Goal: Task Accomplishment & Management: Complete application form

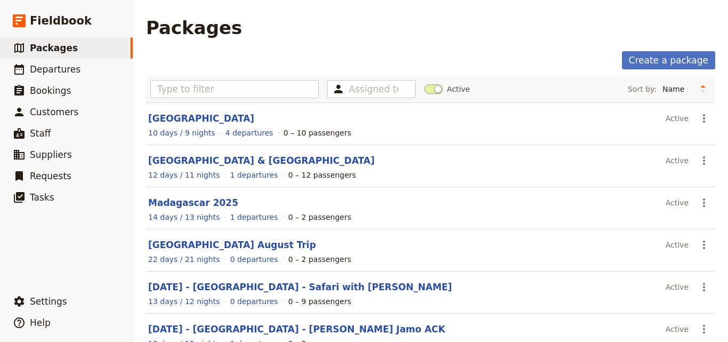
click at [662, 50] on main "Packages Create a package Assigned to Active Sort by: Name Number of departures…" at bounding box center [430, 288] width 595 height 577
click at [662, 55] on link "Create a package" at bounding box center [668, 60] width 93 height 18
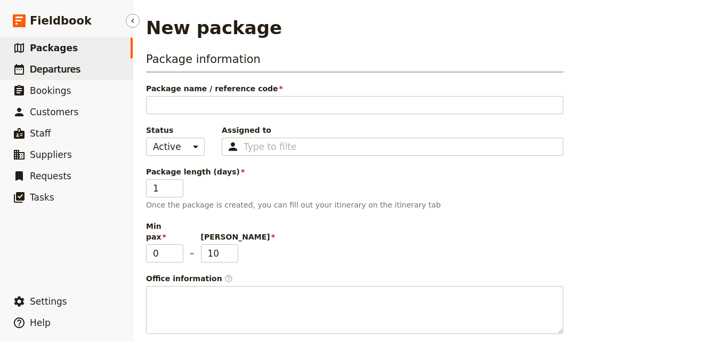
click at [71, 62] on link "​ Departures" at bounding box center [66, 69] width 133 height 21
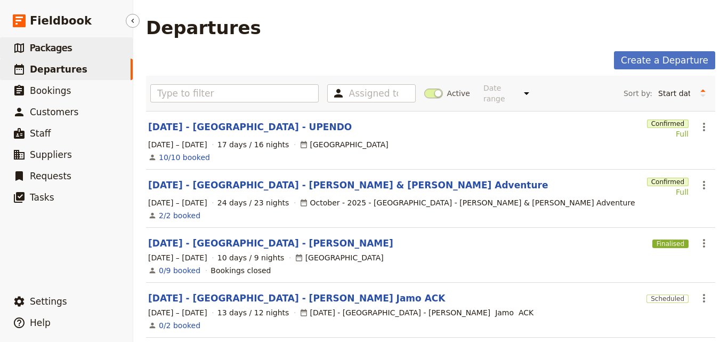
click at [61, 44] on span "Packages" at bounding box center [51, 48] width 42 height 11
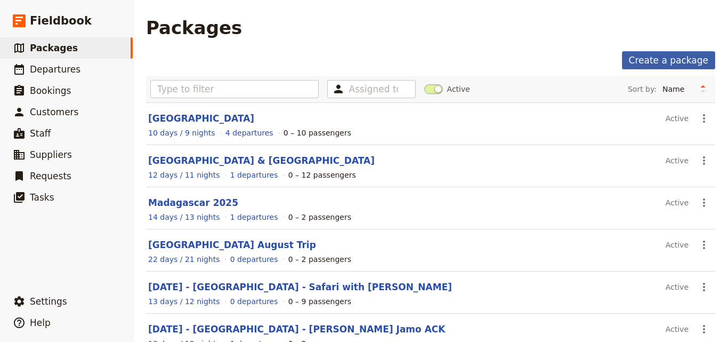
click at [680, 57] on link "Create a package" at bounding box center [668, 60] width 93 height 18
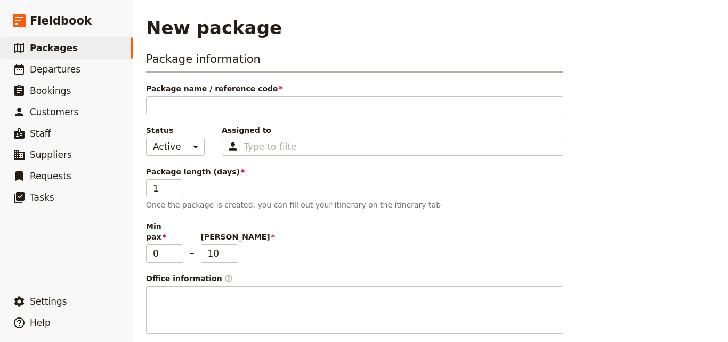
type input "F"
type input "FE"
type input "FEB"
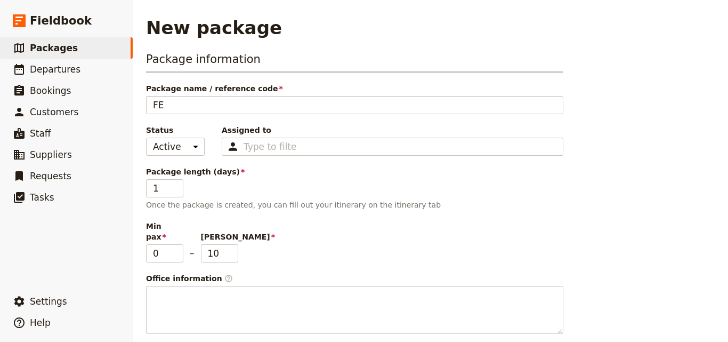
type input "FEB"
type input "[DATE]"
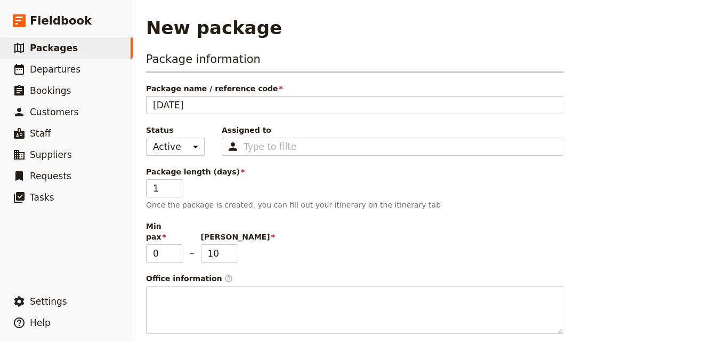
type input "[DATE]"
type input "FEB 202"
type input "[DATE]"
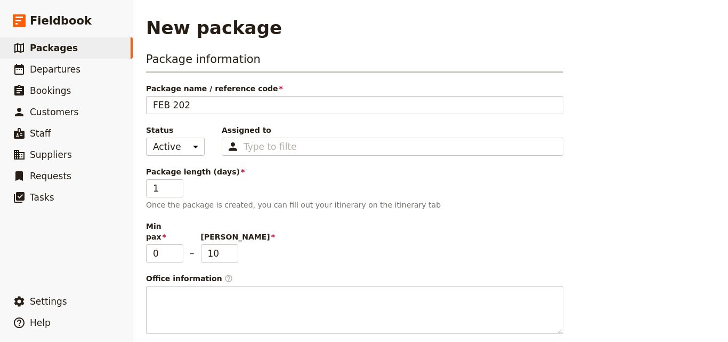
type input "[DATE]"
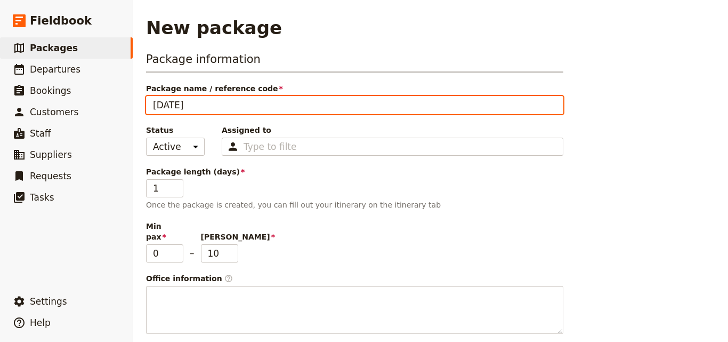
paste input "[GEOGRAPHIC_DATA], [GEOGRAPHIC_DATA] and [GEOGRAPHIC_DATA]"
type input "[DATE] [GEOGRAPHIC_DATA], [GEOGRAPHIC_DATA] and [GEOGRAPHIC_DATA]"
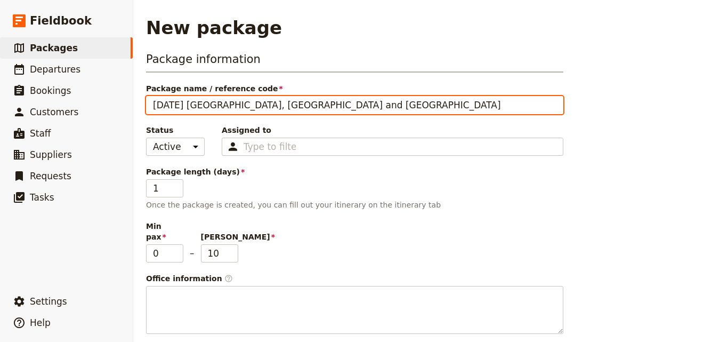
type input "[DATE] [GEOGRAPHIC_DATA], [GEOGRAPHIC_DATA] and [GEOGRAPHIC_DATA]"
type input "[DATE] [GEOGRAPHIC_DATA], [GEOGRAPHIC_DATA] and [GEOGRAPHIC_DATA] -"
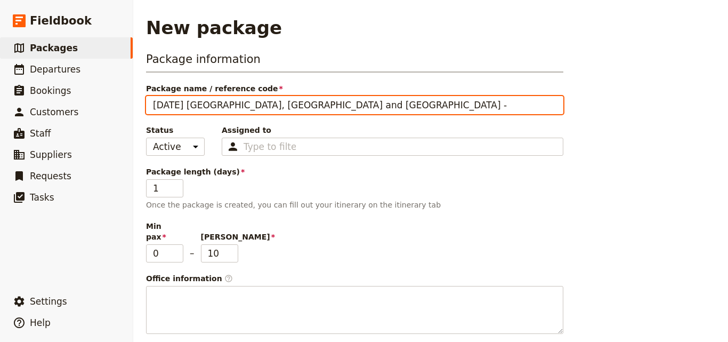
type input "[DATE] [GEOGRAPHIC_DATA], [GEOGRAPHIC_DATA] and [GEOGRAPHIC_DATA] -"
drag, startPoint x: 323, startPoint y: 107, endPoint x: 462, endPoint y: 104, distance: 139.8
click at [462, 104] on input "[DATE] [GEOGRAPHIC_DATA], [GEOGRAPHIC_DATA] and [GEOGRAPHIC_DATA] -" at bounding box center [355, 105] width 418 height 18
paste input "[PERSON_NAME]'s Family Trip"
type input "[DATE] [GEOGRAPHIC_DATA], [GEOGRAPHIC_DATA] and [GEOGRAPHIC_DATA] - [PERSON_NAM…"
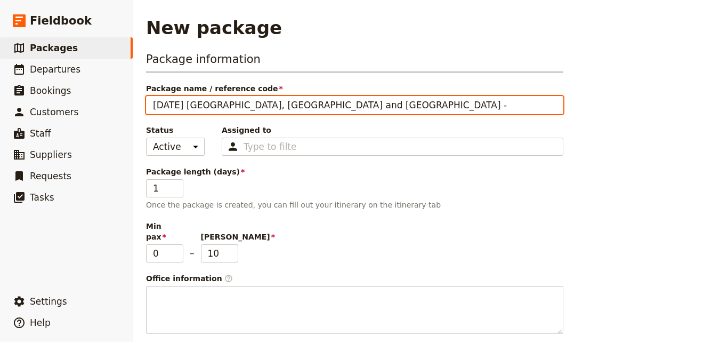
type input "[DATE] [GEOGRAPHIC_DATA], [GEOGRAPHIC_DATA] and [GEOGRAPHIC_DATA] - [PERSON_NAM…"
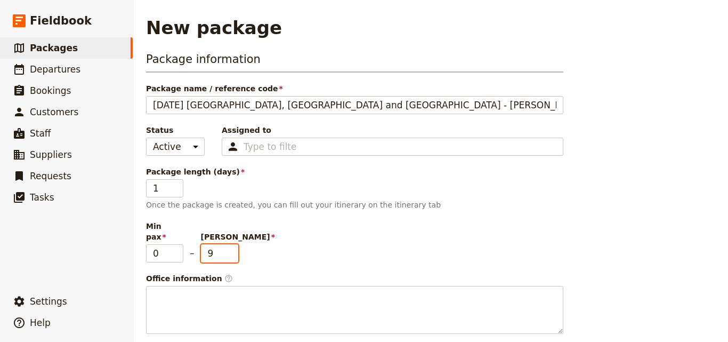
click at [230, 247] on input "9" at bounding box center [219, 253] width 37 height 18
click at [230, 247] on input "8" at bounding box center [219, 253] width 37 height 18
click at [230, 247] on input "7" at bounding box center [219, 253] width 37 height 18
type input "6"
click at [230, 247] on input "6" at bounding box center [219, 253] width 37 height 18
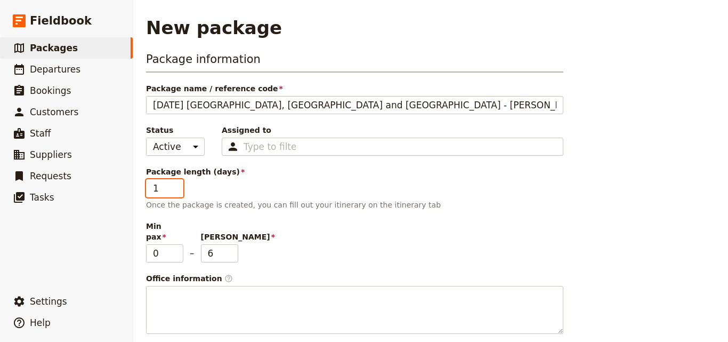
click at [158, 189] on input "1" at bounding box center [164, 188] width 37 height 18
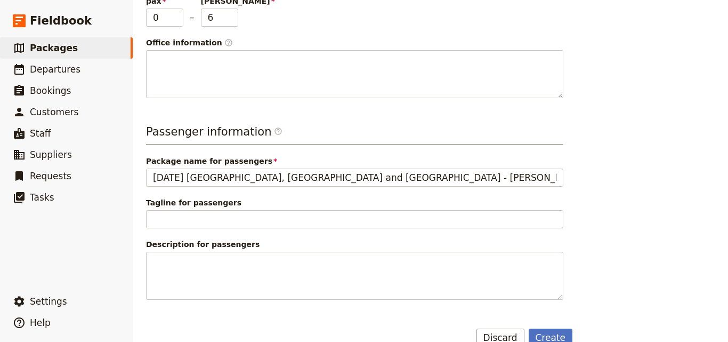
scroll to position [247, 0]
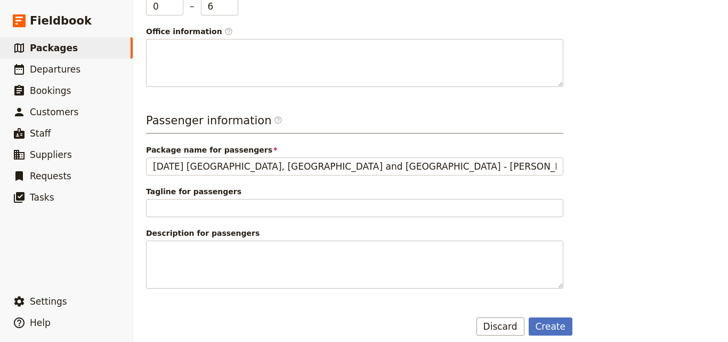
type input "27"
click at [551, 326] on main "New package Package information Package name / reference code [DATE] [GEOGRAPHI…" at bounding box center [430, 52] width 595 height 599
click at [549, 317] on button "Create" at bounding box center [551, 326] width 44 height 18
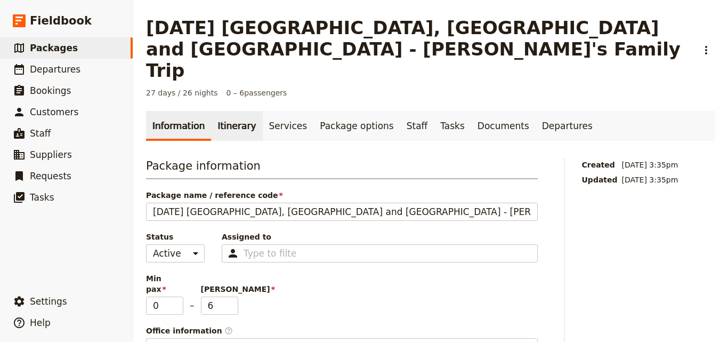
click at [243, 111] on link "Itinerary" at bounding box center [236, 126] width 51 height 30
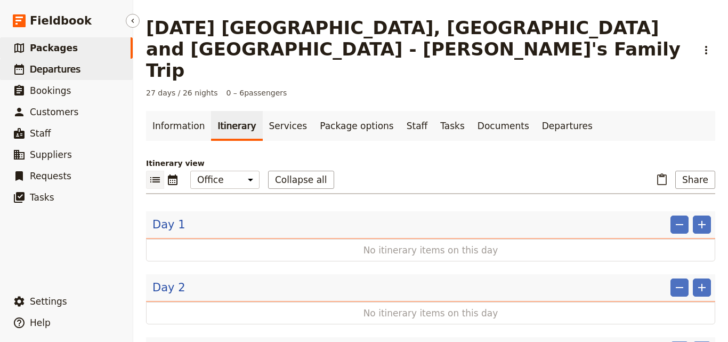
click at [62, 78] on link "​ Departures" at bounding box center [66, 69] width 133 height 21
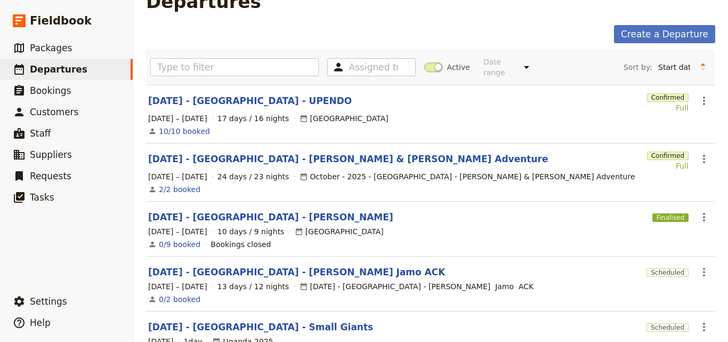
scroll to position [1, 0]
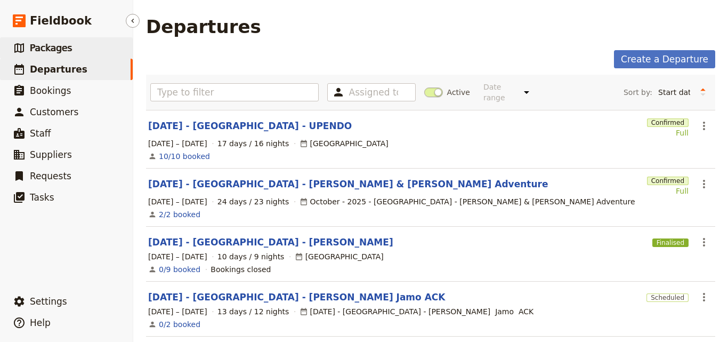
click at [82, 55] on link "​ Packages" at bounding box center [66, 47] width 133 height 21
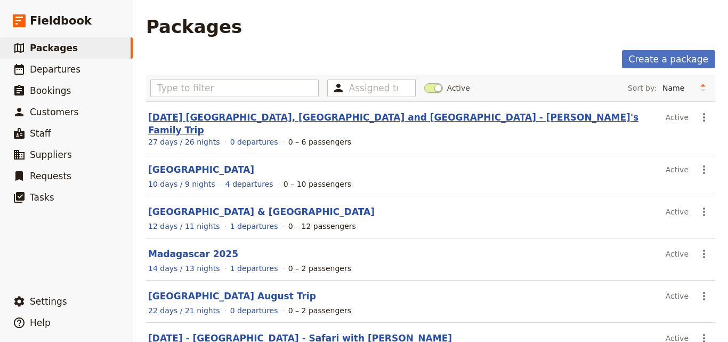
click at [246, 116] on link "[DATE] [GEOGRAPHIC_DATA], [GEOGRAPHIC_DATA] and [GEOGRAPHIC_DATA] - [PERSON_NAM…" at bounding box center [393, 123] width 491 height 23
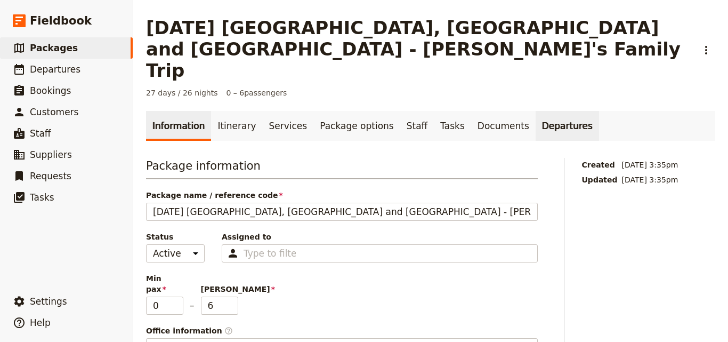
click at [536, 111] on link "Departures" at bounding box center [567, 126] width 63 height 30
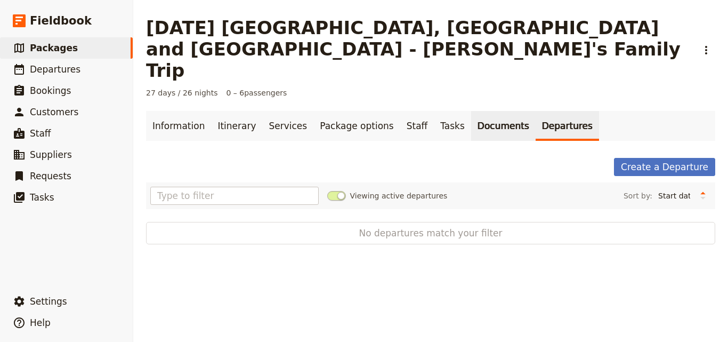
click at [484, 111] on link "Documents" at bounding box center [503, 126] width 65 height 30
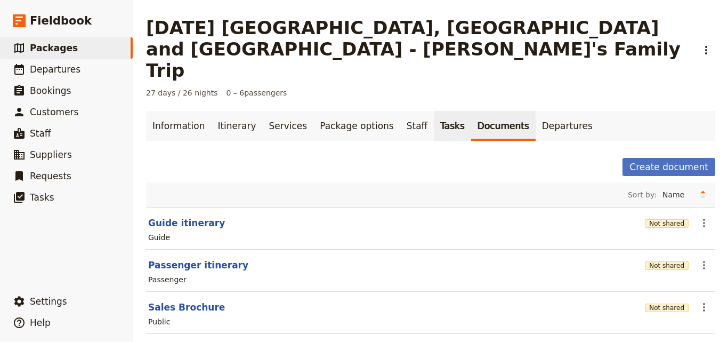
click at [434, 111] on link "Tasks" at bounding box center [452, 126] width 37 height 30
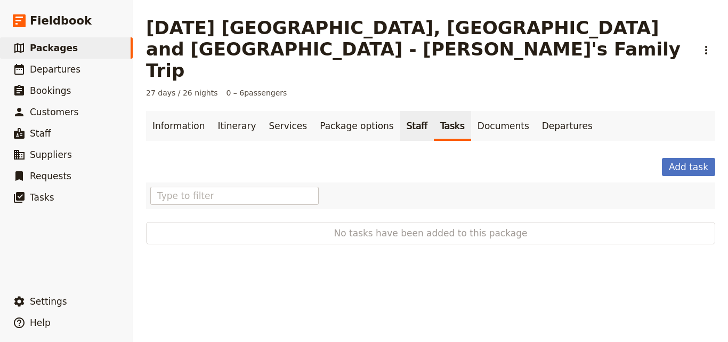
click at [401, 111] on link "Staff" at bounding box center [418, 126] width 34 height 30
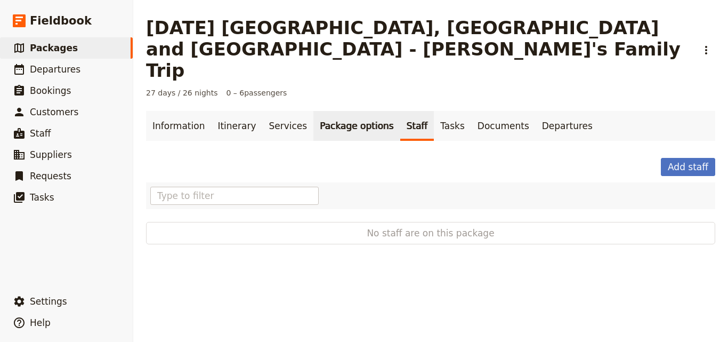
click at [352, 111] on link "Package options" at bounding box center [357, 126] width 86 height 30
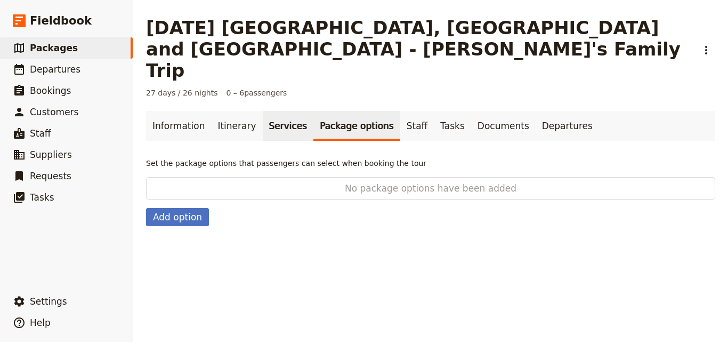
click at [263, 111] on link "Services" at bounding box center [288, 126] width 51 height 30
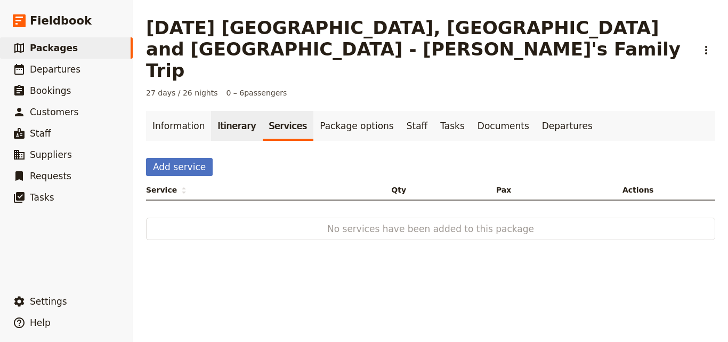
click at [224, 111] on link "Itinerary" at bounding box center [236, 126] width 51 height 30
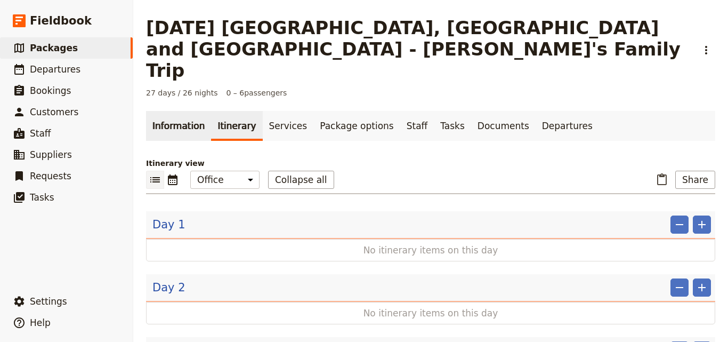
click at [163, 111] on link "Information" at bounding box center [178, 126] width 65 height 30
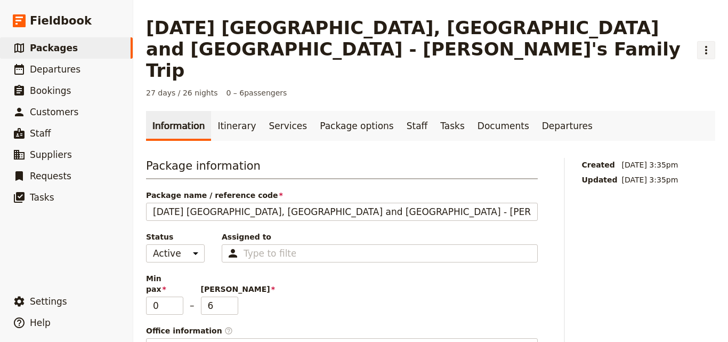
click at [700, 44] on icon "Actions" at bounding box center [706, 50] width 13 height 13
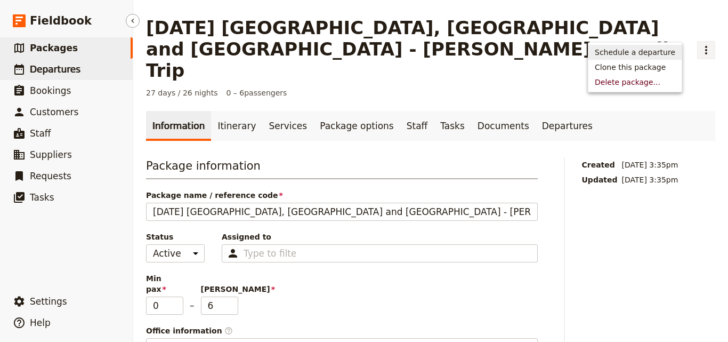
click at [95, 63] on link "​ Departures" at bounding box center [66, 69] width 133 height 21
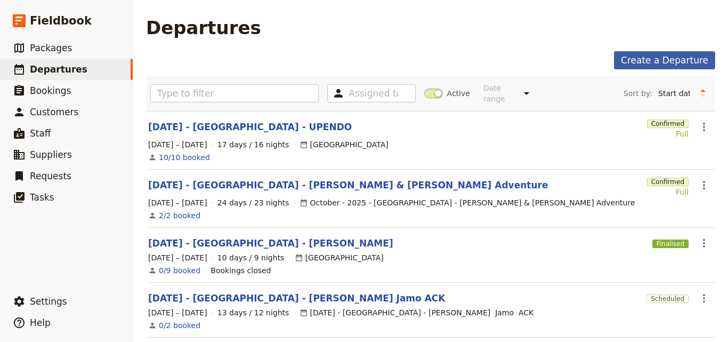
click at [630, 63] on link "Create a Departure" at bounding box center [664, 60] width 101 height 18
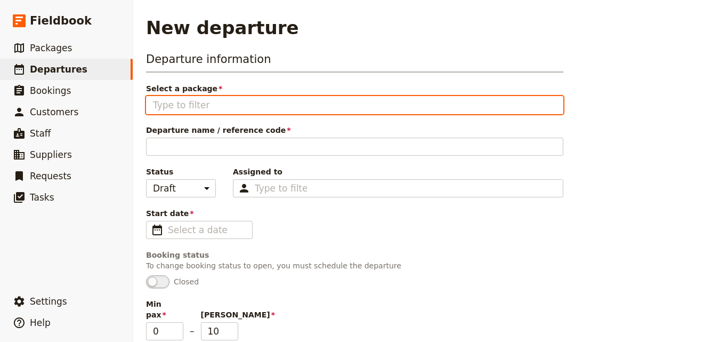
click at [180, 101] on input "Select a package" at bounding box center [355, 105] width 404 height 13
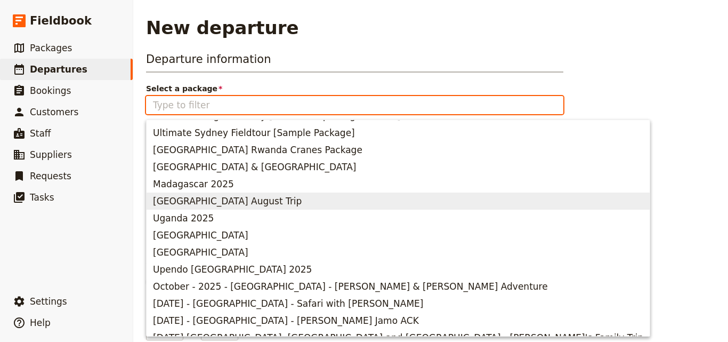
scroll to position [27, 0]
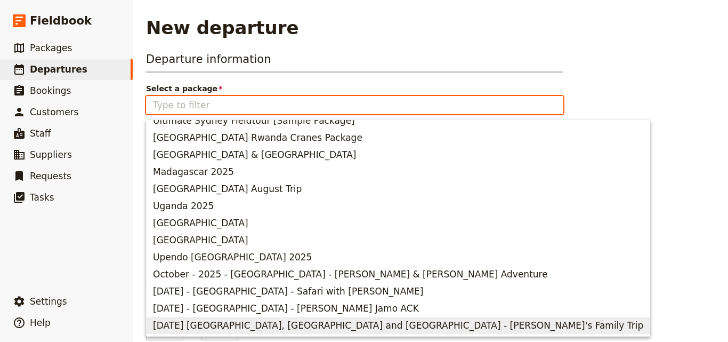
click at [178, 325] on span "[DATE] [GEOGRAPHIC_DATA], [GEOGRAPHIC_DATA] and [GEOGRAPHIC_DATA] - [PERSON_NAM…" at bounding box center [398, 325] width 491 height 13
type input "[DATE] [GEOGRAPHIC_DATA], [GEOGRAPHIC_DATA] and [GEOGRAPHIC_DATA] - [PERSON_NAM…"
type input "6"
type input "[DATE] [GEOGRAPHIC_DATA], [GEOGRAPHIC_DATA] and [GEOGRAPHIC_DATA] - [PERSON_NAM…"
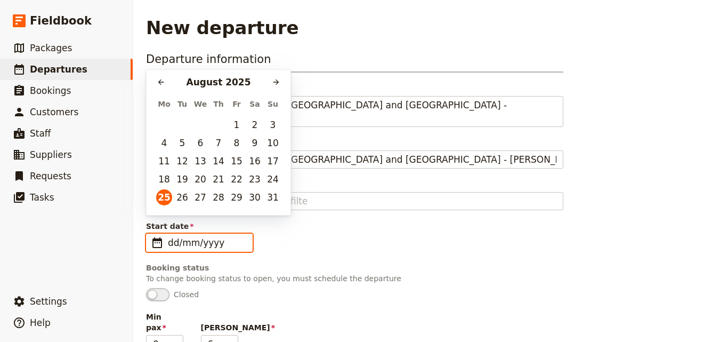
click at [203, 236] on input "dd/mm/yyyy" at bounding box center [207, 242] width 78 height 13
click at [270, 82] on button "​" at bounding box center [276, 82] width 16 height 16
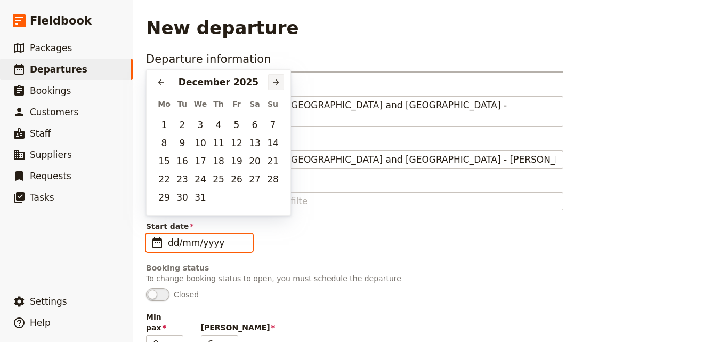
click at [270, 82] on button "​" at bounding box center [276, 82] width 16 height 16
click at [164, 149] on button "2" at bounding box center [164, 143] width 16 height 16
type input "[DATE]"
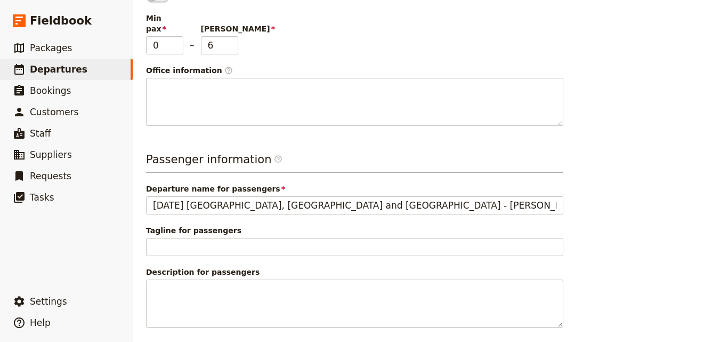
scroll to position [325, 0]
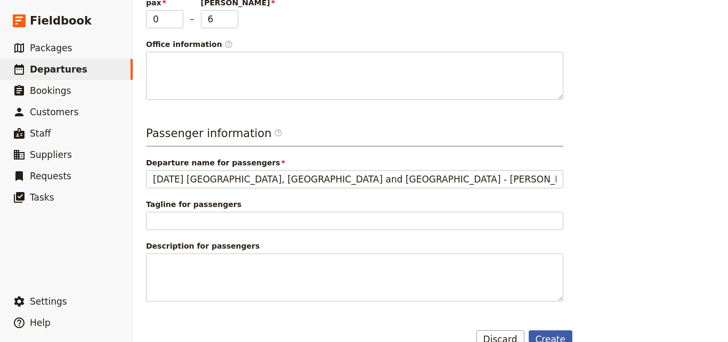
click at [550, 330] on button "Create" at bounding box center [551, 339] width 44 height 18
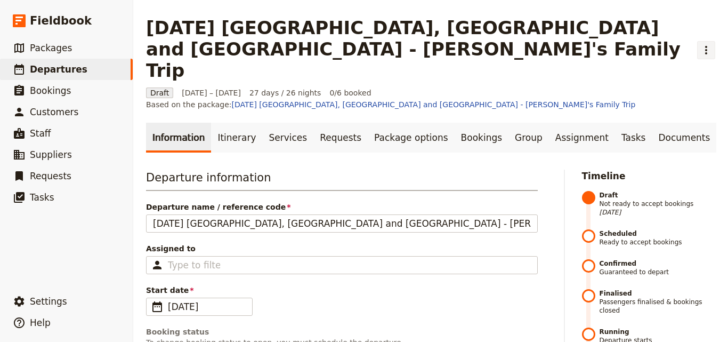
click at [700, 44] on icon "Actions" at bounding box center [706, 50] width 13 height 13
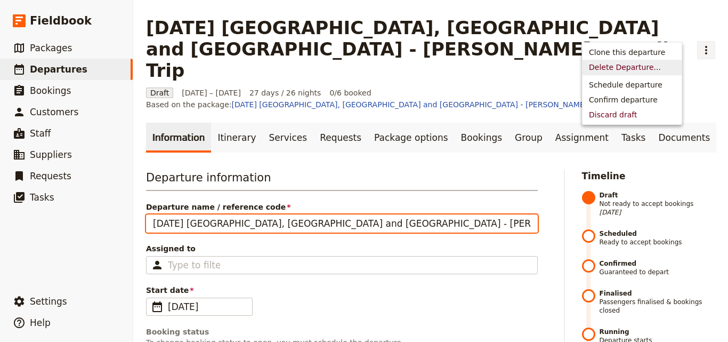
click at [191, 214] on input "[DATE] [GEOGRAPHIC_DATA], [GEOGRAPHIC_DATA] and [GEOGRAPHIC_DATA] - [PERSON_NAM…" at bounding box center [342, 223] width 392 height 18
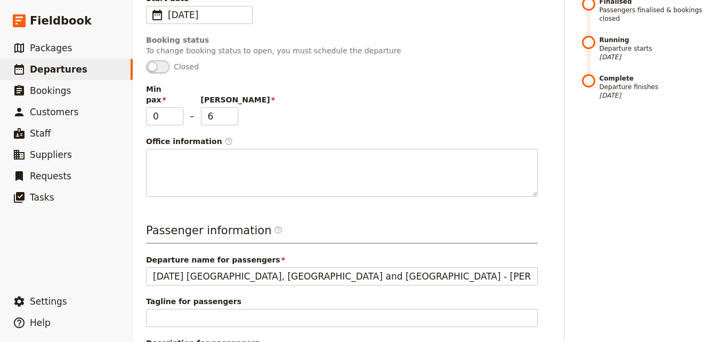
scroll to position [398, 0]
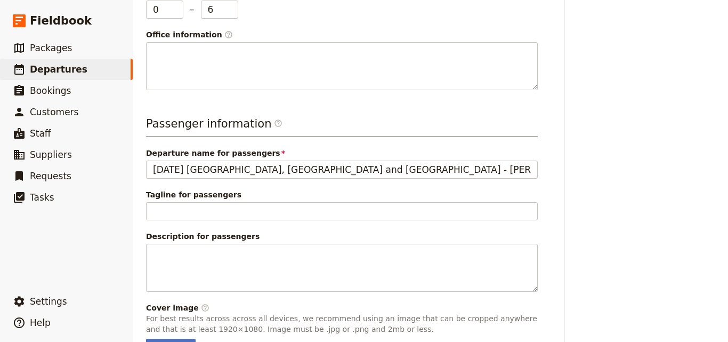
type input "[DATE] [GEOGRAPHIC_DATA], [GEOGRAPHIC_DATA] and [GEOGRAPHIC_DATA] - [PERSON_NAM…"
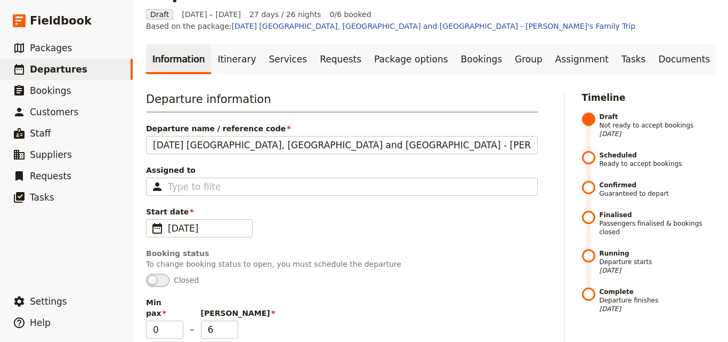
scroll to position [0, 0]
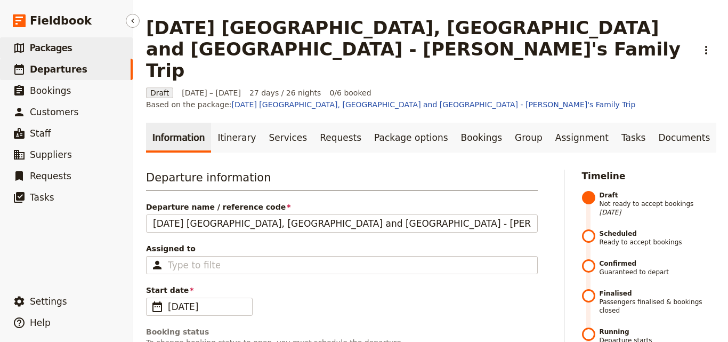
click at [27, 50] on link "​ Packages" at bounding box center [66, 47] width 133 height 21
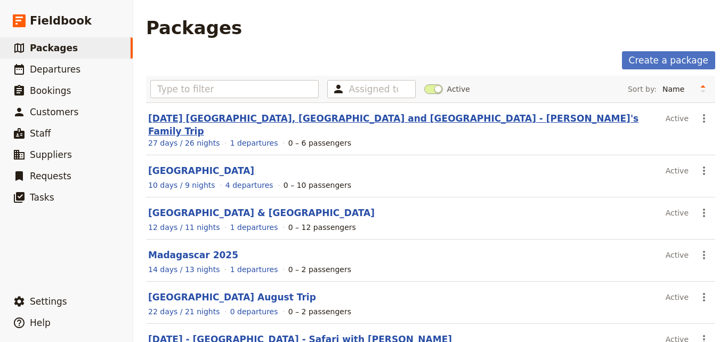
click at [194, 119] on link "[DATE] [GEOGRAPHIC_DATA], [GEOGRAPHIC_DATA] and [GEOGRAPHIC_DATA] - [PERSON_NAM…" at bounding box center [393, 124] width 491 height 23
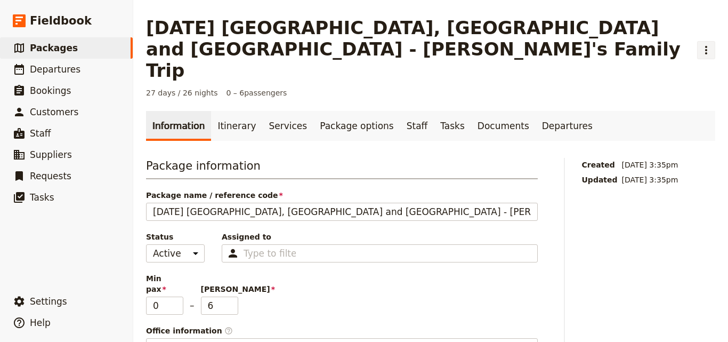
click at [698, 41] on button "​" at bounding box center [707, 50] width 18 height 18
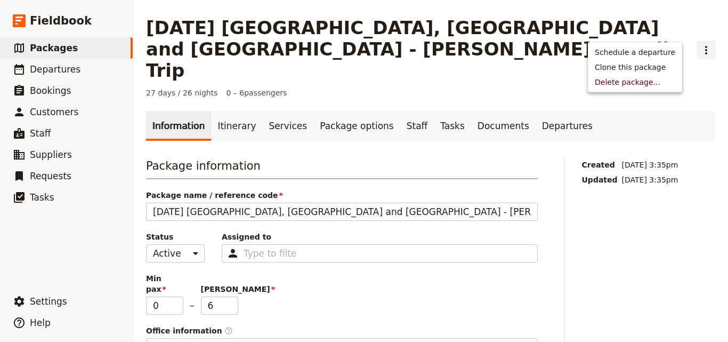
click at [325, 87] on div "27 days / 26 nights 0 – 6 passengers" at bounding box center [431, 92] width 570 height 11
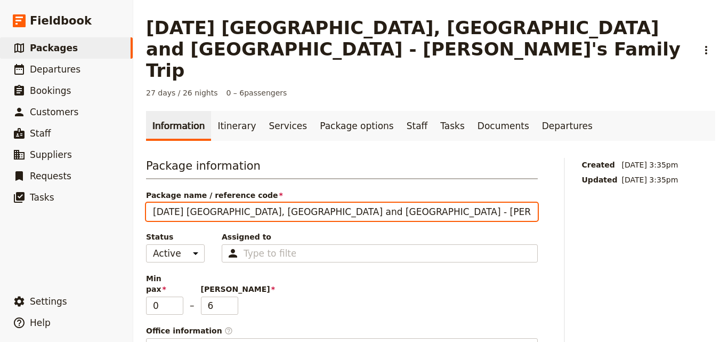
click at [187, 203] on input "[DATE] [GEOGRAPHIC_DATA], [GEOGRAPHIC_DATA] and [GEOGRAPHIC_DATA] - [PERSON_NAM…" at bounding box center [342, 212] width 392 height 18
type input "[DATE] [GEOGRAPHIC_DATA], [GEOGRAPHIC_DATA] and [GEOGRAPHIC_DATA] - [PERSON_NAM…"
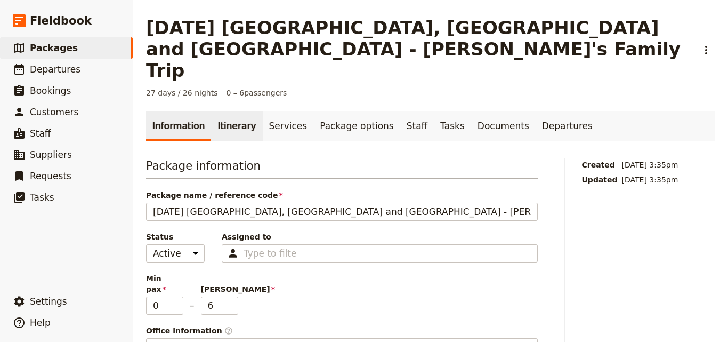
click at [225, 111] on link "Itinerary" at bounding box center [236, 126] width 51 height 30
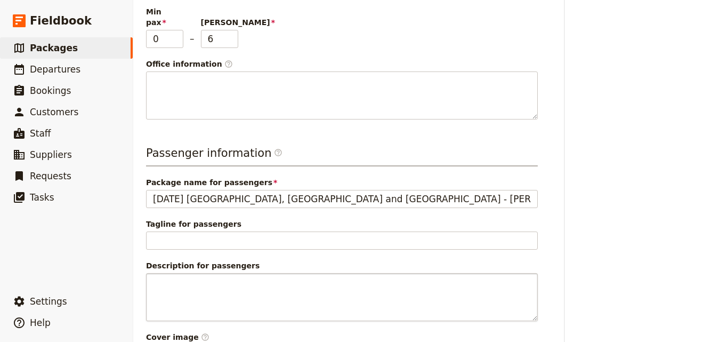
scroll to position [308, 0]
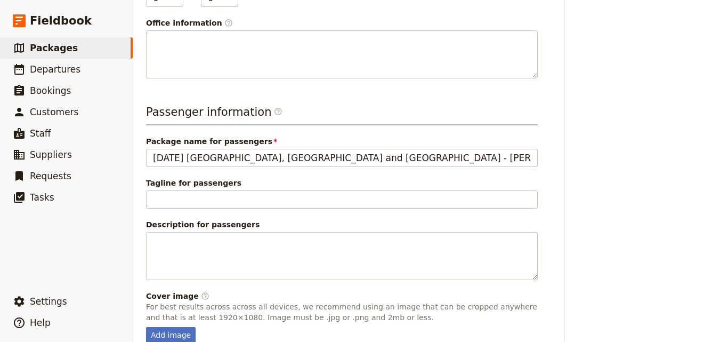
click at [67, 65] on span "Departures" at bounding box center [55, 69] width 51 height 11
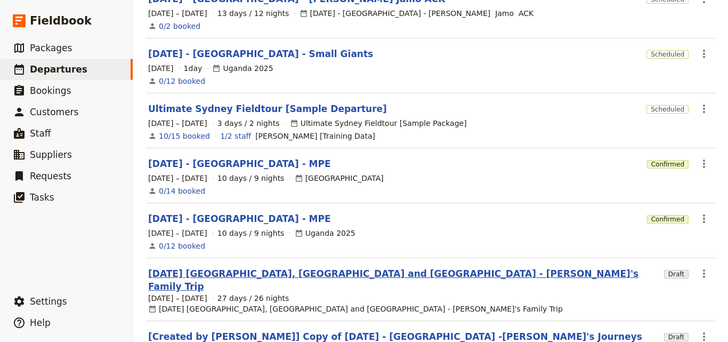
click at [188, 267] on link "[DATE] [GEOGRAPHIC_DATA], [GEOGRAPHIC_DATA] and [GEOGRAPHIC_DATA] - [PERSON_NAM…" at bounding box center [404, 280] width 512 height 26
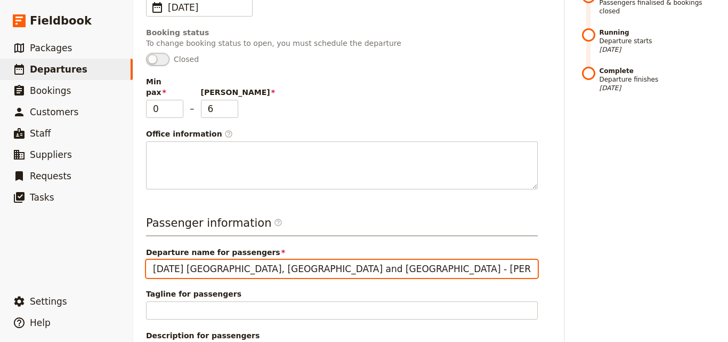
click at [186, 260] on input "[DATE] [GEOGRAPHIC_DATA], [GEOGRAPHIC_DATA] and [GEOGRAPHIC_DATA] - [PERSON_NAM…" at bounding box center [342, 269] width 392 height 18
click at [188, 260] on input "[DATE] [GEOGRAPHIC_DATA], [GEOGRAPHIC_DATA] and [GEOGRAPHIC_DATA] - [PERSON_NAM…" at bounding box center [342, 269] width 392 height 18
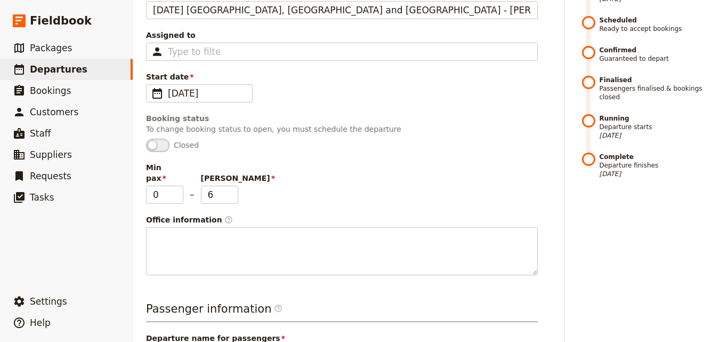
scroll to position [398, 0]
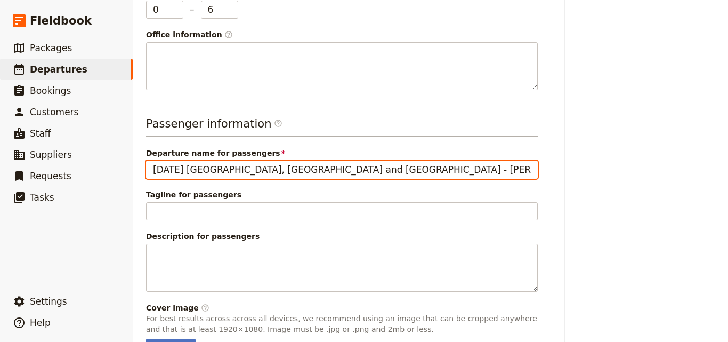
type input "[DATE] [GEOGRAPHIC_DATA], [GEOGRAPHIC_DATA] and [GEOGRAPHIC_DATA] - [PERSON_NAM…"
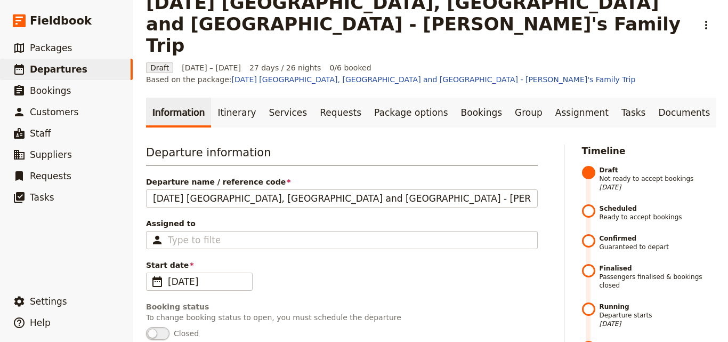
scroll to position [0, 0]
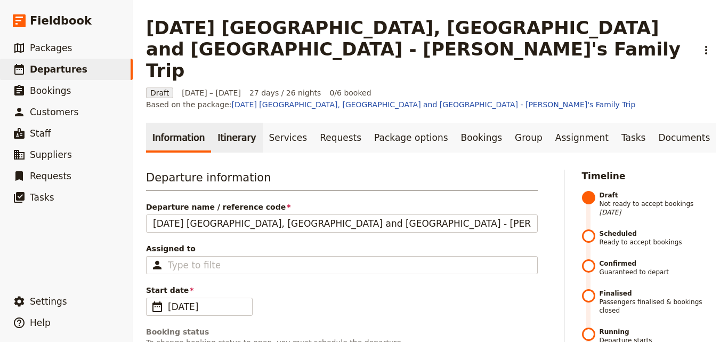
click at [231, 123] on link "Itinerary" at bounding box center [236, 138] width 51 height 30
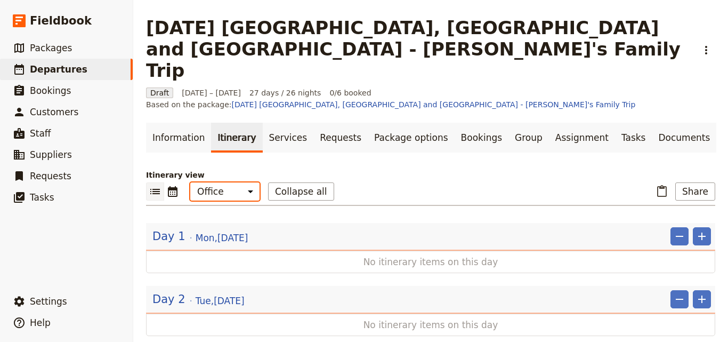
click at [243, 182] on select "Office Guide Passenger Sales" at bounding box center [224, 191] width 69 height 18
click at [190, 182] on select "Office Guide Passenger Sales" at bounding box center [224, 191] width 69 height 18
click at [243, 182] on select "Office Guide Passenger Sales" at bounding box center [224, 191] width 69 height 18
select select "ALL"
click at [190, 182] on select "Office Guide Passenger Sales" at bounding box center [224, 191] width 69 height 18
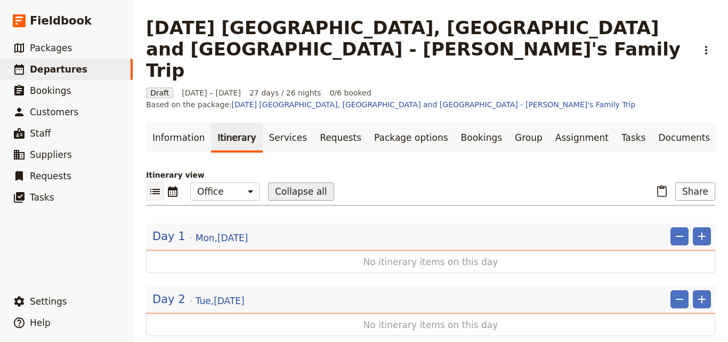
click at [314, 182] on button "Collapse all" at bounding box center [301, 191] width 66 height 18
drag, startPoint x: 314, startPoint y: 139, endPoint x: 298, endPoint y: 138, distance: 16.0
click at [298, 182] on button "Collapse all" at bounding box center [301, 191] width 66 height 18
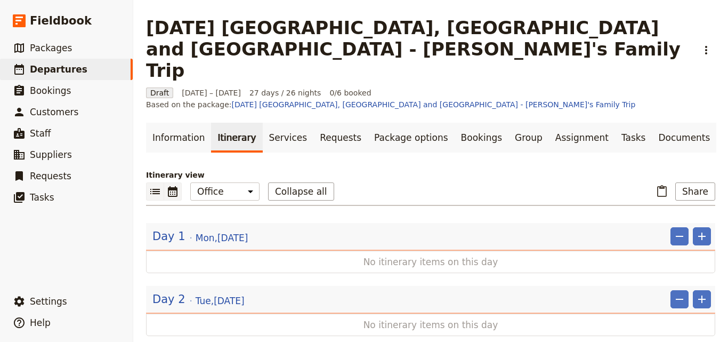
click at [175, 186] on icon "Calendar view" at bounding box center [173, 191] width 10 height 11
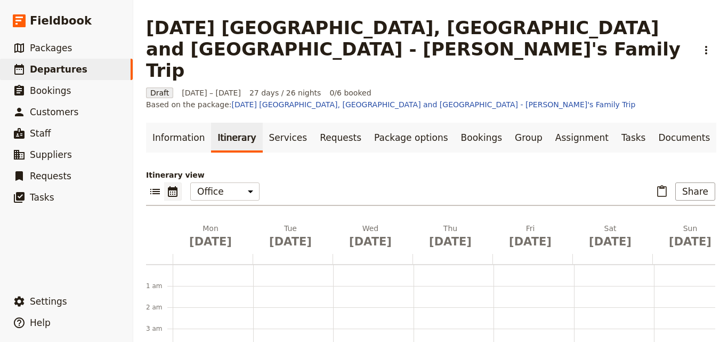
scroll to position [139, 0]
click at [176, 185] on icon "Calendar view" at bounding box center [172, 191] width 13 height 13
click at [159, 185] on icon "List view" at bounding box center [155, 191] width 13 height 13
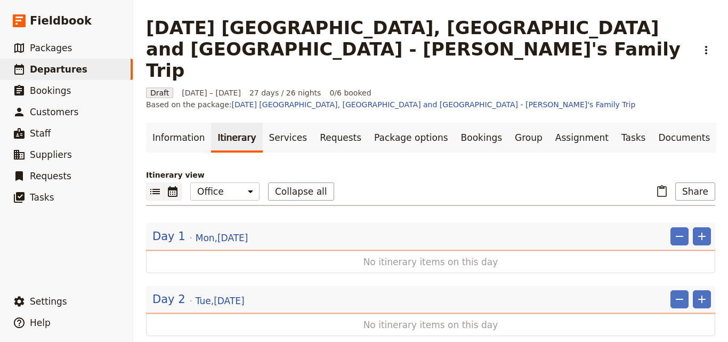
click at [177, 186] on icon "Calendar view" at bounding box center [173, 191] width 10 height 11
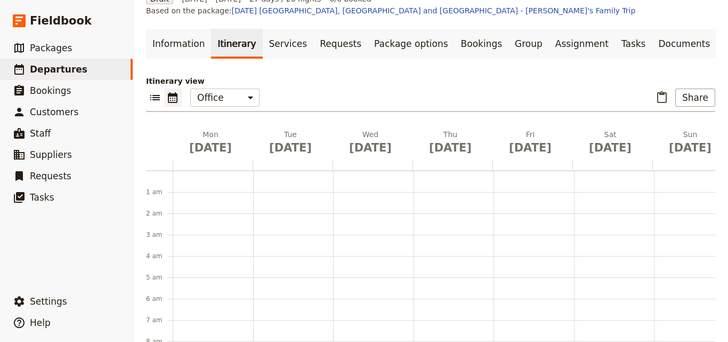
scroll to position [46, 0]
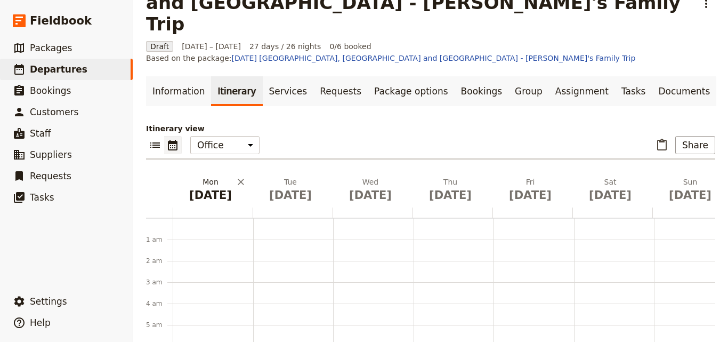
click at [215, 177] on h2 "[DATE]" at bounding box center [210, 190] width 67 height 27
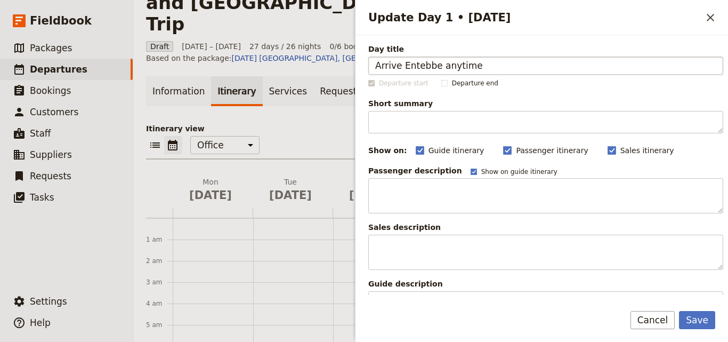
click at [377, 66] on input "Arrive Entebbe anytime" at bounding box center [546, 66] width 355 height 18
type input "Arrive Entebbe anytime"
click at [452, 86] on span "Departure end" at bounding box center [475, 83] width 46 height 9
click at [442, 79] on input "Departure end" at bounding box center [441, 78] width 1 height 1
click at [374, 87] on label "Departure start" at bounding box center [399, 83] width 60 height 9
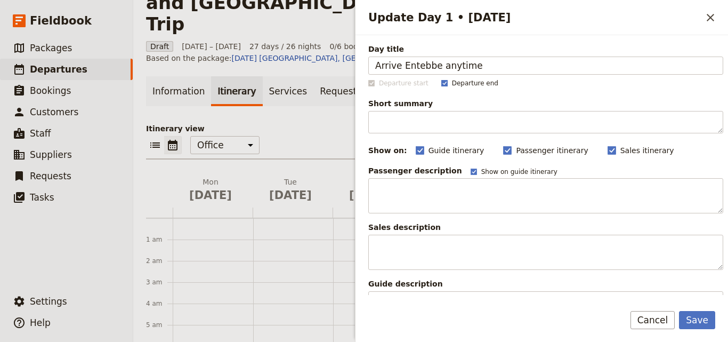
click at [442, 86] on rect "Update Day 1 • 2 Feb" at bounding box center [445, 83] width 6 height 6
click at [441, 79] on input "Departure end" at bounding box center [441, 78] width 1 height 1
checkbox input "false"
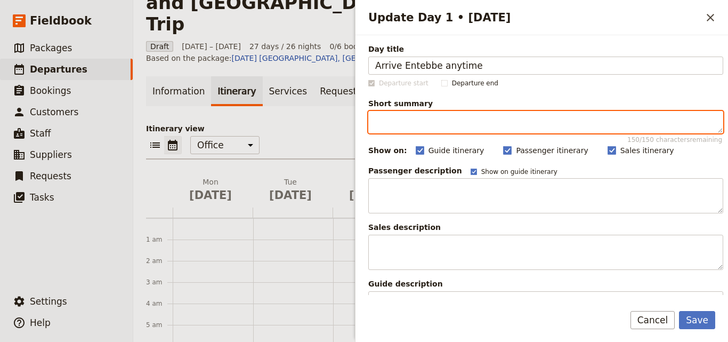
click at [417, 118] on textarea "Short summary 150 / 150 characters remaining" at bounding box center [546, 122] width 355 height 22
paste textarea "Transfer from [GEOGRAPHIC_DATA] to the accommodation. Multiple arrival times ca…"
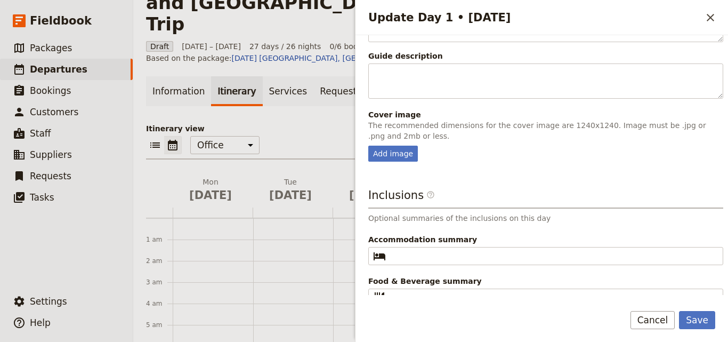
scroll to position [253, 0]
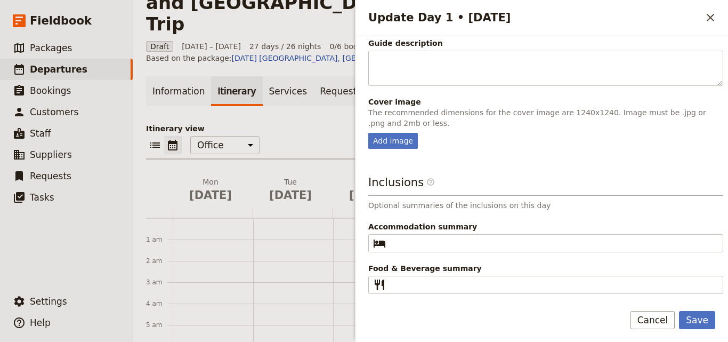
type textarea "Transfer from [GEOGRAPHIC_DATA] to the accommodation. Multiple arrival times ca…"
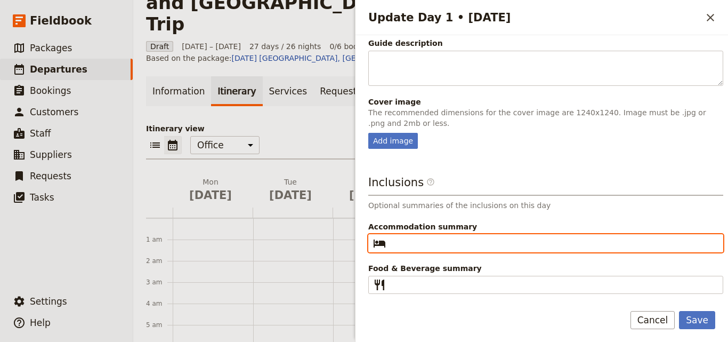
paste input "Airport Guest house"
type input "Airport Guest house"
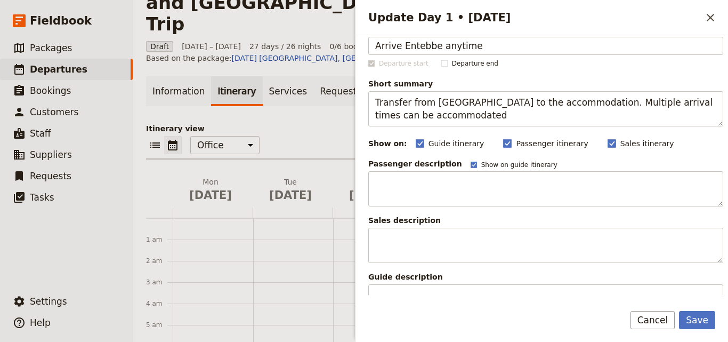
scroll to position [0, 0]
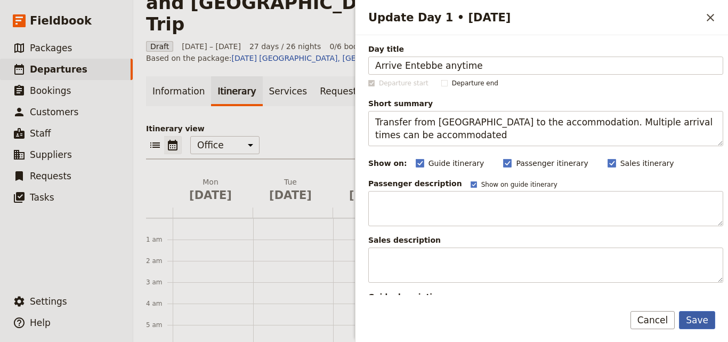
click at [711, 319] on button "Save" at bounding box center [697, 320] width 36 height 18
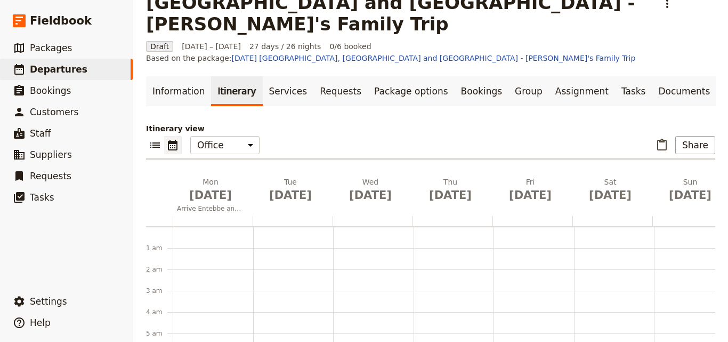
scroll to position [68, 0]
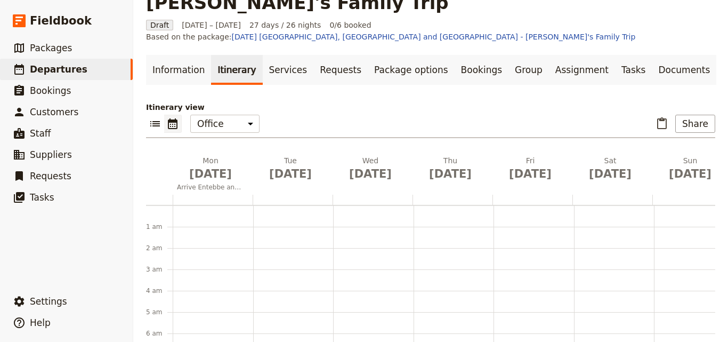
click at [176, 195] on div at bounding box center [213, 200] width 80 height 10
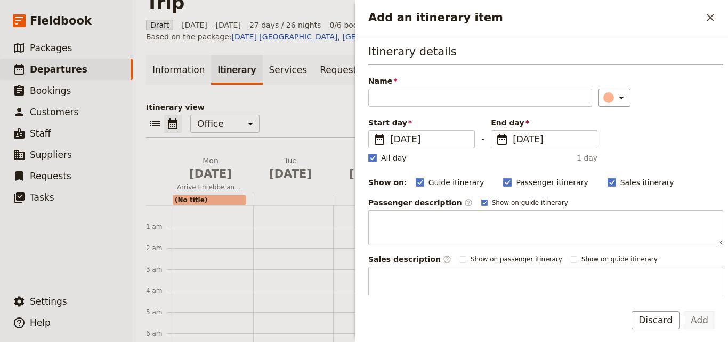
scroll to position [46, 0]
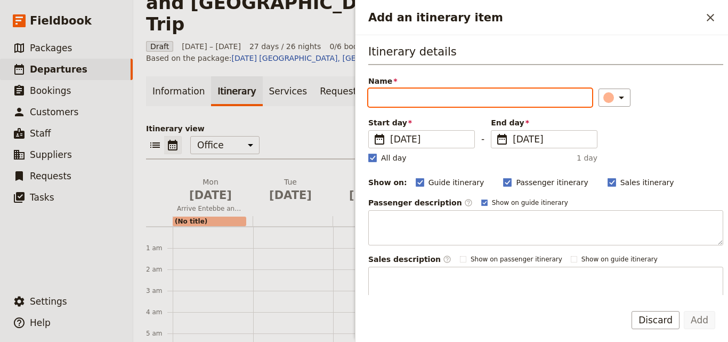
paste input "Accommodation: Airport Guest house,"
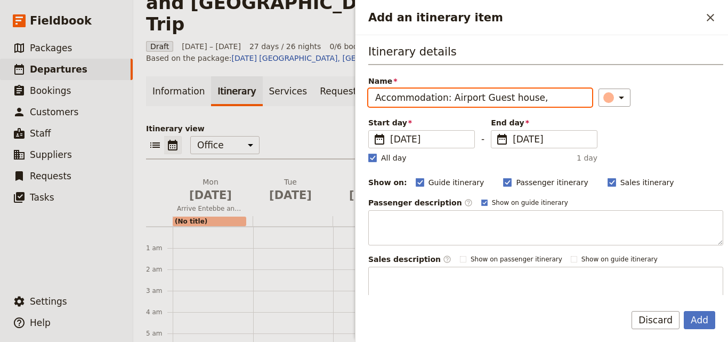
click at [446, 95] on input "Accommodation: Airport Guest house," at bounding box center [481, 98] width 224 height 18
type input "Accommodation @ Airport Guest house"
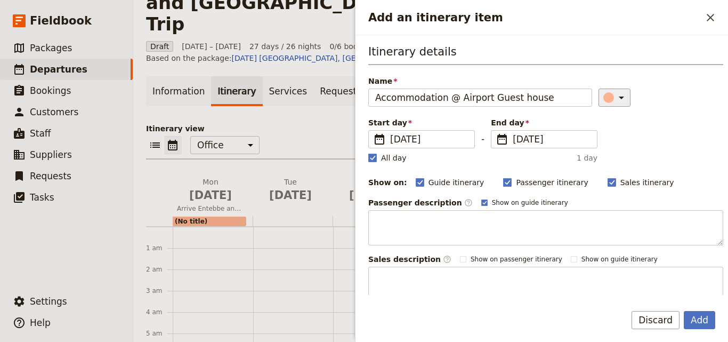
click at [615, 93] on icon "Add an itinerary item" at bounding box center [621, 97] width 13 height 13
click at [599, 128] on div "button" at bounding box center [598, 132] width 11 height 11
click at [371, 161] on rect "Add an itinerary item" at bounding box center [373, 158] width 8 height 8
click at [369, 153] on input "All day" at bounding box center [368, 152] width 1 height 1
checkbox input "false"
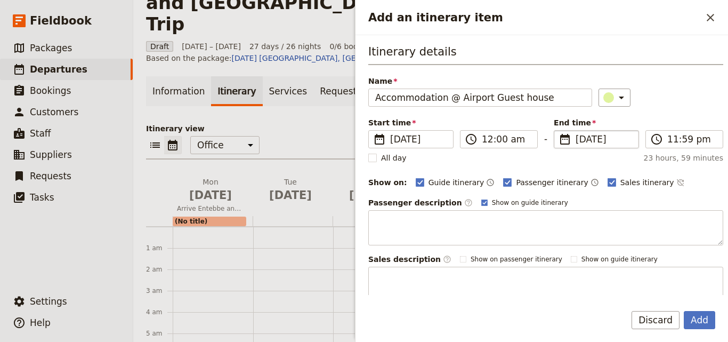
click at [576, 137] on span "[DATE]" at bounding box center [604, 139] width 57 height 13
click at [559, 131] on input "[DATE]" at bounding box center [558, 130] width 1 height 1
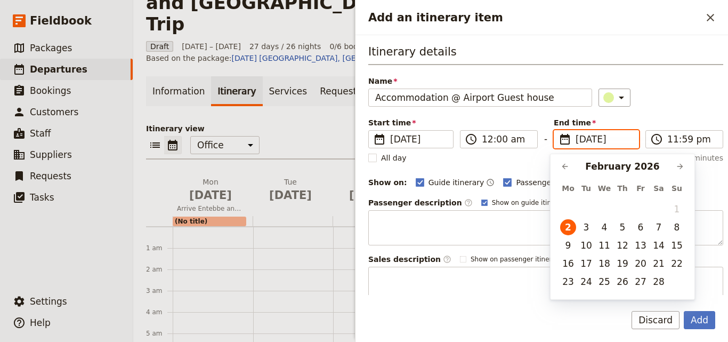
scroll to position [0, 0]
click at [600, 230] on button "4" at bounding box center [605, 227] width 16 height 16
type input "[DATE]"
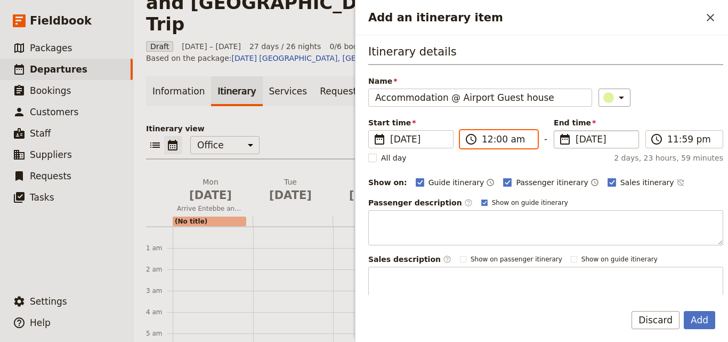
click at [490, 140] on input "12:00 am" at bounding box center [506, 139] width 49 height 13
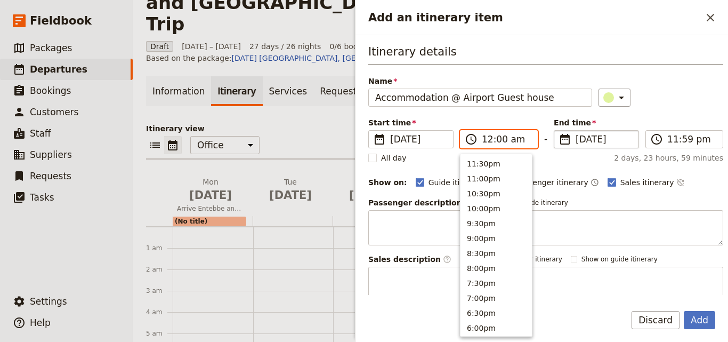
scroll to position [539, 0]
type input "08:00 am"
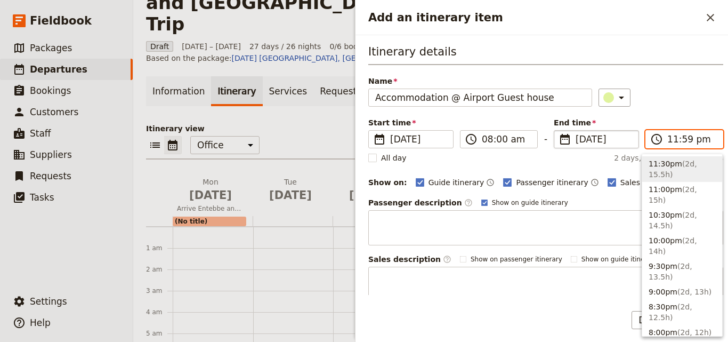
click at [668, 138] on input "11:59 pm" at bounding box center [692, 139] width 49 height 13
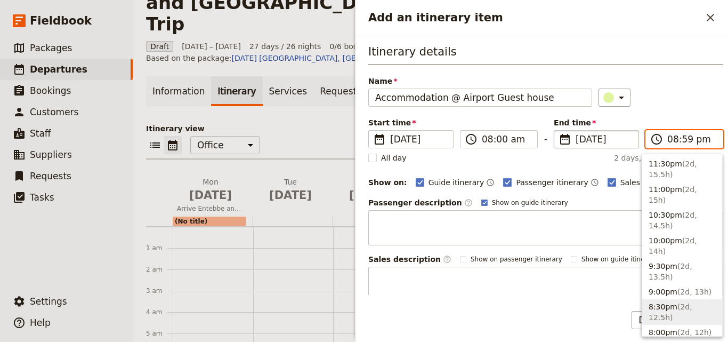
click at [682, 143] on input "08:59 pm" at bounding box center [692, 139] width 49 height 13
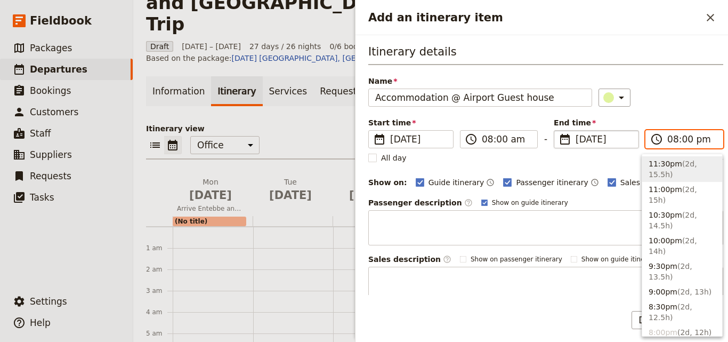
click at [700, 142] on input "08:00 pm" at bounding box center [692, 139] width 49 height 13
click at [686, 137] on input "08:00 pm" at bounding box center [692, 139] width 49 height 13
type input "08:00 am"
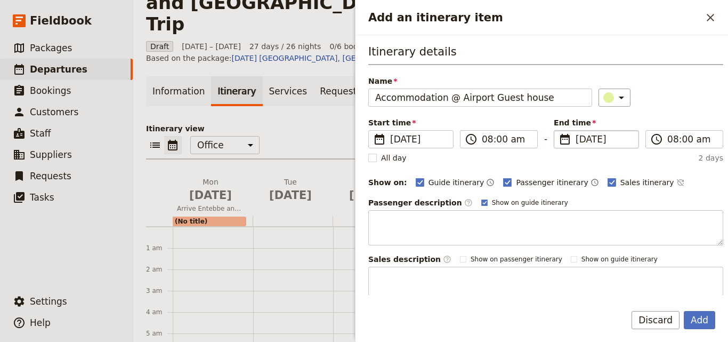
click at [683, 98] on div "​" at bounding box center [661, 98] width 125 height 18
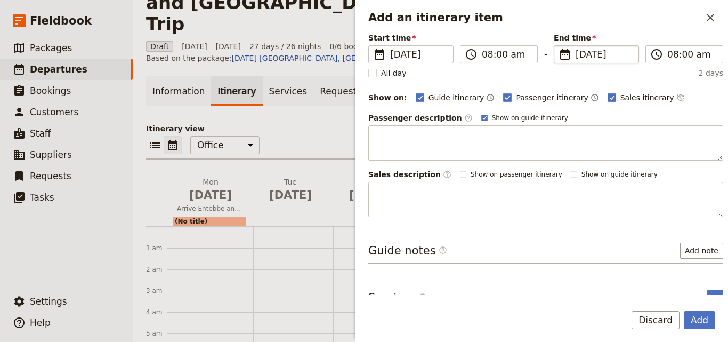
scroll to position [100, 0]
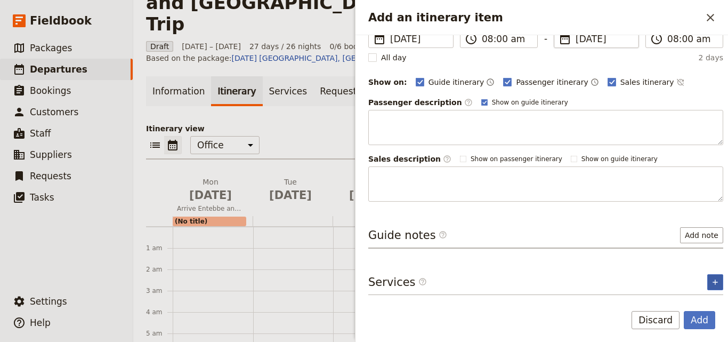
click at [711, 280] on icon "Add service inclusion" at bounding box center [715, 282] width 9 height 9
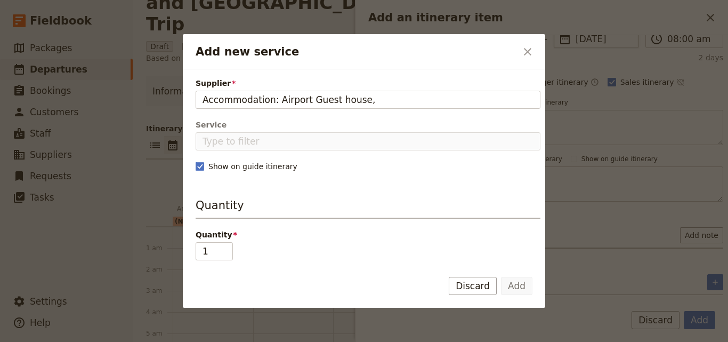
drag, startPoint x: 272, startPoint y: 98, endPoint x: 190, endPoint y: 100, distance: 82.2
click at [190, 100] on div "Supplier Accommodation: Airport Guest house, Service Show on guide itinerary Qu…" at bounding box center [364, 164] width 363 height 191
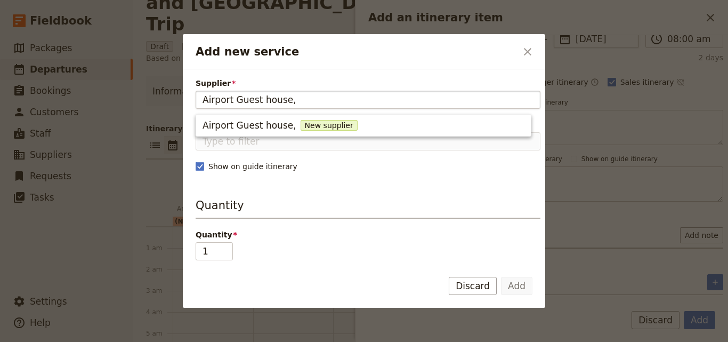
click at [287, 101] on input "Airport Guest house," at bounding box center [368, 99] width 331 height 13
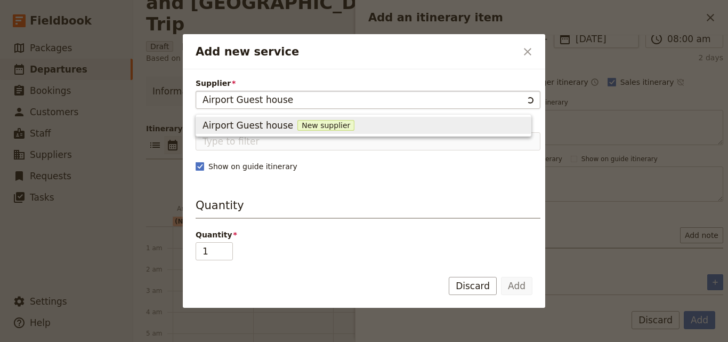
click at [205, 97] on input "Airport Guest house" at bounding box center [363, 99] width 321 height 13
type input "Airport Guest house"
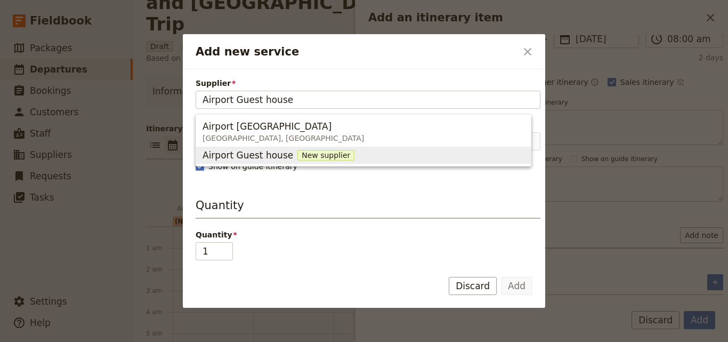
click at [298, 153] on span "New supplier" at bounding box center [326, 155] width 57 height 11
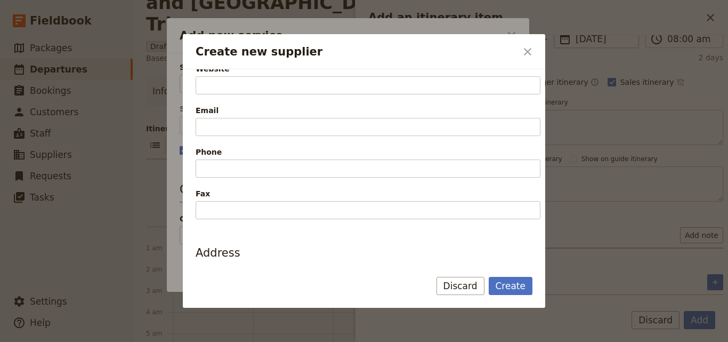
scroll to position [267, 0]
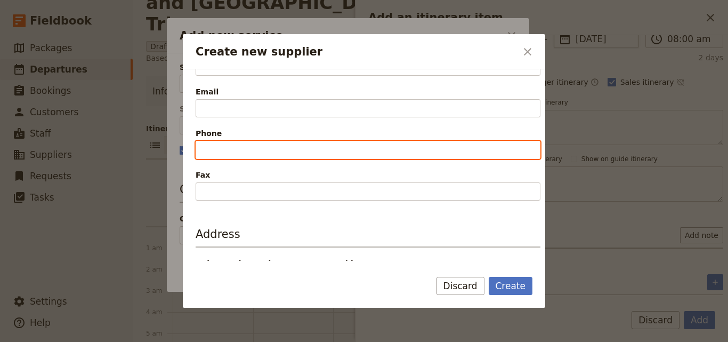
paste input "tel:[PHONE_NUMBER]"
click at [215, 146] on input "tel:[PHONE_NUMBER]" at bounding box center [368, 150] width 345 height 18
type input "[PHONE_NUMBER]"
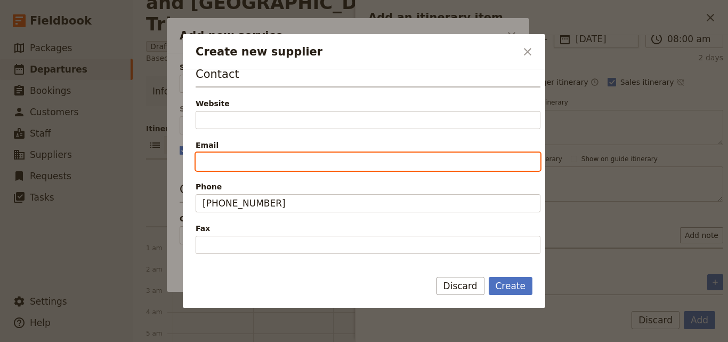
paste input "[EMAIL_ADDRESS][DOMAIN_NAME]"
click at [237, 161] on input "[EMAIL_ADDRESS][DOMAIN_NAME]" at bounding box center [368, 162] width 345 height 18
type input "@[DOMAIN_NAME]"
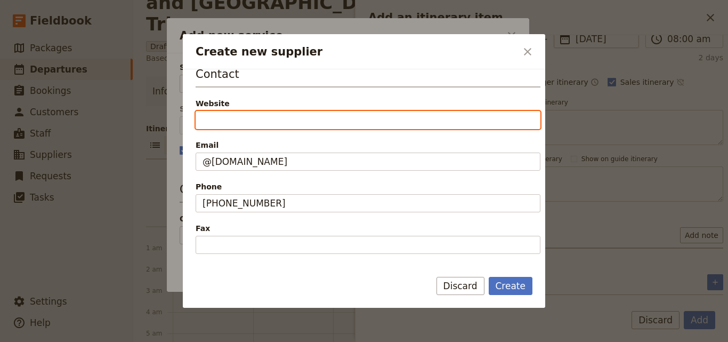
click at [253, 126] on input "Website" at bounding box center [368, 120] width 345 height 18
paste input "[URL][DOMAIN_NAME]"
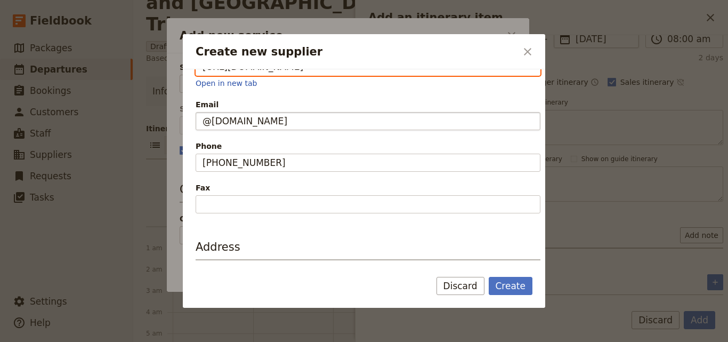
scroll to position [350, 0]
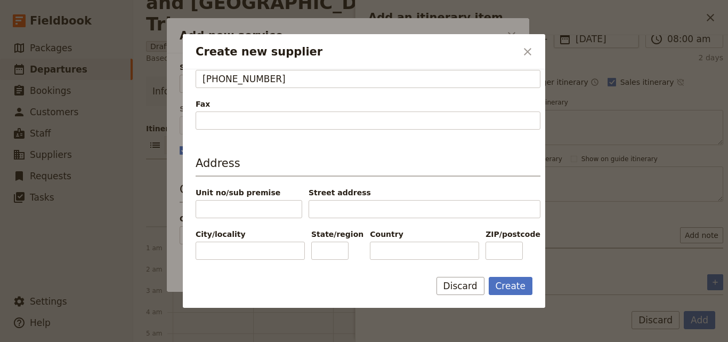
type input "[URL][DOMAIN_NAME]"
paste input "[GEOGRAPHIC_DATA]"
click at [372, 251] on input "[GEOGRAPHIC_DATA]" at bounding box center [424, 251] width 109 height 18
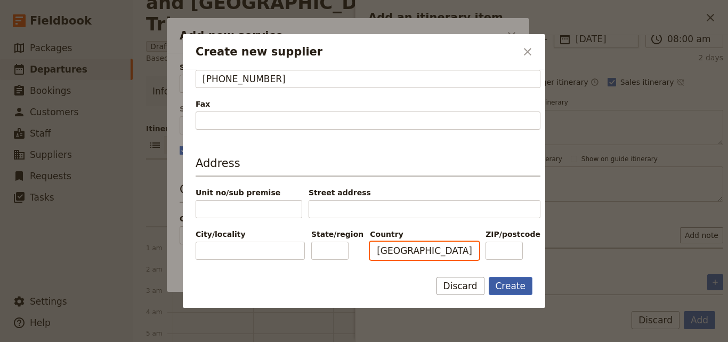
type input "[GEOGRAPHIC_DATA]"
click at [507, 290] on button "Create" at bounding box center [511, 286] width 44 height 18
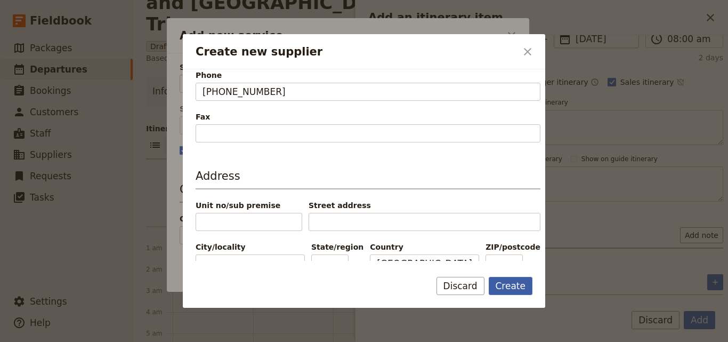
scroll to position [363, 0]
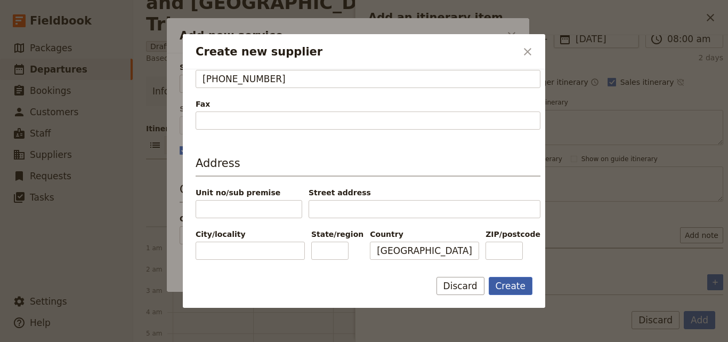
click at [505, 280] on button "Create" at bounding box center [511, 286] width 44 height 18
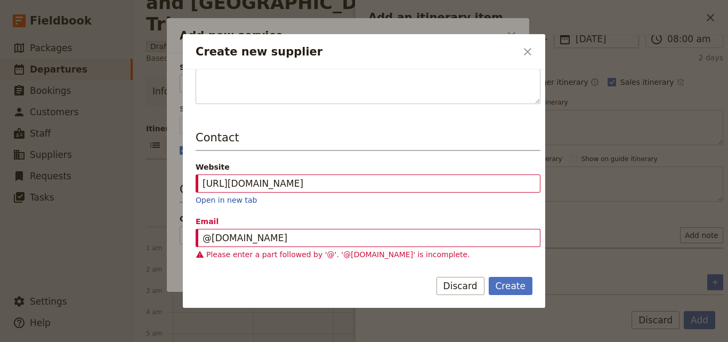
scroll to position [257, 0]
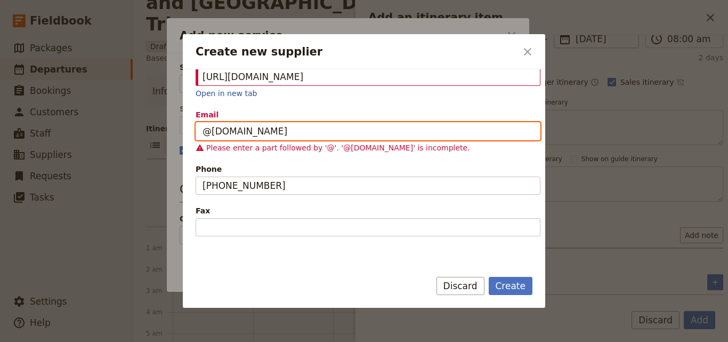
click at [299, 133] on input "@[DOMAIN_NAME]" at bounding box center [368, 131] width 345 height 18
paste input "booking"
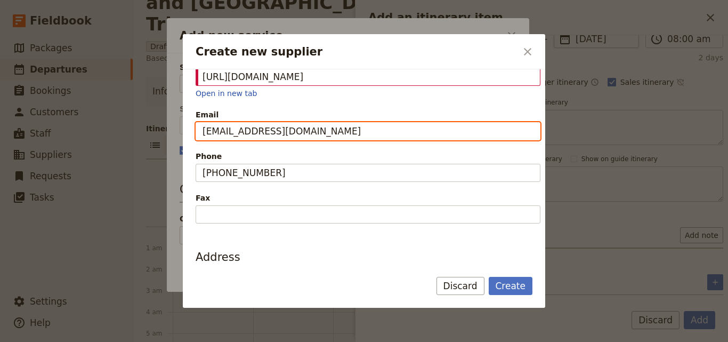
click at [235, 133] on input "[EMAIL_ADDRESS][DOMAIN_NAME]" at bounding box center [368, 131] width 345 height 18
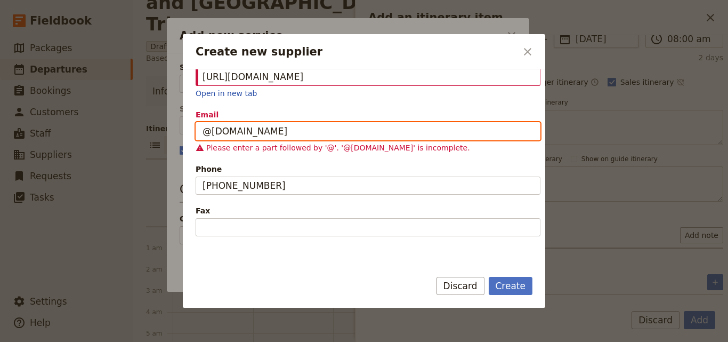
drag, startPoint x: 283, startPoint y: 134, endPoint x: 193, endPoint y: 141, distance: 89.8
click at [193, 141] on div "Supplier information Name Airport Guest house Status Active Inactive Details Co…" at bounding box center [364, 164] width 363 height 191
paste input "mailto:booking"
type input "mailto:[EMAIL_ADDRESS][DOMAIN_NAME]"
drag, startPoint x: 364, startPoint y: 127, endPoint x: 148, endPoint y: 135, distance: 216.2
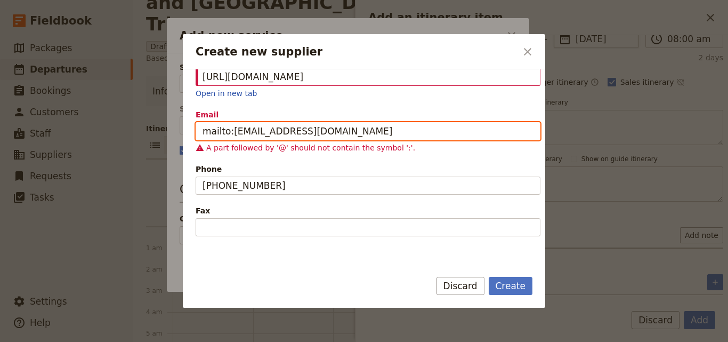
click at [148, 341] on div "Create new supplier ​ Supplier information Name Airport Guest house Status Acti…" at bounding box center [364, 342] width 728 height 0
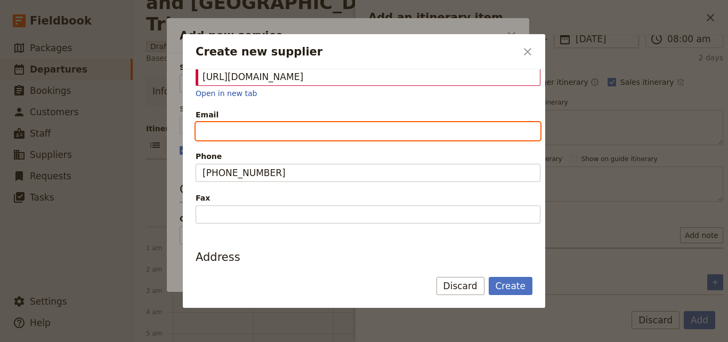
paste input "mailto:[EMAIL_ADDRESS][DOMAIN_NAME]"
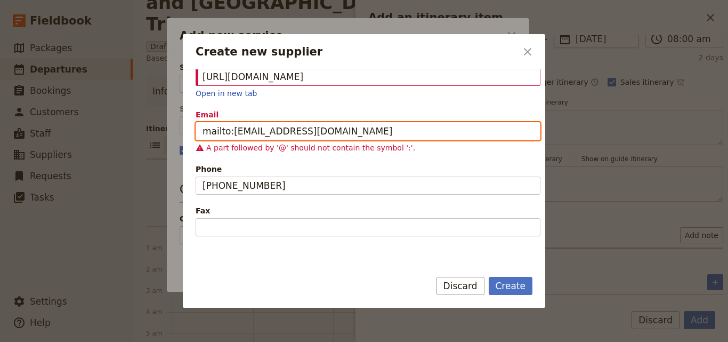
click at [228, 130] on input "mailto:[EMAIL_ADDRESS][DOMAIN_NAME]" at bounding box center [368, 131] width 345 height 18
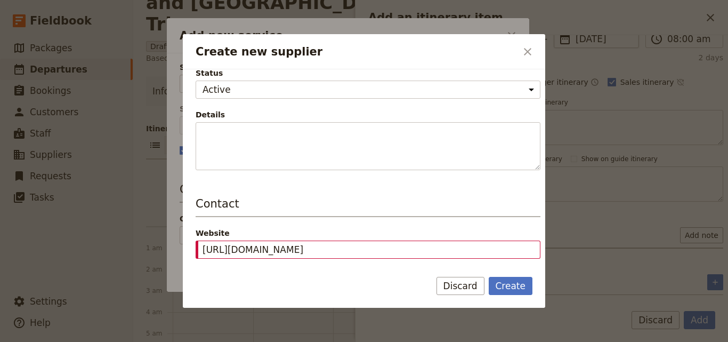
scroll to position [0, 0]
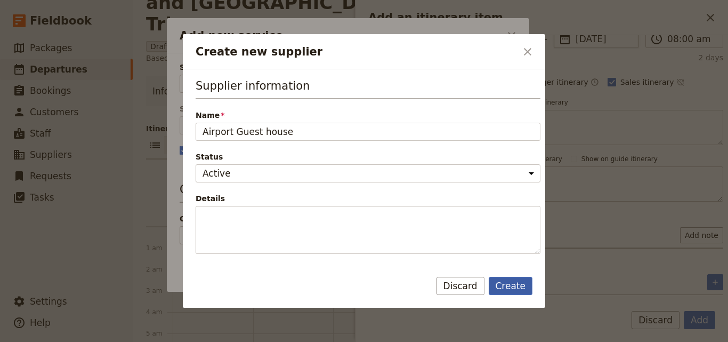
type input "[EMAIL_ADDRESS][DOMAIN_NAME]"
click at [513, 285] on button "Create" at bounding box center [511, 286] width 44 height 18
type input "Airport Guest house"
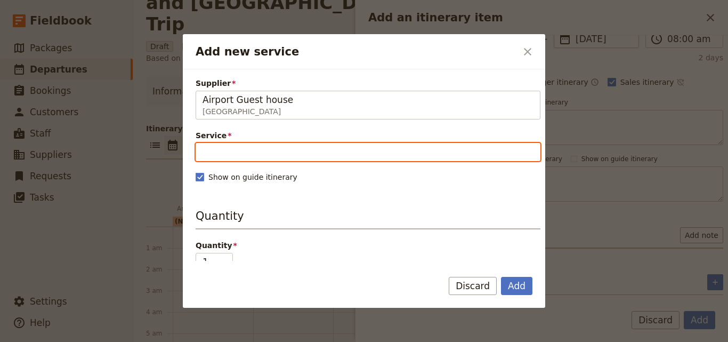
click at [248, 154] on input "Service" at bounding box center [368, 152] width 345 height 18
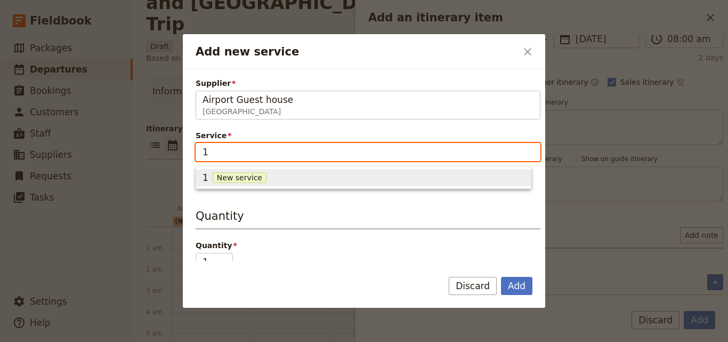
type input "1"
type input "Double Room"
click at [271, 175] on span "New service" at bounding box center [295, 177] width 54 height 11
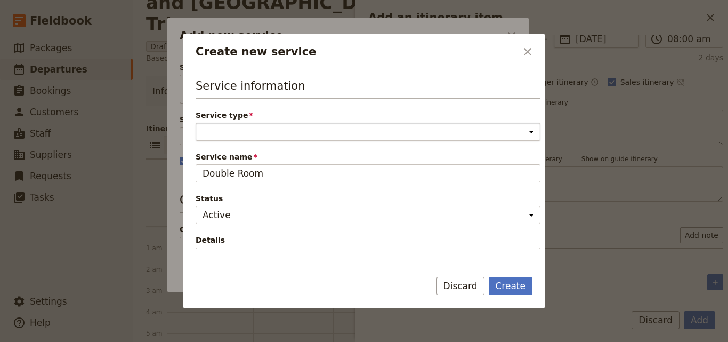
click at [276, 137] on select "Accommodation Activity Transport Flight Food and beverage Other" at bounding box center [368, 132] width 345 height 18
select select "AccommodationService"
click at [196, 123] on select "Accommodation Activity Transport Flight Food and beverage Other" at bounding box center [368, 132] width 345 height 18
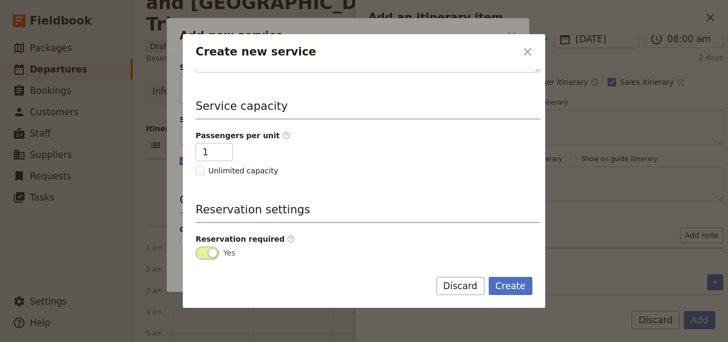
scroll to position [267, 0]
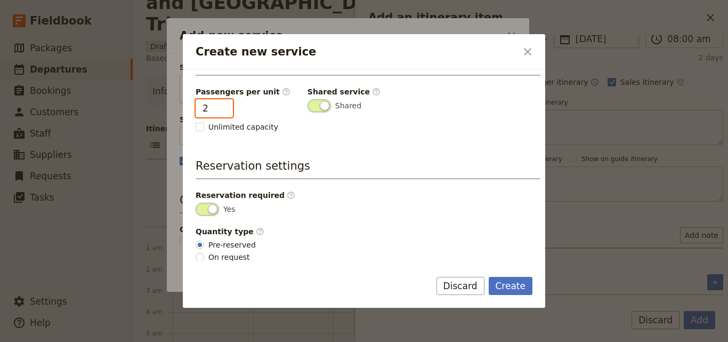
type input "2"
click at [221, 105] on input "2" at bounding box center [214, 108] width 37 height 18
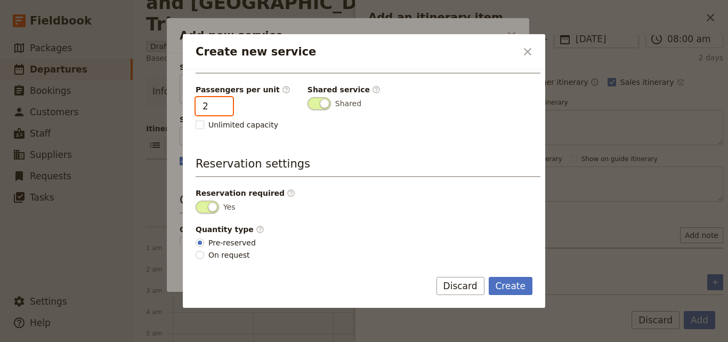
scroll to position [269, 0]
click at [510, 283] on button "Create" at bounding box center [511, 286] width 44 height 18
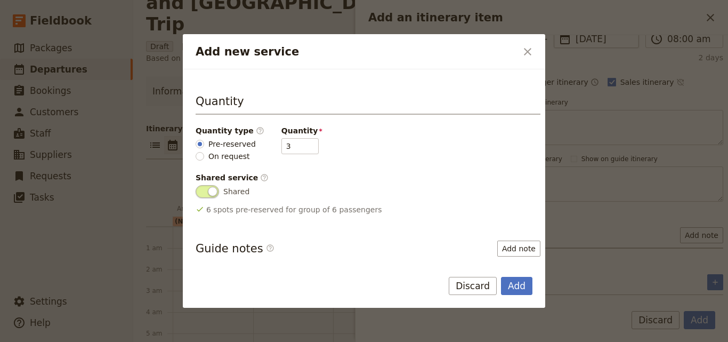
scroll to position [160, 0]
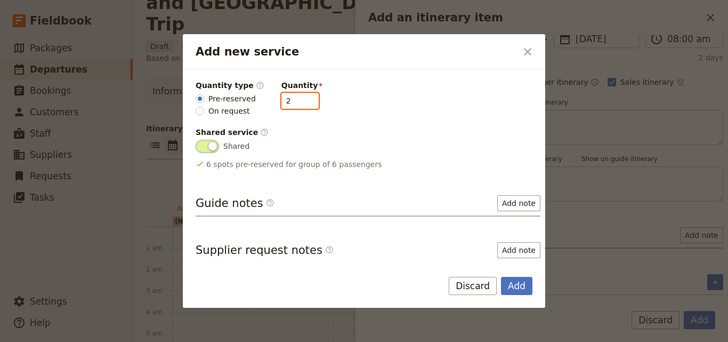
click at [302, 103] on input "2" at bounding box center [300, 101] width 37 height 16
type input "1"
click at [302, 103] on input "1" at bounding box center [300, 101] width 37 height 16
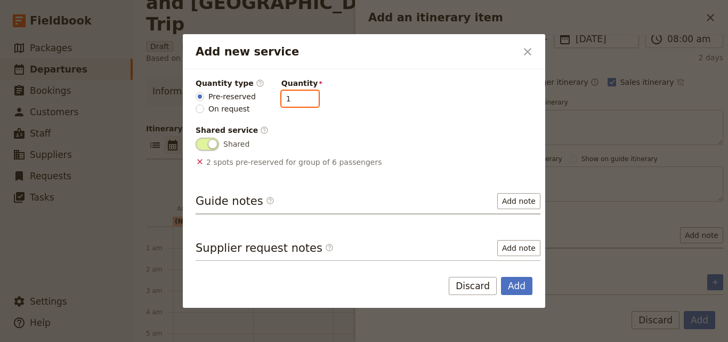
scroll to position [211, 0]
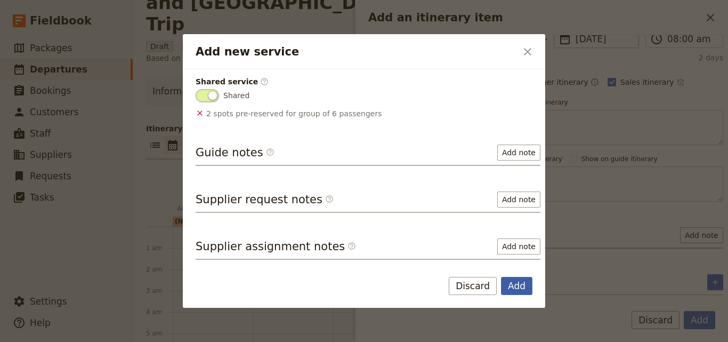
click at [528, 279] on button "Add" at bounding box center [516, 286] width 31 height 18
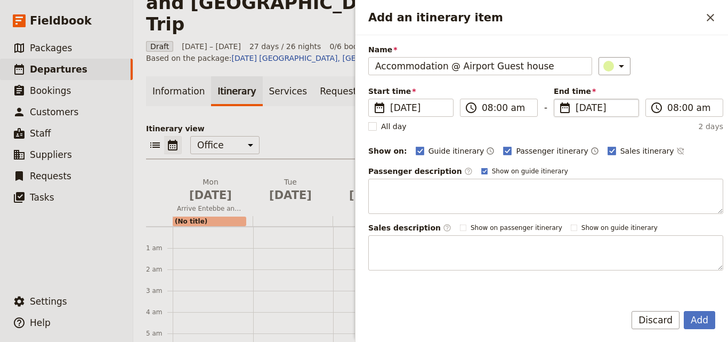
scroll to position [0, 0]
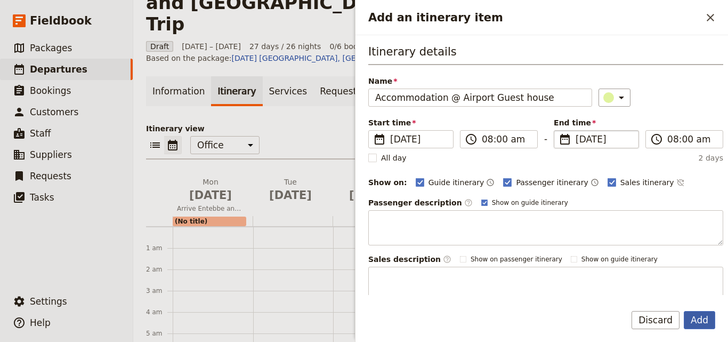
click at [696, 313] on button "Add" at bounding box center [699, 320] width 31 height 18
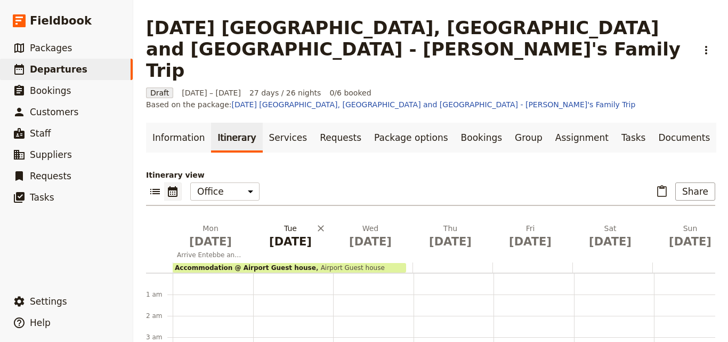
click at [286, 234] on span "[DATE]" at bounding box center [290, 242] width 67 height 16
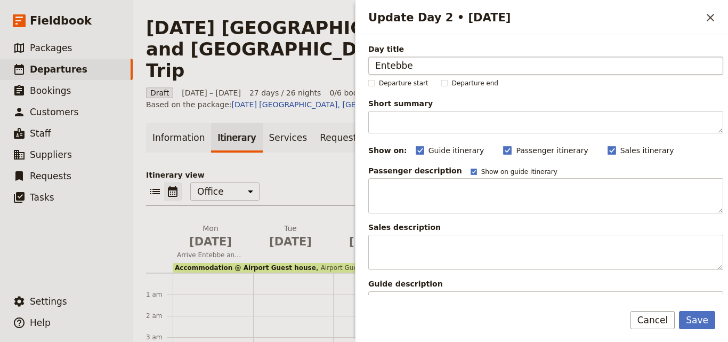
click at [380, 63] on input "Entebbe" at bounding box center [546, 66] width 355 height 18
type input "Entebbe"
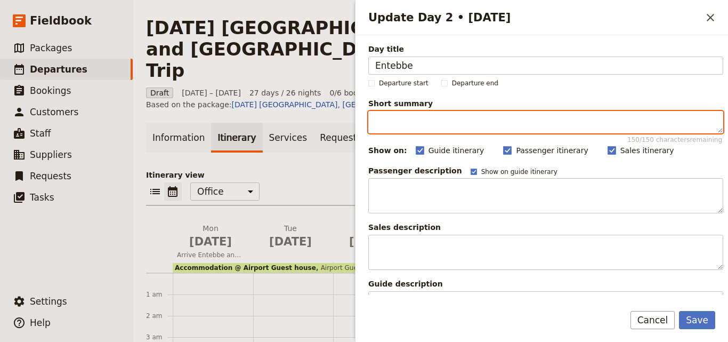
click at [406, 128] on textarea "Short summary 150 / 150 characters remaining" at bounding box center [546, 122] width 355 height 22
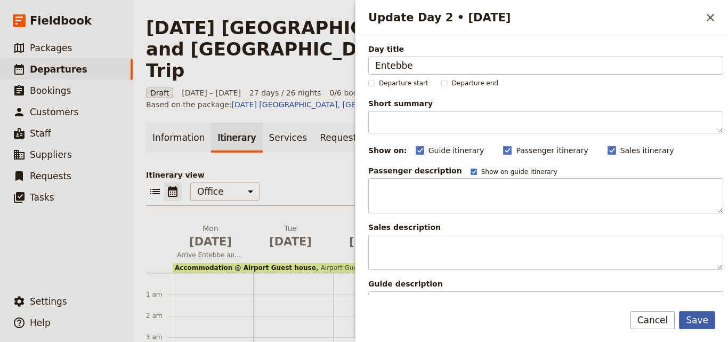
click at [704, 316] on button "Save" at bounding box center [697, 320] width 36 height 18
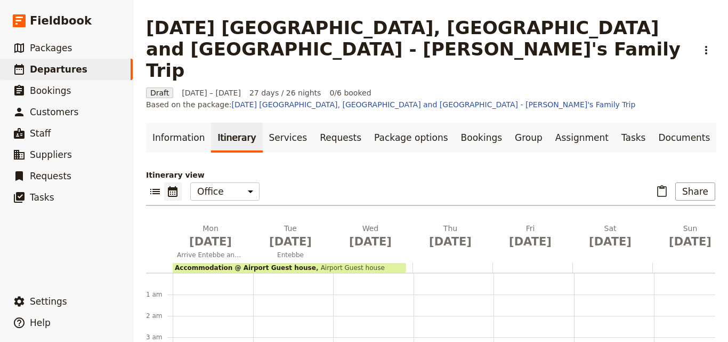
click at [283, 264] on span "Accommodation @ Airport Guest house" at bounding box center [245, 267] width 141 height 7
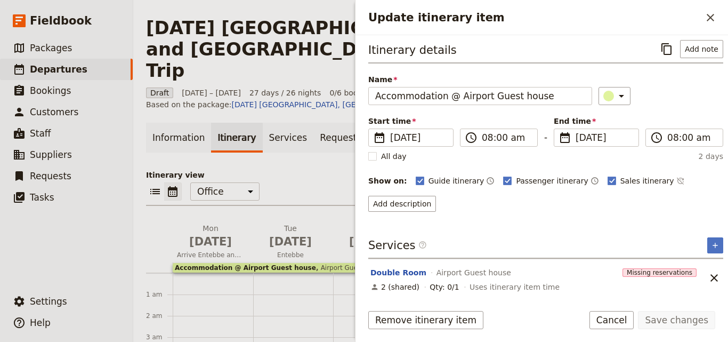
scroll to position [5, 0]
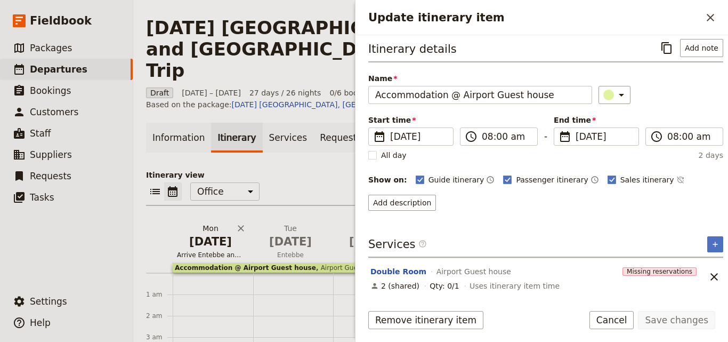
click at [213, 251] on span "Arrive Entebbe anytime" at bounding box center [211, 255] width 76 height 9
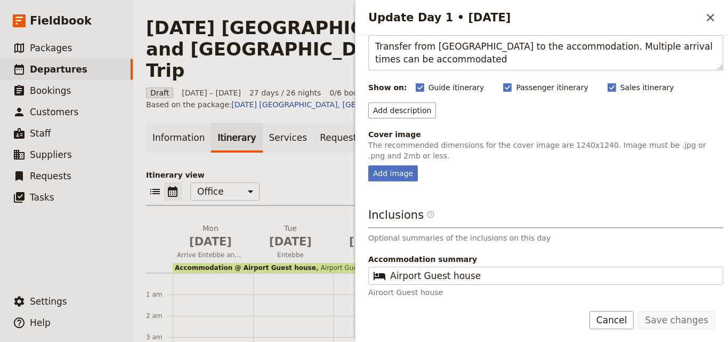
scroll to position [121, 0]
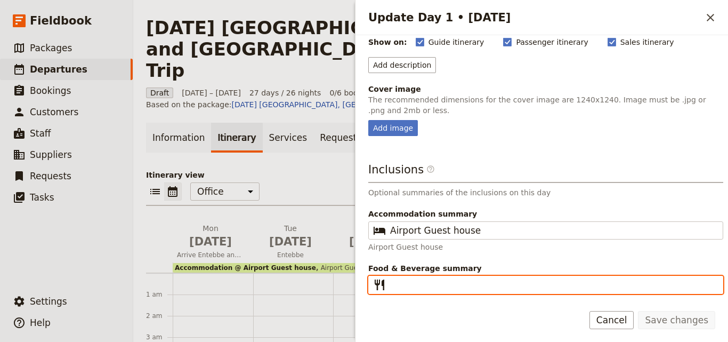
click at [415, 279] on input "Food & Beverage summary ​" at bounding box center [553, 284] width 326 height 13
type input "D"
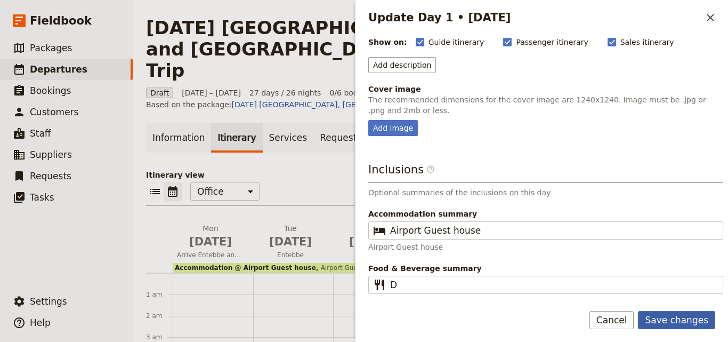
click at [699, 322] on button "Save changes" at bounding box center [676, 320] width 77 height 18
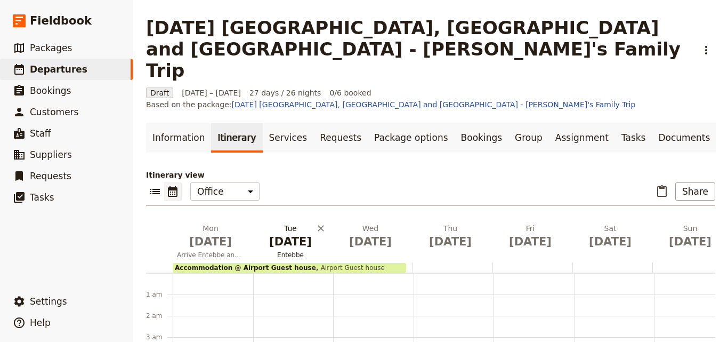
click at [292, 234] on span "[DATE]" at bounding box center [290, 242] width 67 height 16
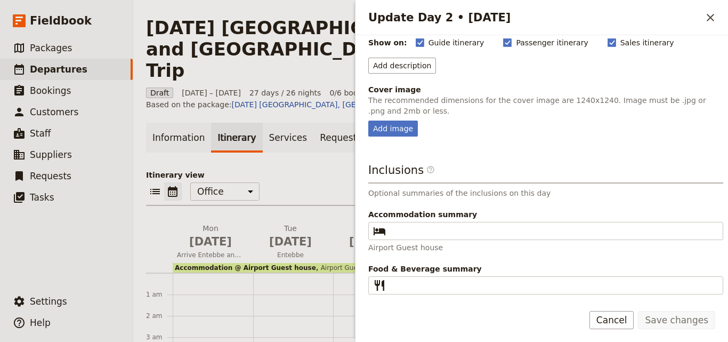
scroll to position [108, 0]
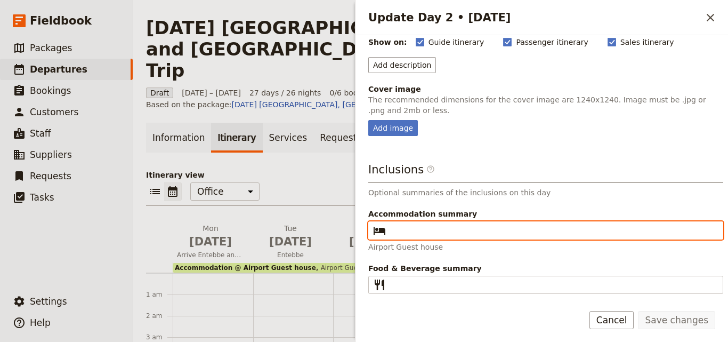
click at [398, 234] on input "Accommodation summary ​" at bounding box center [553, 230] width 326 height 13
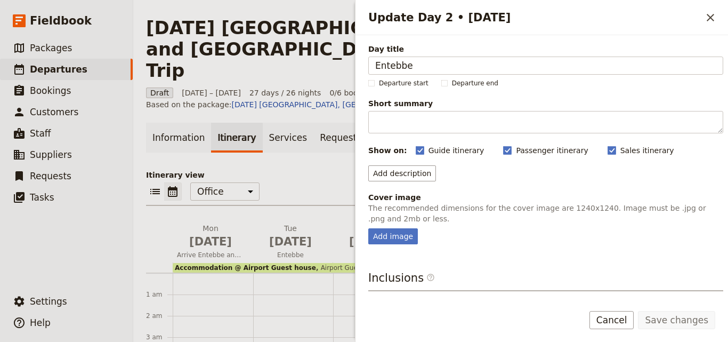
scroll to position [107, 0]
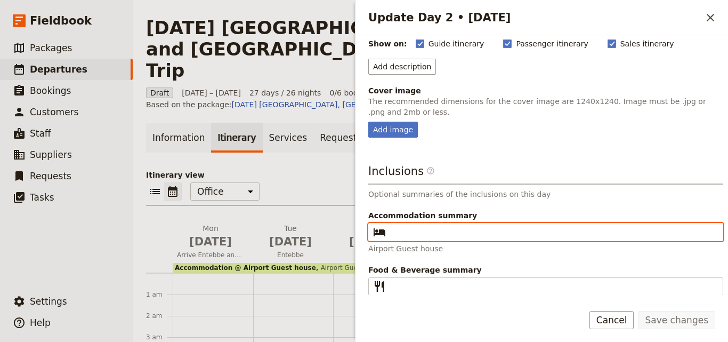
click at [410, 236] on input "Accommodation summary ​" at bounding box center [553, 232] width 326 height 13
drag, startPoint x: 407, startPoint y: 235, endPoint x: 389, endPoint y: 235, distance: 17.6
click at [389, 235] on fieldset "​ B D" at bounding box center [546, 232] width 355 height 18
type input "B D"
drag, startPoint x: 389, startPoint y: 235, endPoint x: 399, endPoint y: 232, distance: 10.5
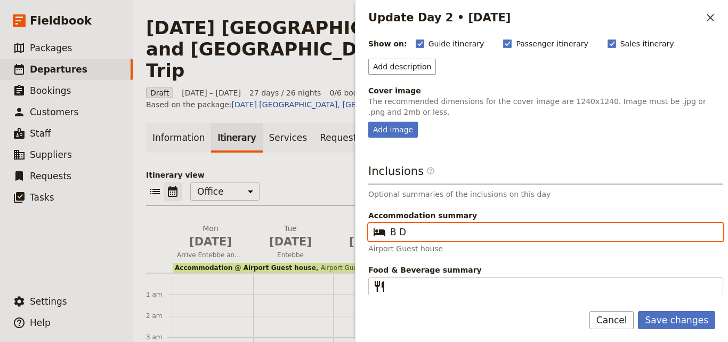
click at [399, 232] on input "B D" at bounding box center [553, 232] width 326 height 13
drag, startPoint x: 405, startPoint y: 234, endPoint x: 385, endPoint y: 228, distance: 21.1
click at [385, 228] on fieldset "​ B D" at bounding box center [546, 232] width 355 height 18
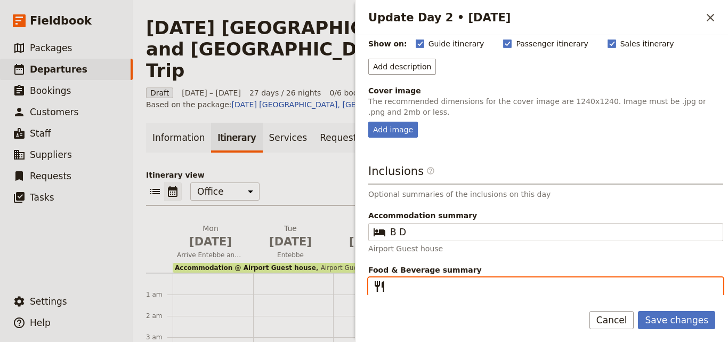
paste input "B D"
type input "B D"
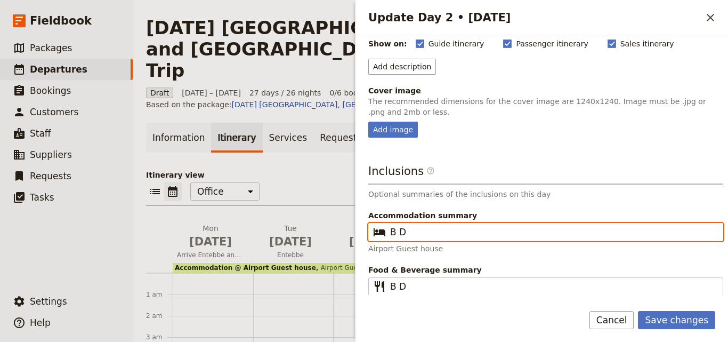
drag, startPoint x: 415, startPoint y: 234, endPoint x: 341, endPoint y: 234, distance: 74.1
click at [341, 234] on div "[DATE] [GEOGRAPHIC_DATA], [GEOGRAPHIC_DATA] and [GEOGRAPHIC_DATA] - [PERSON_NAM…" at bounding box center [430, 171] width 595 height 342
drag, startPoint x: 394, startPoint y: 221, endPoint x: 399, endPoint y: 231, distance: 11.5
paste input ": Airport Guest house"
click at [395, 233] on input ": Airport Guest house" at bounding box center [553, 232] width 326 height 13
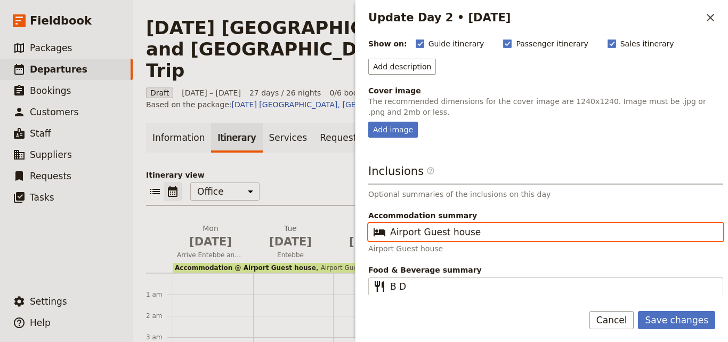
click at [498, 231] on input "Airport Guest house" at bounding box center [553, 232] width 326 height 13
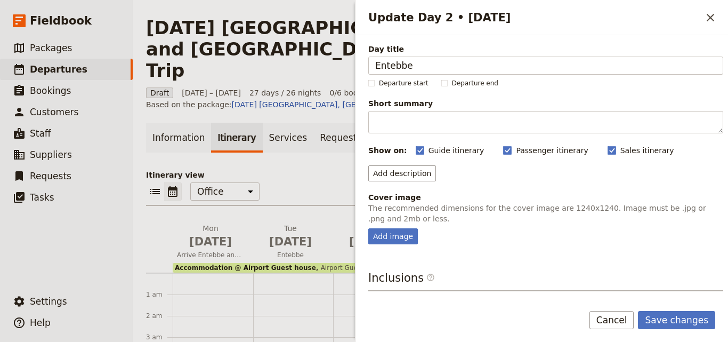
type input "Airport Guest house"
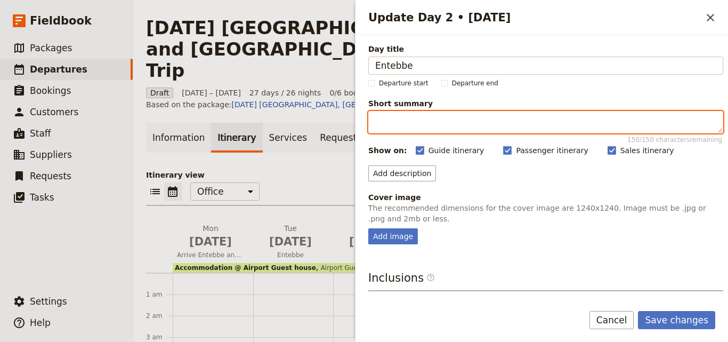
paste textarea "Shoebill Stork excursion @ US $50pp Optional [GEOGRAPHIC_DATA]"
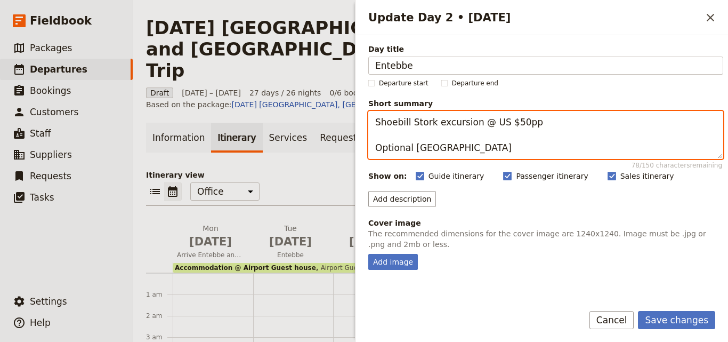
drag, startPoint x: 527, startPoint y: 127, endPoint x: 472, endPoint y: 123, distance: 55.1
click at [472, 123] on textarea "Shoebill Stork excursion @ US $50pp Optional [GEOGRAPHIC_DATA]" at bounding box center [546, 135] width 355 height 48
click at [380, 123] on textarea "Shoebill Stork excursion Optional [GEOGRAPHIC_DATA]" at bounding box center [546, 135] width 355 height 48
click at [483, 125] on textarea "Shoebill Stork excursion Optional [GEOGRAPHIC_DATA]" at bounding box center [546, 135] width 355 height 48
click at [375, 151] on textarea "Shoebill Stork excursion OR Optional [GEOGRAPHIC_DATA]" at bounding box center [546, 135] width 355 height 48
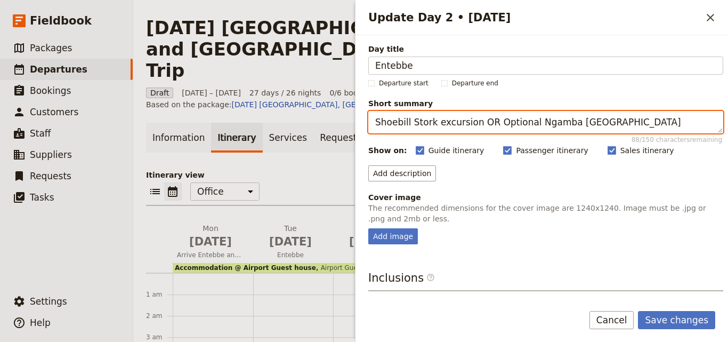
drag, startPoint x: 486, startPoint y: 121, endPoint x: 470, endPoint y: 127, distance: 17.2
click at [470, 127] on textarea "Shoebill Stork excursion OR Optional Ngamba [GEOGRAPHIC_DATA]" at bounding box center [546, 122] width 355 height 22
click at [470, 124] on textarea "Shoebill Stork excursion/ Optional Ngamba [GEOGRAPHIC_DATA]" at bounding box center [546, 122] width 355 height 22
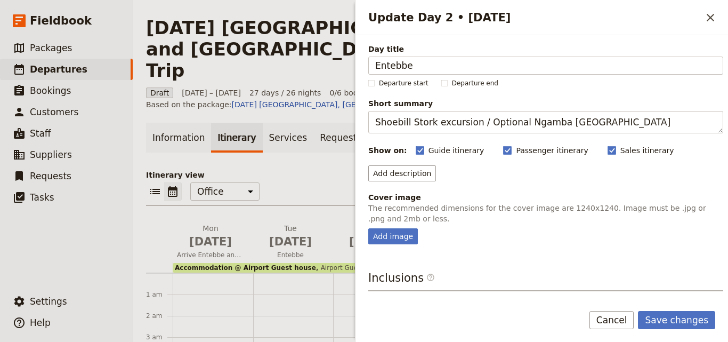
drag, startPoint x: 527, startPoint y: 125, endPoint x: 478, endPoint y: 182, distance: 75.3
click at [478, 182] on div "Day title Entebbe Departure start Departure end Short summary Shoebill Stork ex…" at bounding box center [546, 223] width 355 height 358
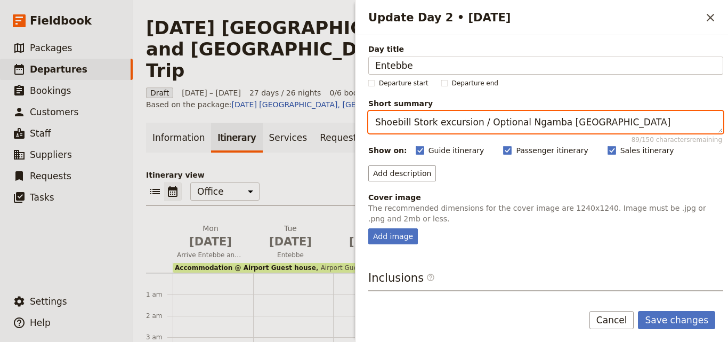
drag, startPoint x: 514, startPoint y: 124, endPoint x: 482, endPoint y: 132, distance: 32.3
click at [482, 132] on textarea "Shoebill Stork excursion / Optional Ngamba [GEOGRAPHIC_DATA]" at bounding box center [546, 122] width 355 height 22
click at [374, 122] on textarea "Shoebill Stork excursion / Ngamba [GEOGRAPHIC_DATA]" at bounding box center [546, 122] width 355 height 22
paste textarea "Optional"
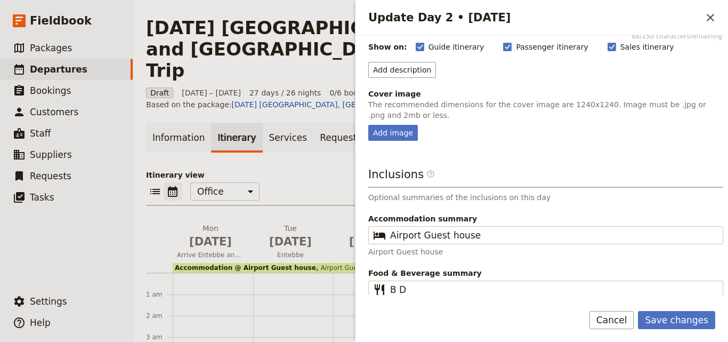
scroll to position [108, 0]
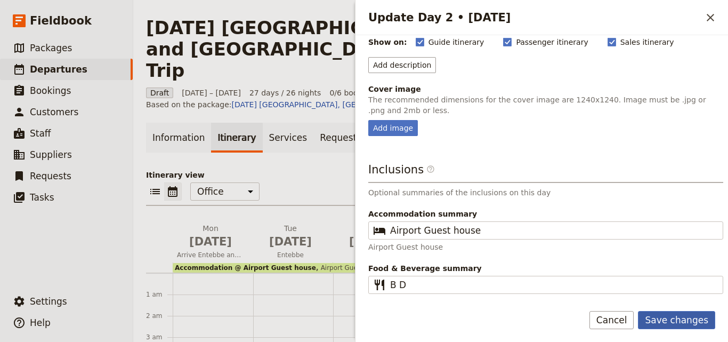
type textarea "Optional Shoebill Stork excursion / Ngamba [GEOGRAPHIC_DATA]"
click at [687, 315] on button "Save changes" at bounding box center [676, 320] width 77 height 18
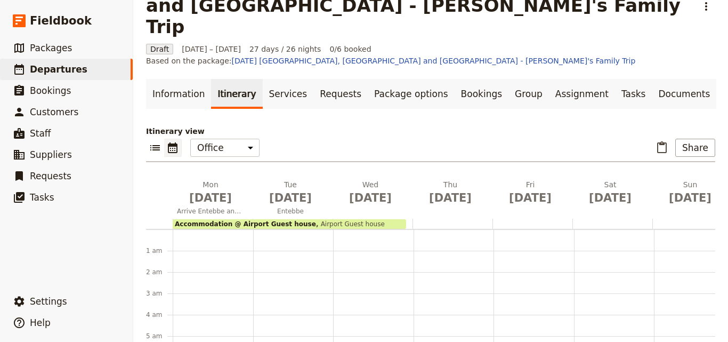
scroll to position [107, 0]
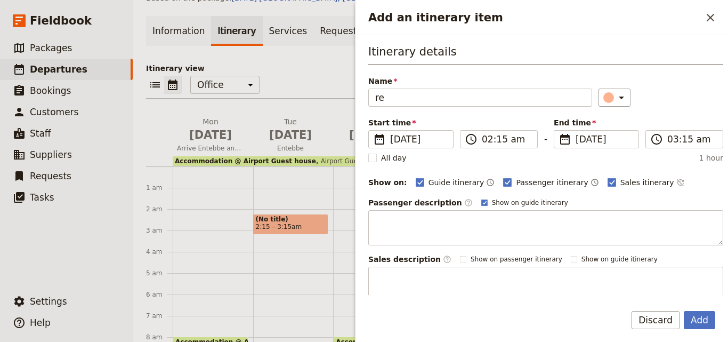
type input "r"
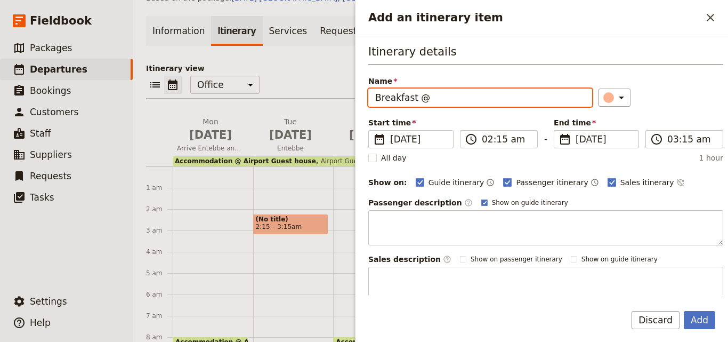
paste input "Airport Guest house"
click at [429, 98] on input "Breakfast @ Airport Guest house" at bounding box center [481, 98] width 224 height 18
type input "Breakfast @ Airport Guest house"
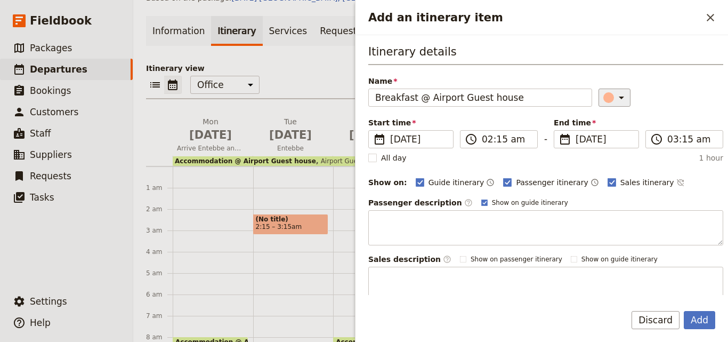
click at [605, 102] on div "​" at bounding box center [616, 97] width 23 height 13
click at [610, 148] on div "button" at bounding box center [611, 145] width 11 height 11
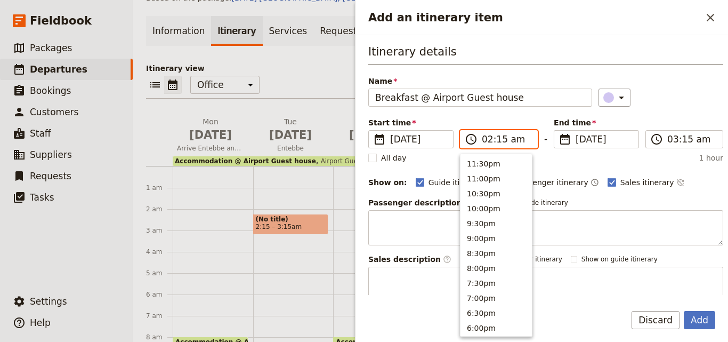
scroll to position [539, 0]
click at [484, 143] on input "02:15 am" at bounding box center [506, 139] width 49 height 13
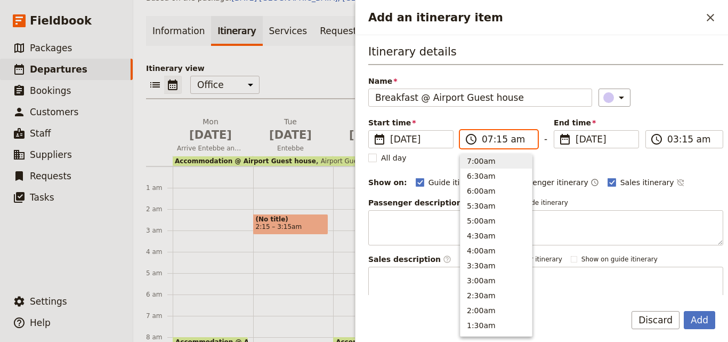
type input "07:00 am"
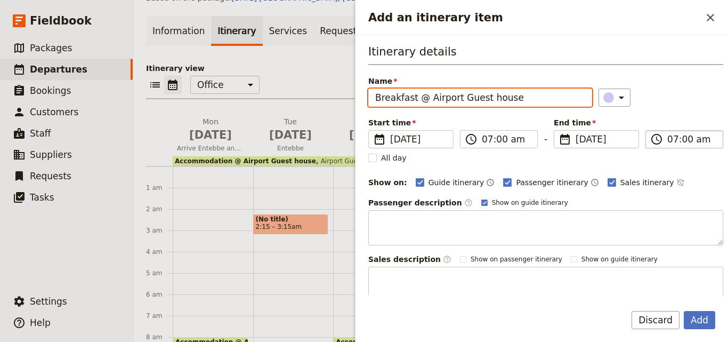
click at [669, 142] on input "07:00 am" at bounding box center [692, 139] width 49 height 13
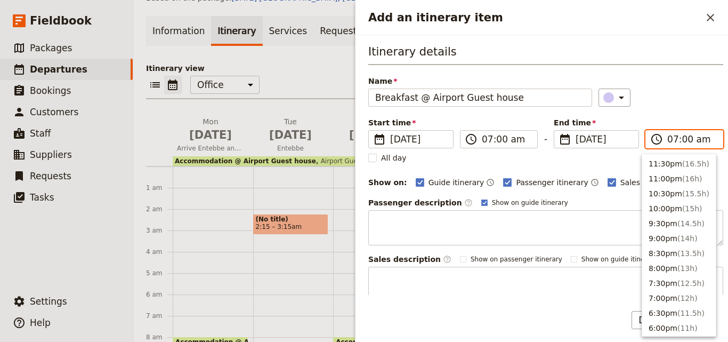
scroll to position [495, 0]
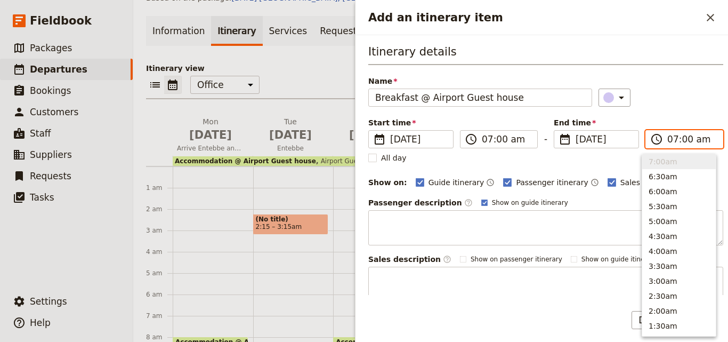
type input "08:00 am"
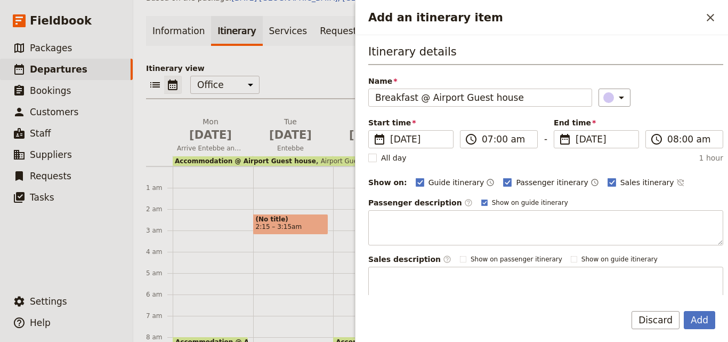
click at [685, 98] on div "​" at bounding box center [661, 98] width 125 height 18
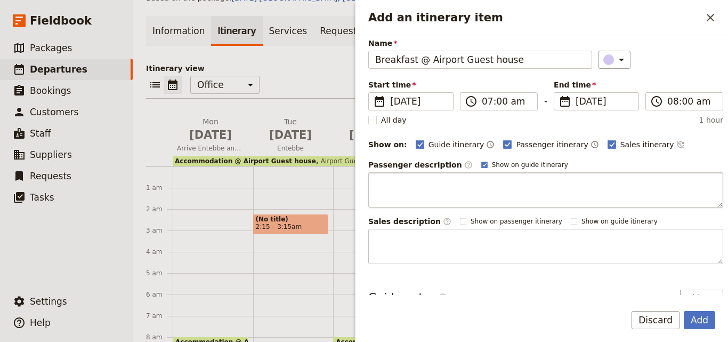
scroll to position [0, 0]
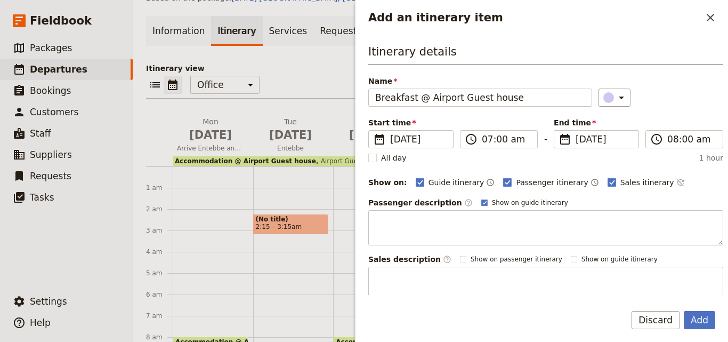
click at [702, 330] on div "Add Discard" at bounding box center [542, 326] width 373 height 31
click at [701, 325] on button "Add" at bounding box center [699, 320] width 31 height 18
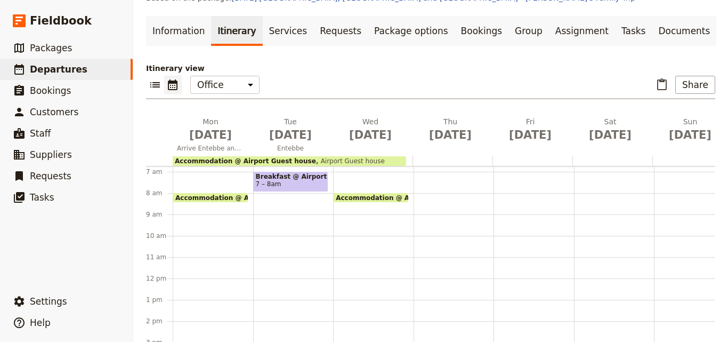
scroll to position [160, 0]
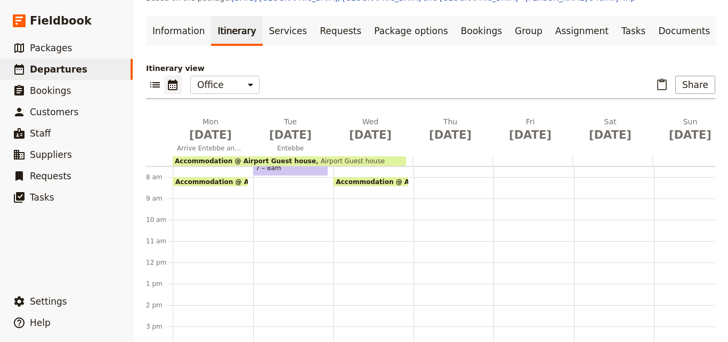
click at [267, 178] on div "Breakfast @ Airport Guest house 7 – 8am" at bounding box center [293, 262] width 81 height 512
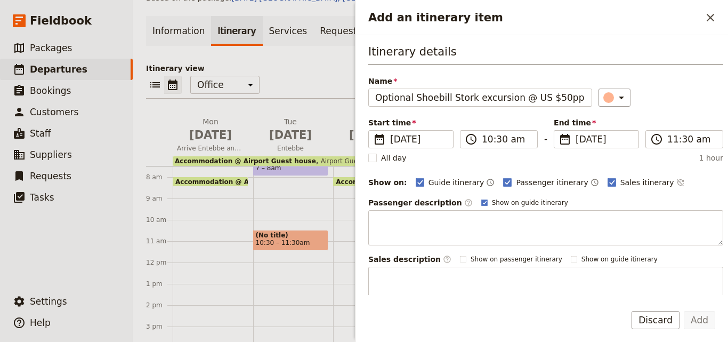
scroll to position [0, 192]
click at [378, 102] on input "Optional Shoebill Stork excursion @ US $50pp Optional Ngamba [GEOGRAPHIC_DATA] …" at bounding box center [481, 98] width 224 height 18
drag, startPoint x: 463, startPoint y: 95, endPoint x: 478, endPoint y: 99, distance: 14.9
click at [478, 99] on input "Optional Shoebill Stork excursion" at bounding box center [481, 98] width 224 height 18
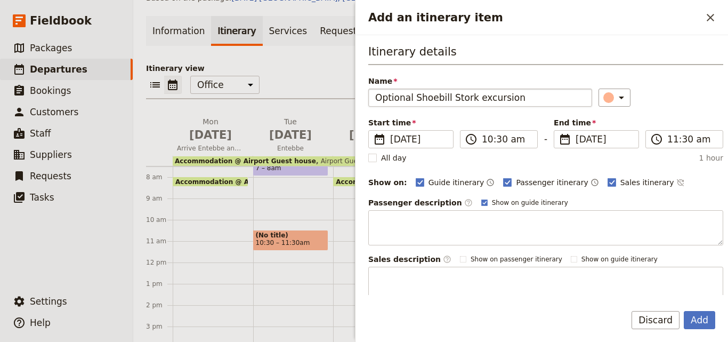
type input "Optional Shoebill Stork excursion"
drag, startPoint x: 463, startPoint y: 99, endPoint x: 455, endPoint y: 43, distance: 57.1
click at [455, 43] on div "Itinerary details Name Optional Shoebill Stork excursion ​ Start time ​ [DATE] …" at bounding box center [542, 165] width 373 height 260
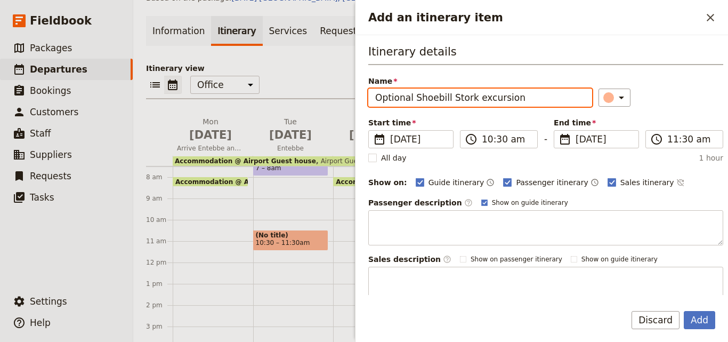
drag, startPoint x: 518, startPoint y: 99, endPoint x: 413, endPoint y: 99, distance: 105.6
click at [413, 99] on input "Optional Shoebill Stork excursion" at bounding box center [481, 98] width 224 height 18
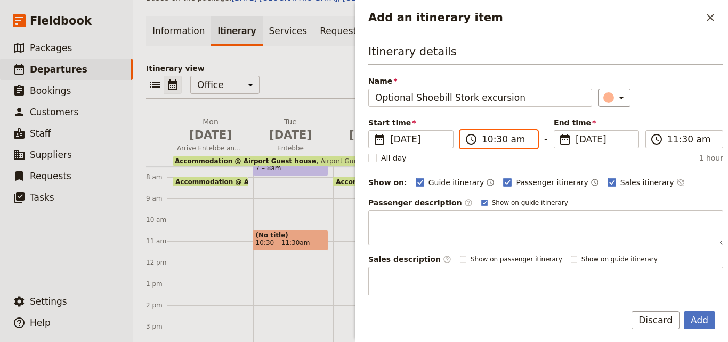
click at [491, 141] on input "10:30 am" at bounding box center [506, 139] width 49 height 13
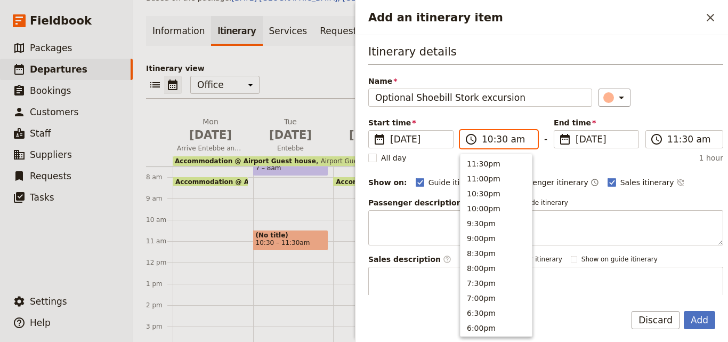
scroll to position [390, 0]
click at [474, 207] on button "9:00am" at bounding box center [496, 206] width 71 height 15
type input "09:00 am"
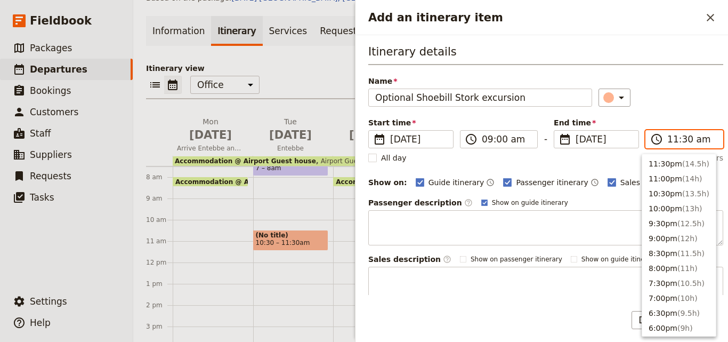
click at [669, 142] on input "11:30 am" at bounding box center [692, 139] width 49 height 13
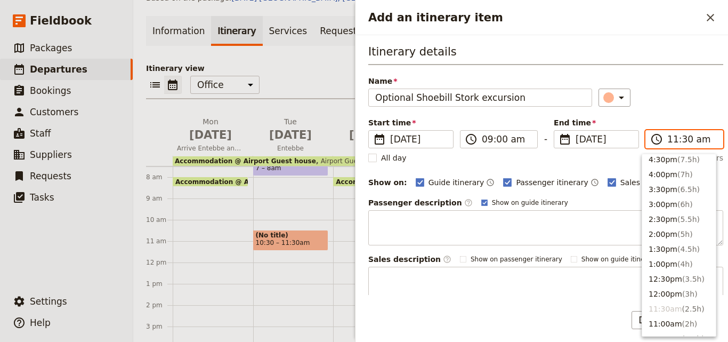
scroll to position [160, 0]
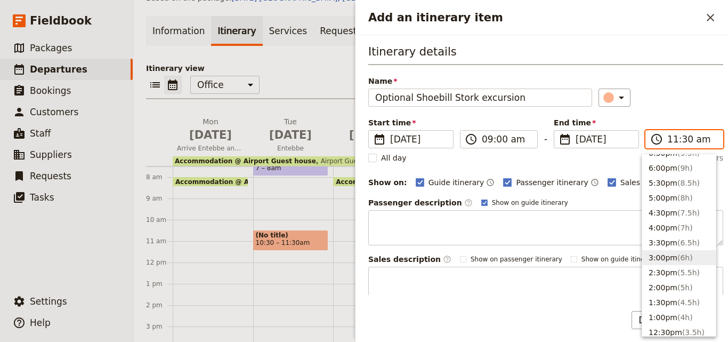
click at [656, 259] on button "3:00pm ( 6h )" at bounding box center [680, 257] width 74 height 15
type input "03:00 pm"
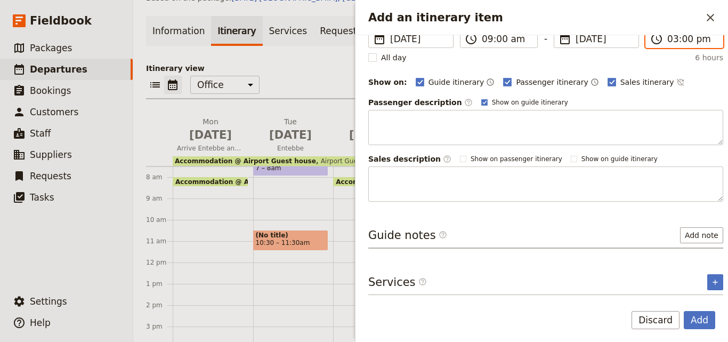
scroll to position [0, 0]
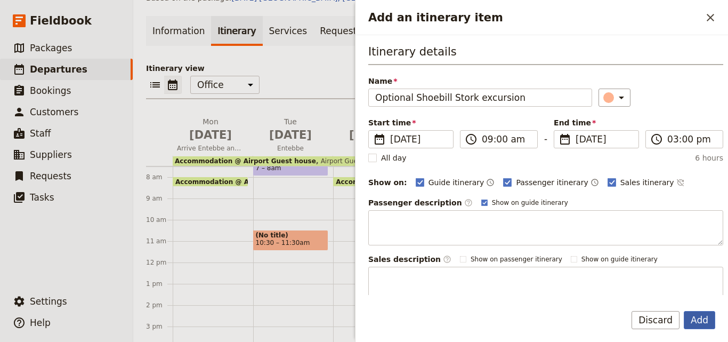
click at [696, 318] on button "Add" at bounding box center [699, 320] width 31 height 18
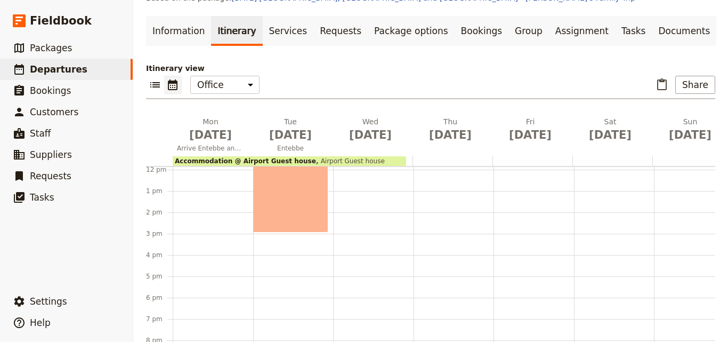
scroll to position [261, 0]
click at [258, 274] on div "Breakfast @ Airport Guest house 7 – 8am Optional Shoebill Stork excursion 9am –…" at bounding box center [293, 170] width 81 height 512
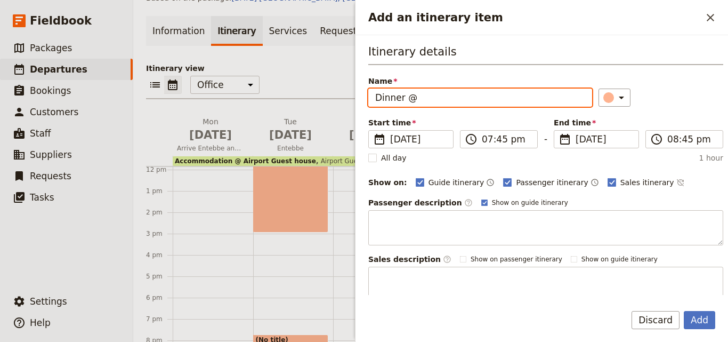
paste input "Airport Guest house"
type input "Dinner @ Airport Guest house"
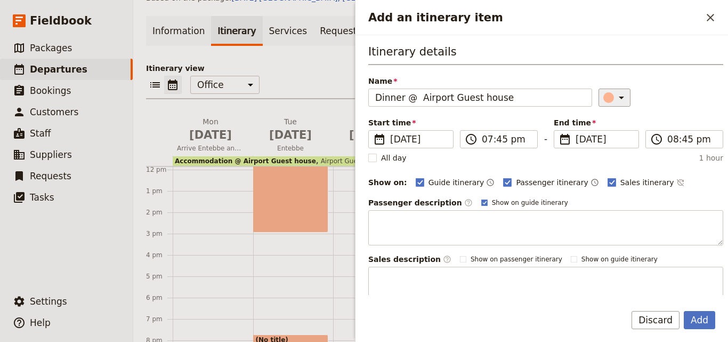
click at [615, 91] on icon "Add an itinerary item" at bounding box center [621, 97] width 13 height 13
click at [611, 143] on div "button" at bounding box center [611, 145] width 11 height 11
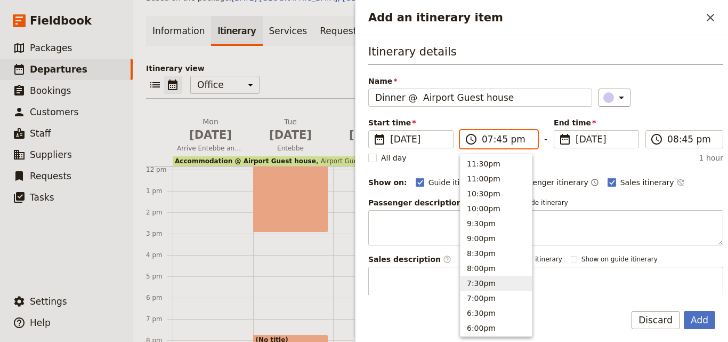
click at [486, 141] on input "07:45 pm" at bounding box center [506, 139] width 49 height 13
click at [487, 142] on input "08:00 pm" at bounding box center [506, 139] width 49 height 13
type input "07:00 pm"
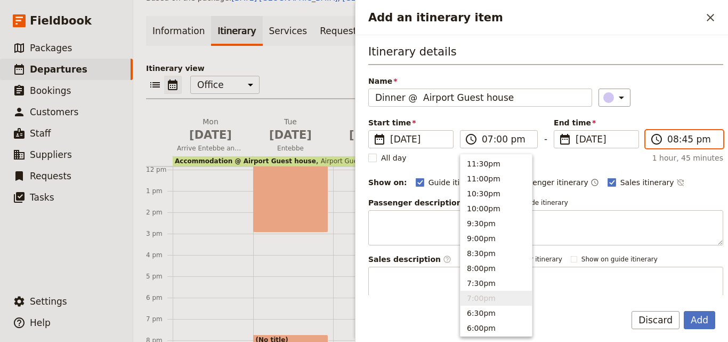
click at [681, 141] on input "08:45 pm" at bounding box center [692, 139] width 49 height 13
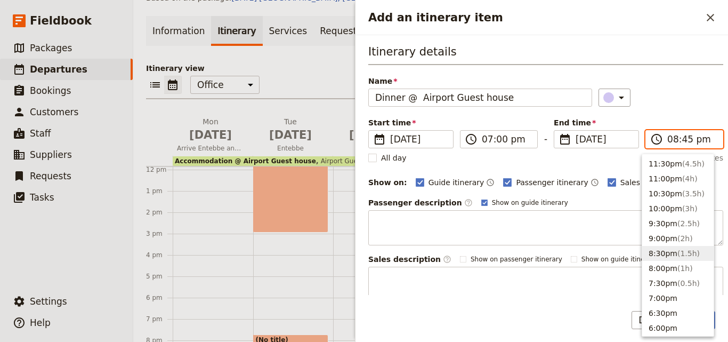
click at [681, 141] on input "08:45 pm" at bounding box center [692, 139] width 49 height 13
type input "08:00 pm"
click at [681, 99] on div "​" at bounding box center [661, 98] width 125 height 18
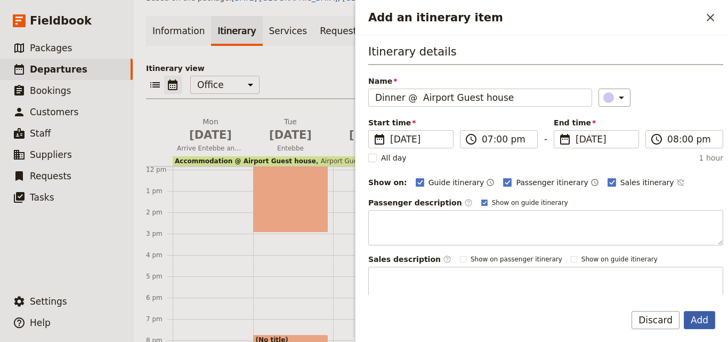
click at [702, 322] on button "Add" at bounding box center [699, 320] width 31 height 18
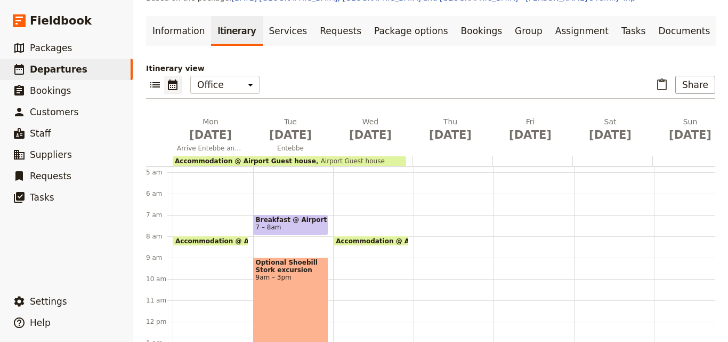
scroll to position [0, 0]
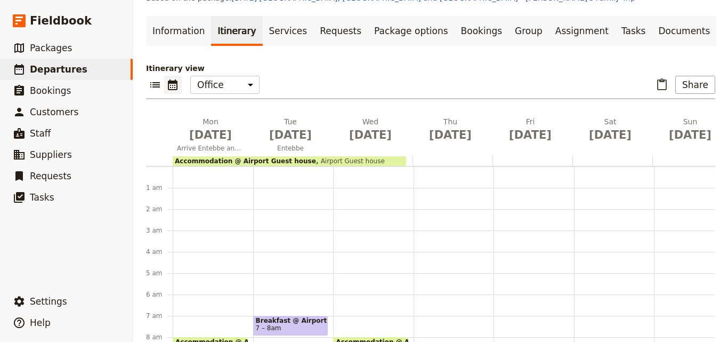
click at [408, 156] on div at bounding box center [373, 161] width 80 height 10
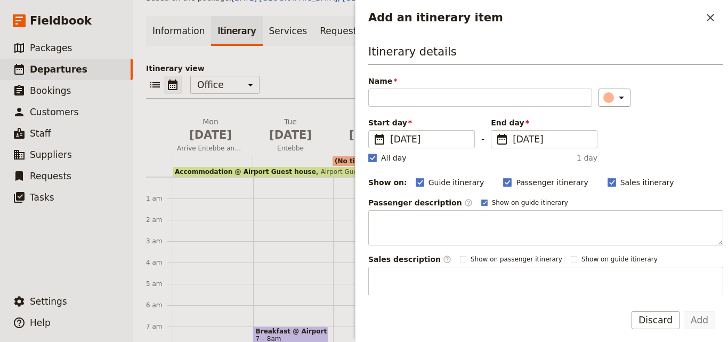
click at [276, 168] on span "Accommodation @ Airport Guest house" at bounding box center [245, 171] width 141 height 7
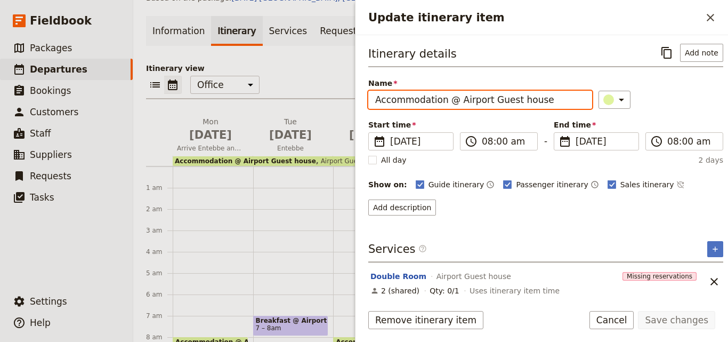
drag, startPoint x: 454, startPoint y: 100, endPoint x: 371, endPoint y: 108, distance: 83.6
click at [371, 108] on input "Accommodation @ Airport Guest house" at bounding box center [481, 100] width 224 height 18
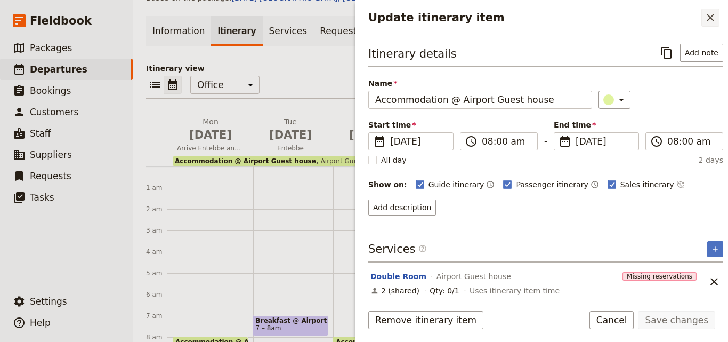
click at [715, 22] on icon "Close drawer" at bounding box center [710, 17] width 13 height 13
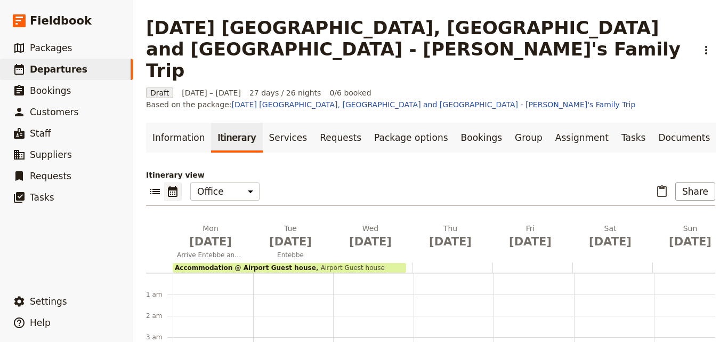
click at [409, 262] on div at bounding box center [373, 267] width 80 height 10
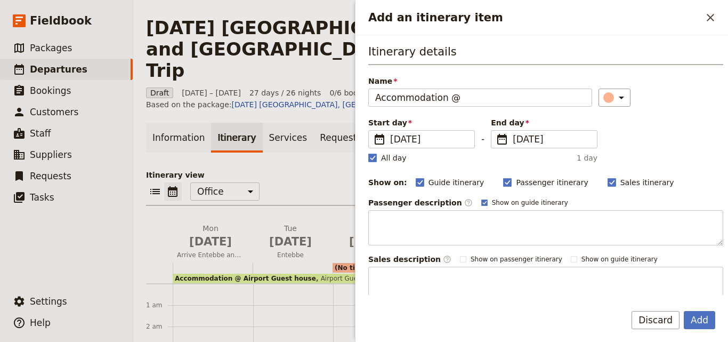
type input "Accommodation @"
click at [375, 163] on label "All day" at bounding box center [388, 158] width 38 height 11
click at [369, 153] on input "All day" at bounding box center [368, 152] width 1 height 1
checkbox input "false"
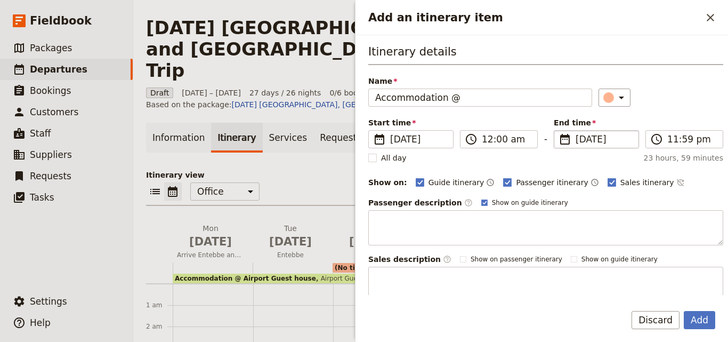
click at [578, 141] on span "[DATE]" at bounding box center [604, 139] width 57 height 13
click at [559, 131] on input "[DATE]" at bounding box center [558, 130] width 1 height 1
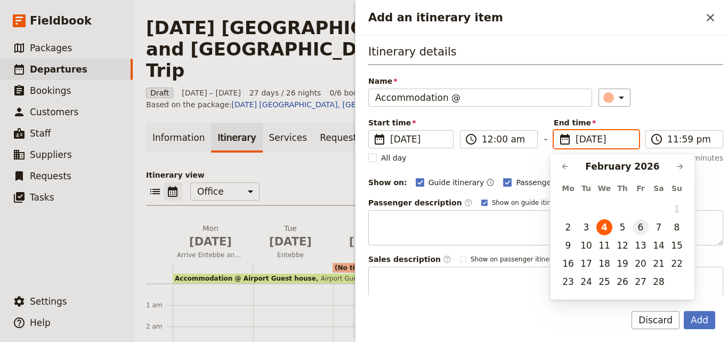
click at [642, 229] on button "6" at bounding box center [641, 227] width 16 height 16
type input "[DATE]"
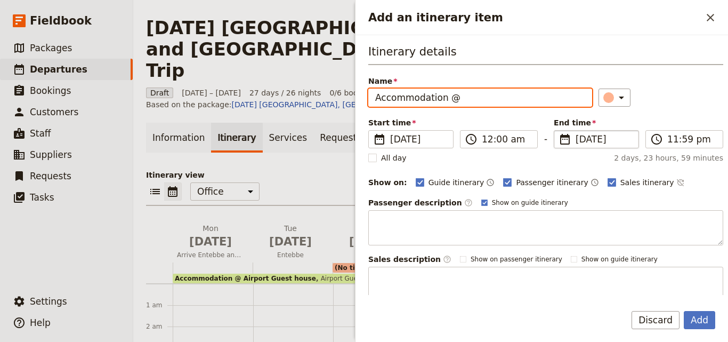
click at [462, 106] on input "Accommodation @" at bounding box center [481, 98] width 224 height 18
paste input "Accommodation @"
paste input "[GEOGRAPHIC_DATA][PERSON_NAME]"
click at [459, 97] on input "Accommodation @ [GEOGRAPHIC_DATA][PERSON_NAME]" at bounding box center [481, 98] width 224 height 18
click at [516, 98] on input "Accommodation @ [GEOGRAPHIC_DATA][PERSON_NAME]" at bounding box center [481, 98] width 224 height 18
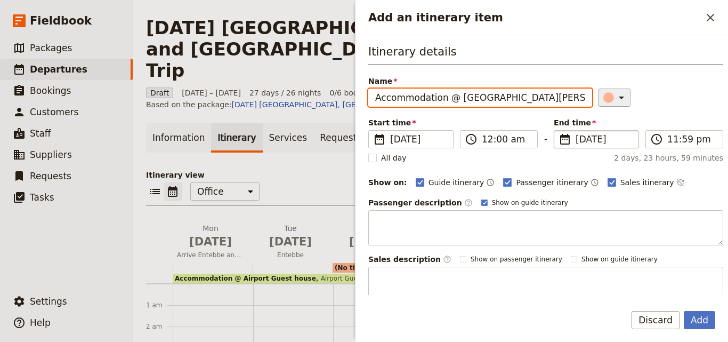
type input "Accommodation @ [GEOGRAPHIC_DATA][PERSON_NAME]"
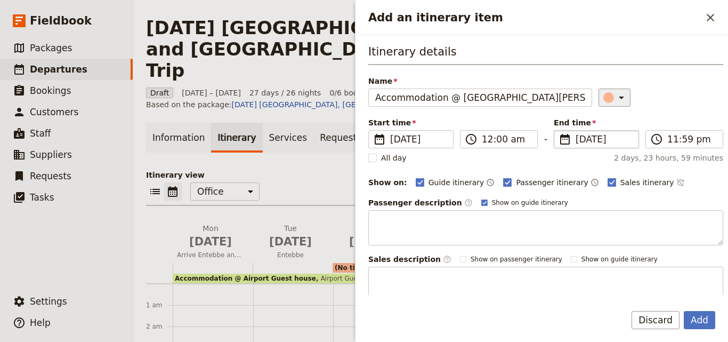
click at [604, 100] on div "Add an itinerary item" at bounding box center [609, 97] width 11 height 11
click at [600, 134] on div "button" at bounding box center [598, 132] width 11 height 11
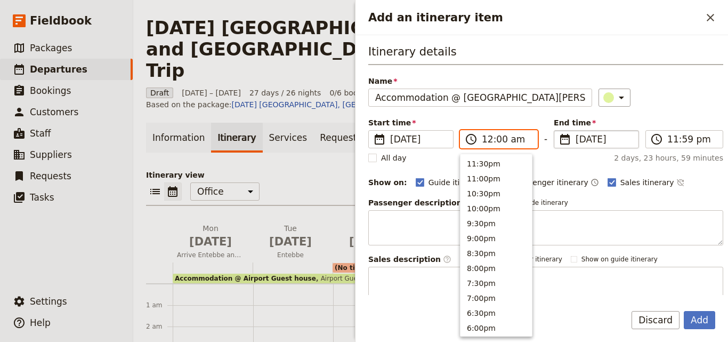
click at [486, 140] on input "12:00 am" at bounding box center [506, 139] width 49 height 13
type input "08:00 am"
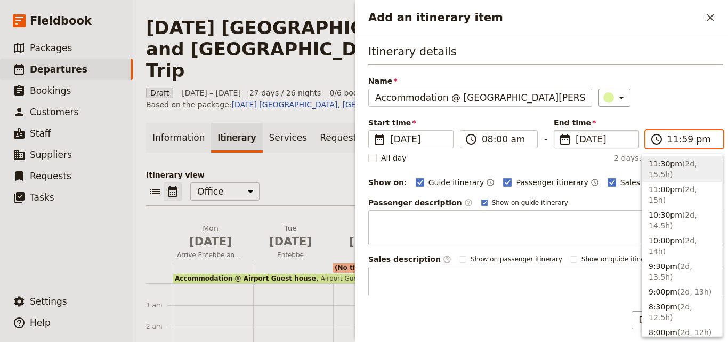
click at [668, 139] on input "11:59 pm" at bounding box center [692, 139] width 49 height 13
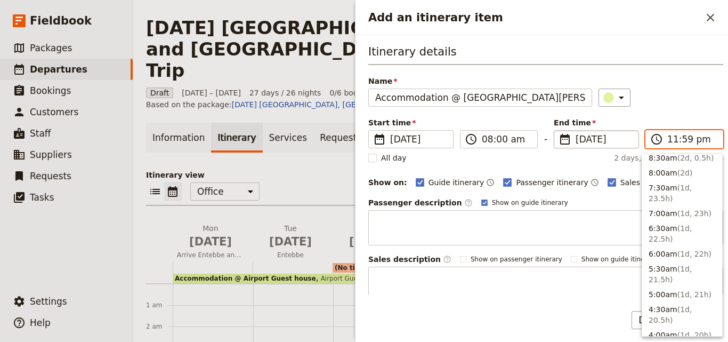
scroll to position [465, 0]
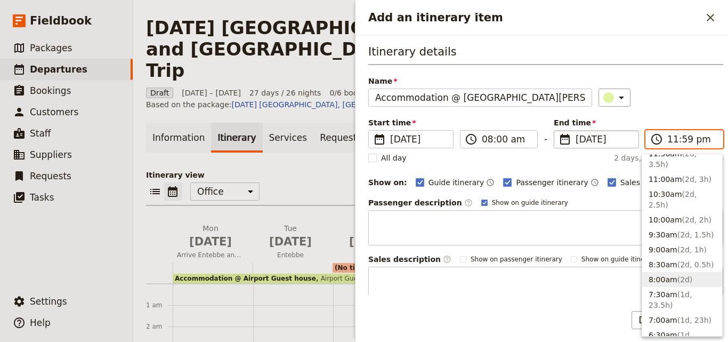
click at [660, 272] on button "8:00am ( 2d )" at bounding box center [683, 279] width 80 height 15
type input "08:00 am"
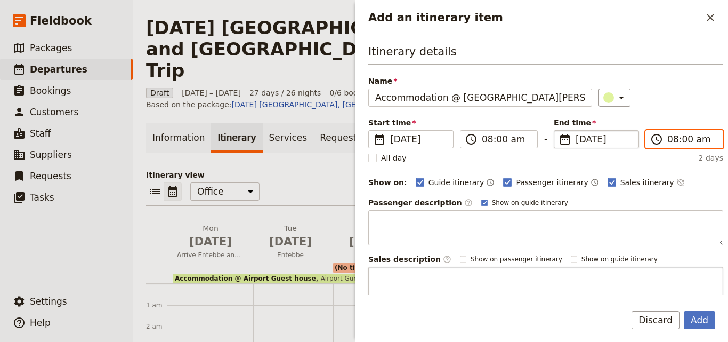
scroll to position [100, 0]
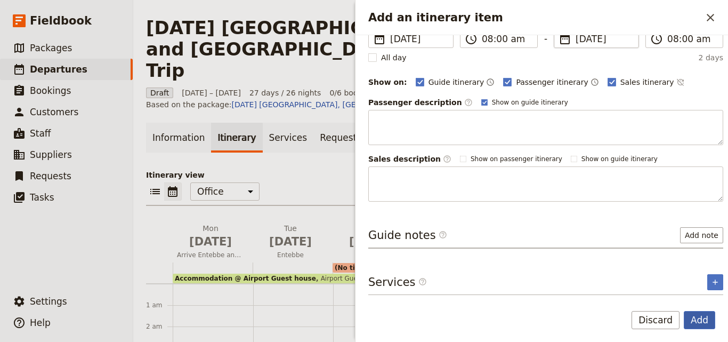
click at [699, 318] on button "Add" at bounding box center [699, 320] width 31 height 18
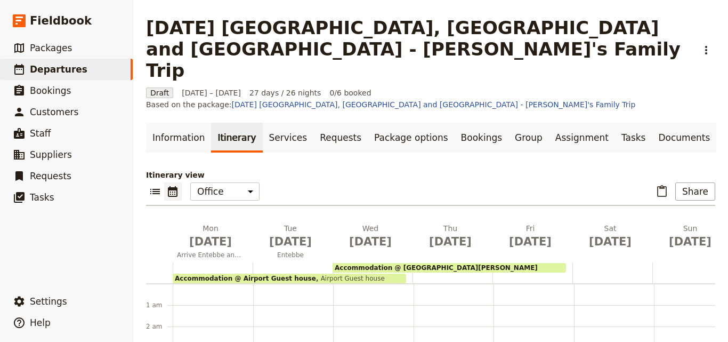
click at [438, 263] on div "Accommodation @ [GEOGRAPHIC_DATA][PERSON_NAME]" at bounding box center [450, 268] width 234 height 10
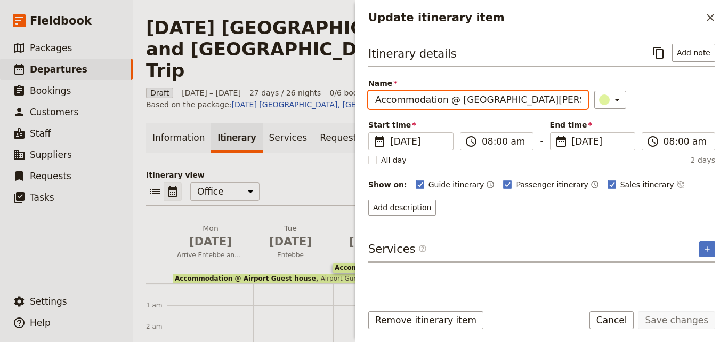
drag, startPoint x: 526, startPoint y: 102, endPoint x: 377, endPoint y: 106, distance: 149.4
click at [377, 106] on input "Accommodation @ [GEOGRAPHIC_DATA][PERSON_NAME]" at bounding box center [479, 100] width 220 height 18
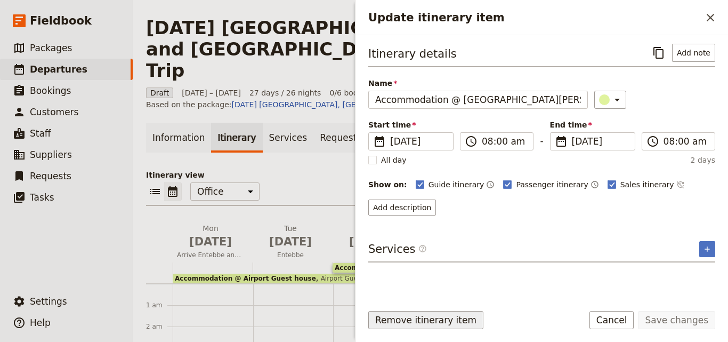
click at [410, 311] on button "Remove itinerary item" at bounding box center [426, 320] width 115 height 18
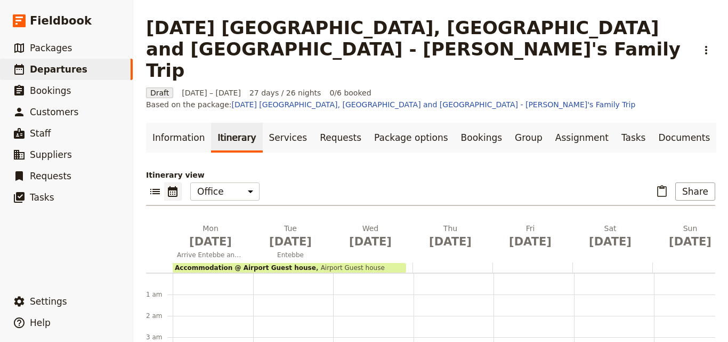
click at [410, 262] on div at bounding box center [373, 267] width 80 height 10
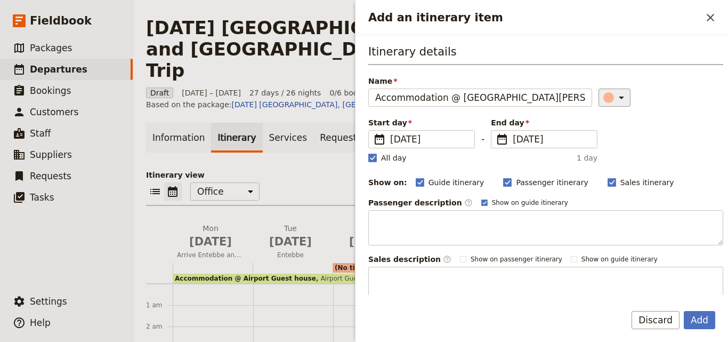
type input "Accommodation @ [GEOGRAPHIC_DATA][PERSON_NAME]"
click at [604, 94] on div "Add an itinerary item" at bounding box center [609, 97] width 11 height 11
click at [598, 135] on div "button" at bounding box center [598, 132] width 11 height 11
click at [371, 163] on label "All day" at bounding box center [388, 158] width 38 height 11
click at [369, 153] on input "All day" at bounding box center [368, 152] width 1 height 1
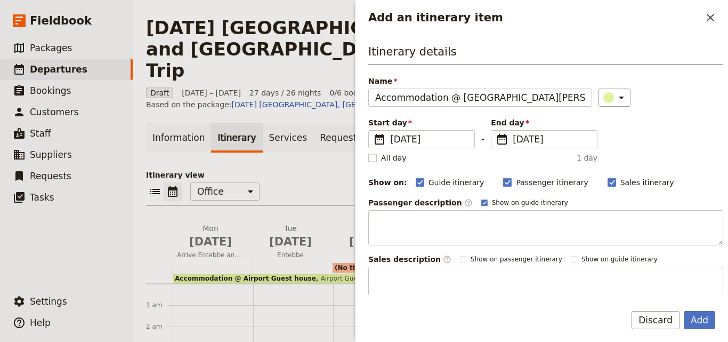
checkbox input "false"
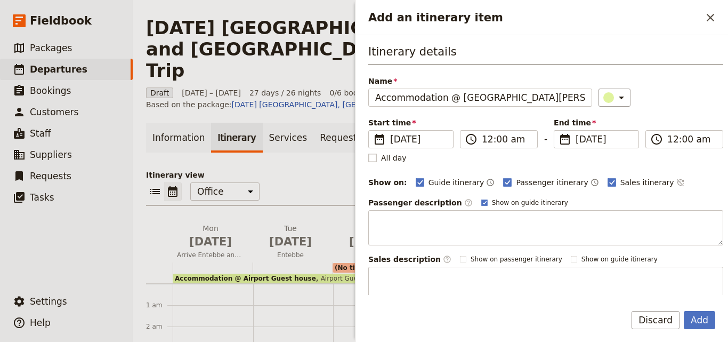
type input "11:59 pm"
click at [583, 142] on span "[DATE]" at bounding box center [604, 139] width 57 height 13
click at [559, 131] on input "[DATE]" at bounding box center [558, 130] width 1 height 1
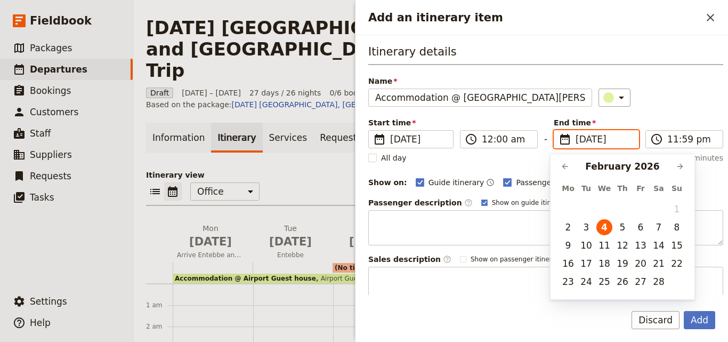
scroll to position [0, 0]
click at [638, 227] on button "6" at bounding box center [641, 227] width 16 height 16
type input "[DATE]"
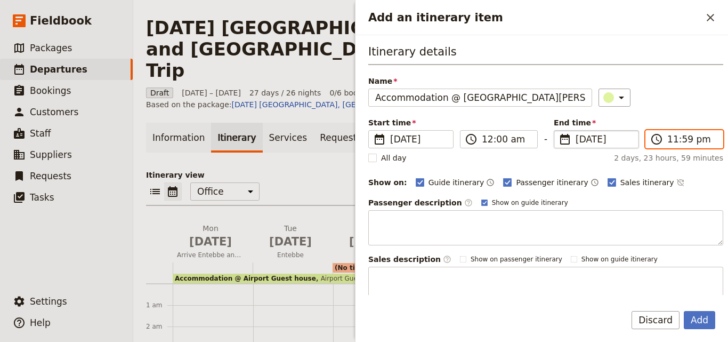
click at [671, 134] on input "11:59 pm" at bounding box center [692, 139] width 49 height 13
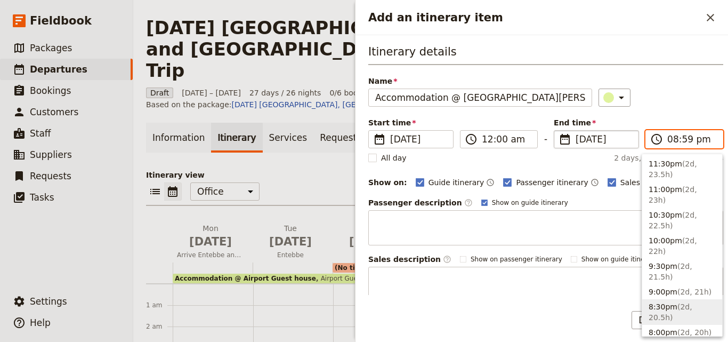
type input "08:00 pm"
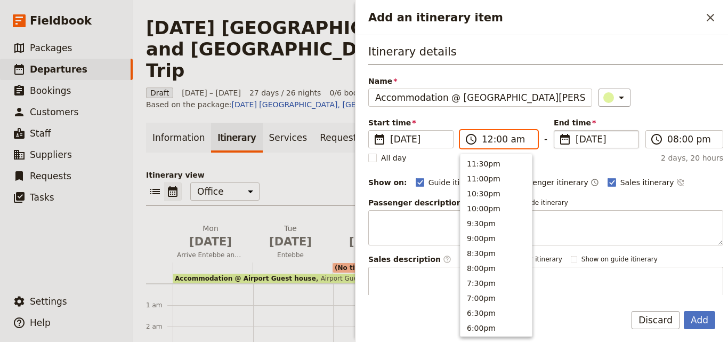
scroll to position [539, 0]
click at [492, 140] on input "12:00 am" at bounding box center [506, 139] width 49 height 13
type input "08:00 am"
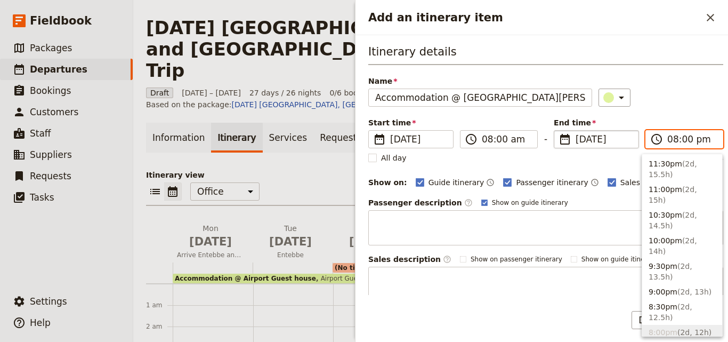
click at [694, 138] on input "08:00 pm" at bounding box center [692, 139] width 49 height 13
type input "08:00 am"
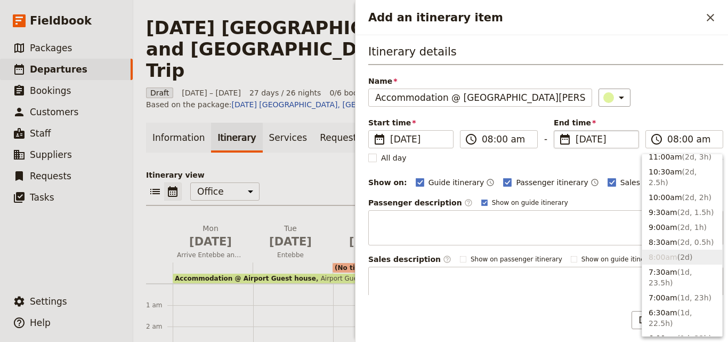
click at [684, 106] on div "​" at bounding box center [661, 98] width 125 height 18
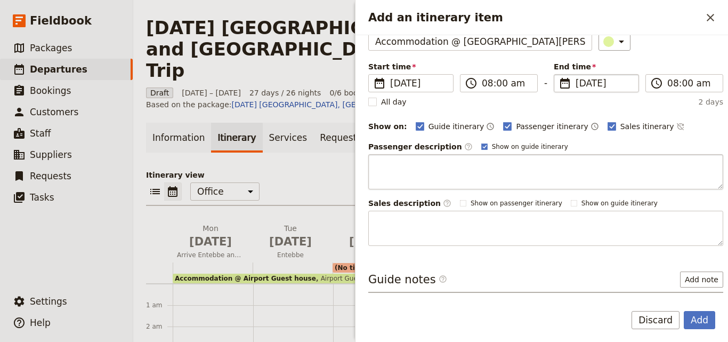
scroll to position [100, 0]
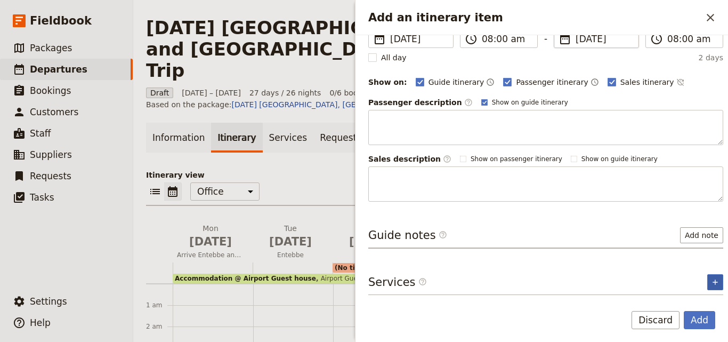
click at [708, 278] on button "​" at bounding box center [716, 282] width 16 height 16
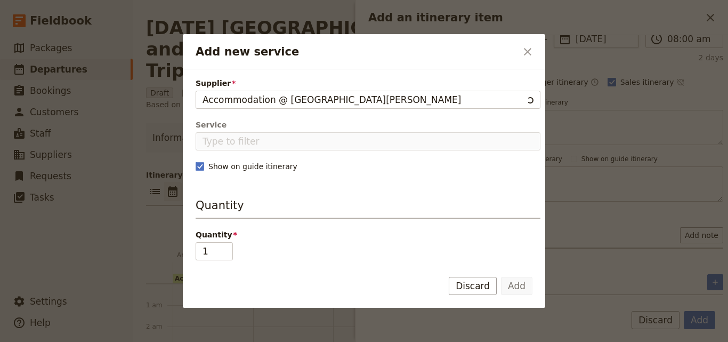
drag, startPoint x: 282, startPoint y: 99, endPoint x: 178, endPoint y: 105, distance: 104.2
click at [178, 341] on div "Add new service ​ Supplier Accommodation @ Fort [PERSON_NAME] Service Show on g…" at bounding box center [364, 342] width 728 height 0
type input "[GEOGRAPHIC_DATA][PERSON_NAME]"
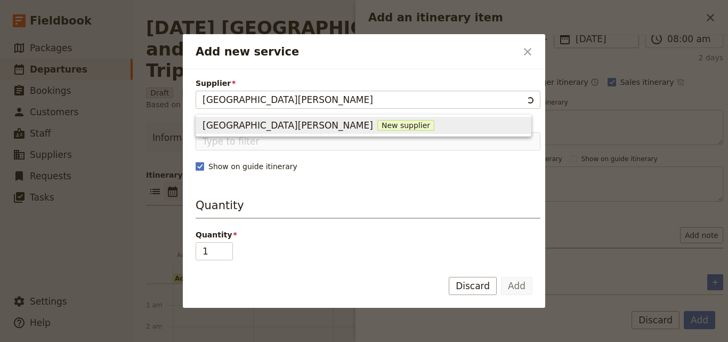
click at [378, 121] on span "New supplier" at bounding box center [406, 125] width 57 height 11
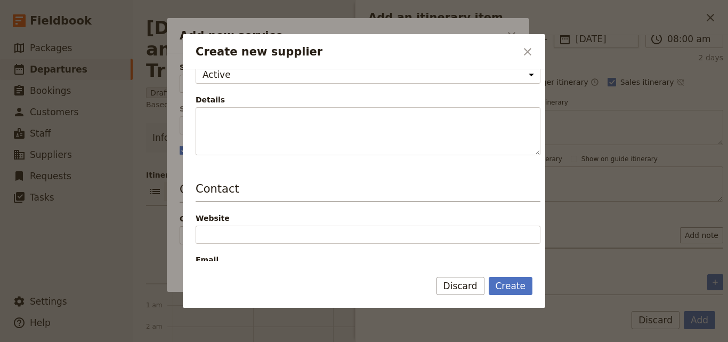
scroll to position [160, 0]
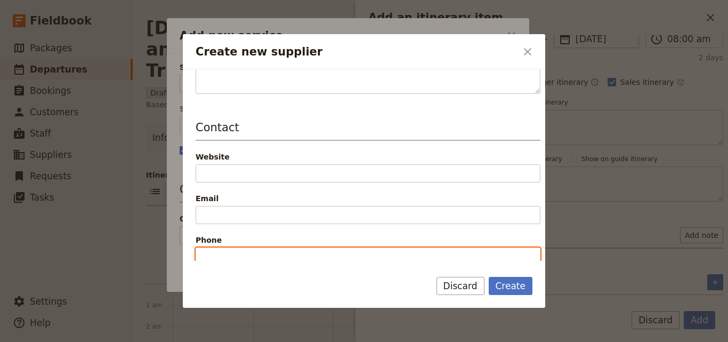
paste input "[PHONE_NUMBER]"
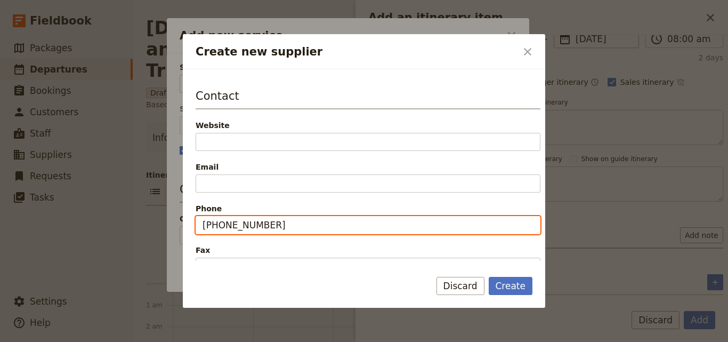
scroll to position [215, 0]
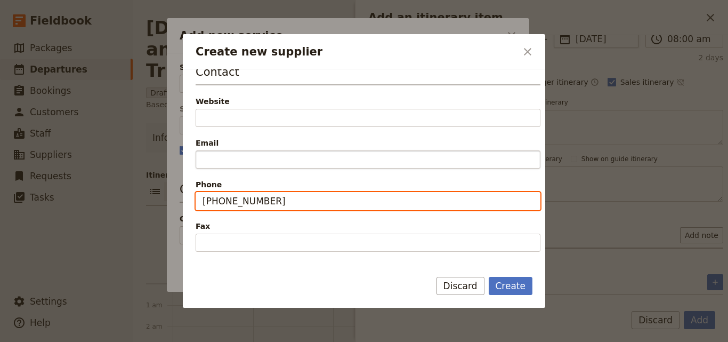
type input "[PHONE_NUMBER]"
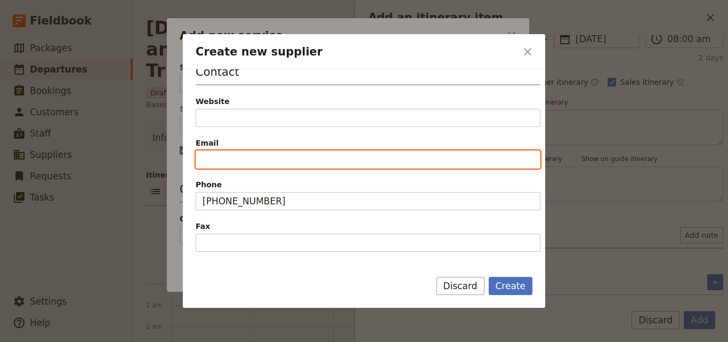
click at [249, 158] on input "Email" at bounding box center [368, 159] width 345 height 18
paste input "[EMAIL_ADDRESS][DOMAIN_NAME]"
click at [202, 159] on input "[EMAIL_ADDRESS][DOMAIN_NAME]" at bounding box center [368, 159] width 345 height 18
type input "[EMAIL_ADDRESS][DOMAIN_NAME]"
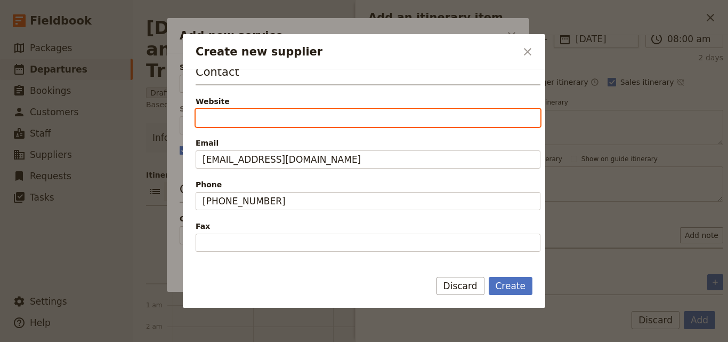
click at [207, 123] on input "Website" at bounding box center [368, 118] width 345 height 18
paste input "[DOMAIN_NAME]"
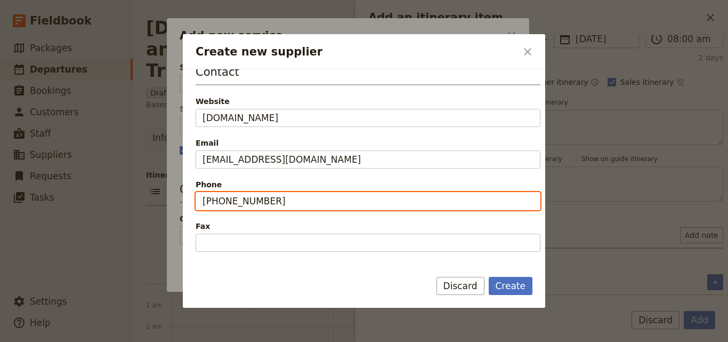
type input "[URL][DOMAIN_NAME]"
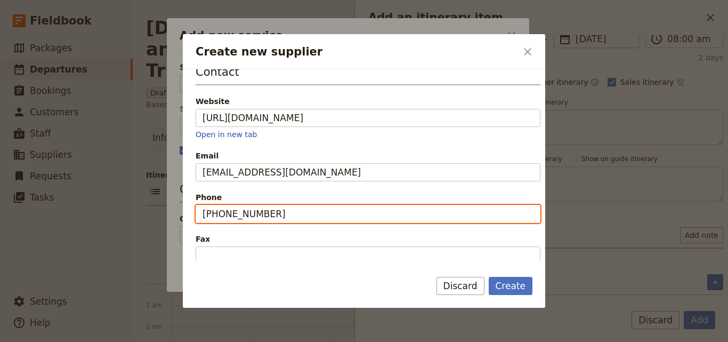
click at [312, 207] on input "[PHONE_NUMBER]" at bounding box center [368, 214] width 345 height 18
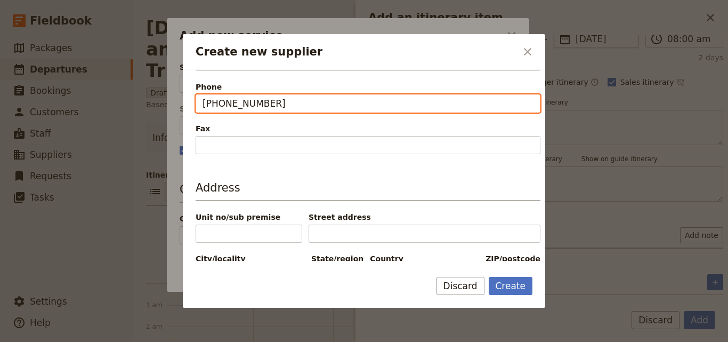
scroll to position [350, 0]
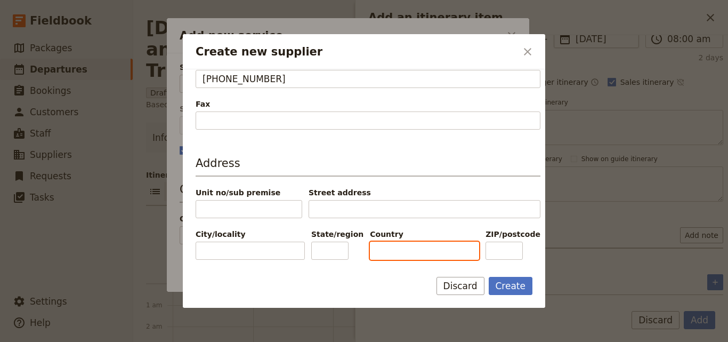
click at [382, 255] on input "Country" at bounding box center [424, 251] width 109 height 18
type input "[GEOGRAPHIC_DATA]"
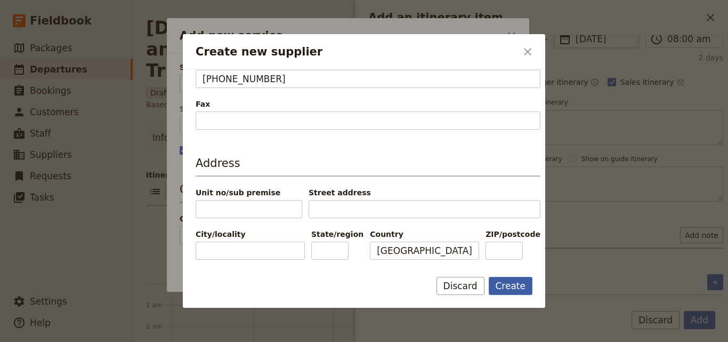
click at [520, 286] on button "Create" at bounding box center [511, 286] width 44 height 18
type input "[GEOGRAPHIC_DATA][PERSON_NAME]"
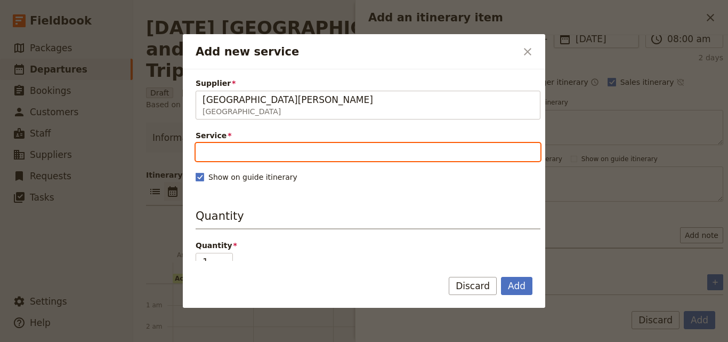
click at [219, 161] on input "Service" at bounding box center [368, 152] width 345 height 18
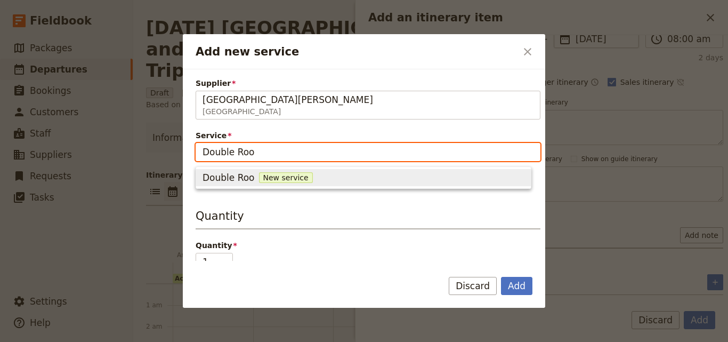
type input "Double Room"
click at [272, 177] on span "New service" at bounding box center [295, 177] width 54 height 11
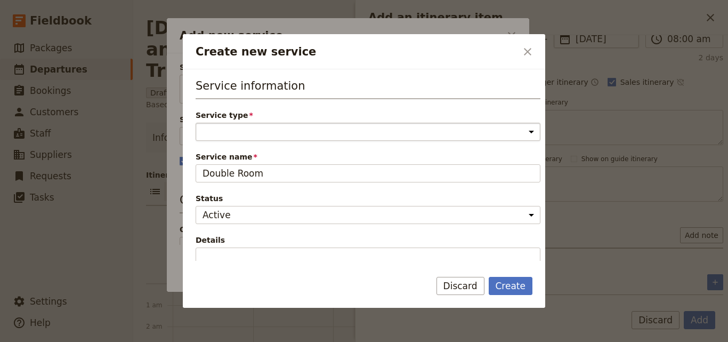
click at [265, 132] on select "Accommodation Activity Transport Flight Food and beverage Other" at bounding box center [368, 132] width 345 height 18
select select "AccommodationService"
click at [196, 123] on select "Accommodation Activity Transport Flight Food and beverage Other" at bounding box center [368, 132] width 345 height 18
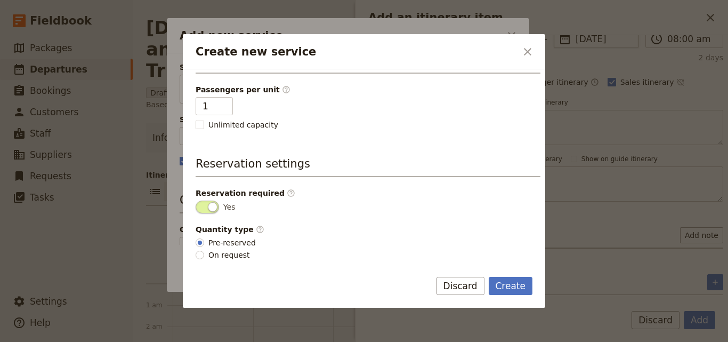
scroll to position [269, 0]
type input "2"
click at [222, 101] on input "2" at bounding box center [214, 106] width 37 height 18
click at [510, 283] on button "Create" at bounding box center [511, 286] width 44 height 18
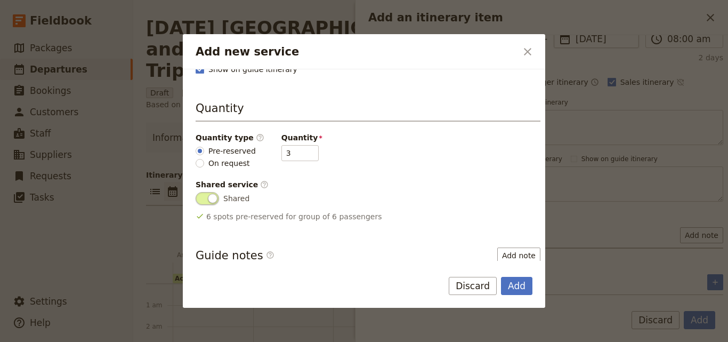
scroll to position [160, 0]
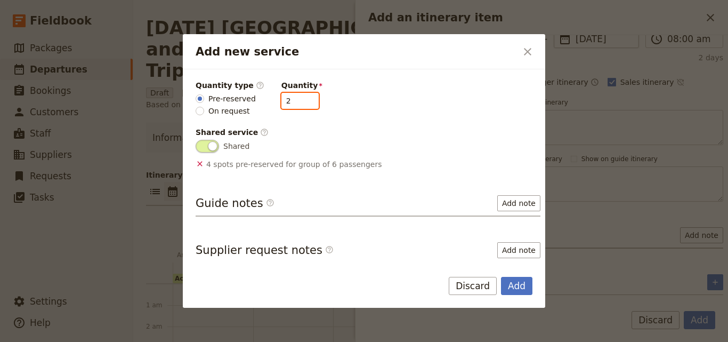
click at [301, 103] on input "2" at bounding box center [300, 101] width 37 height 16
type input "1"
click at [301, 103] on input "1" at bounding box center [300, 101] width 37 height 16
click at [522, 290] on button "Add" at bounding box center [516, 286] width 31 height 18
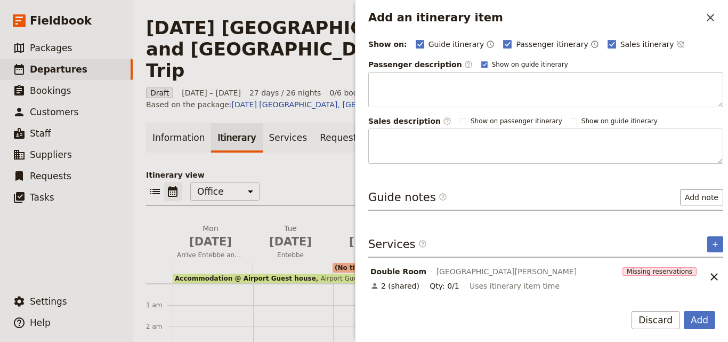
scroll to position [0, 0]
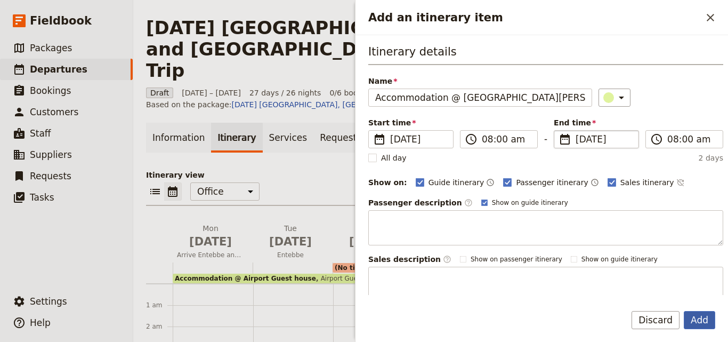
click at [706, 316] on button "Add" at bounding box center [699, 320] width 31 height 18
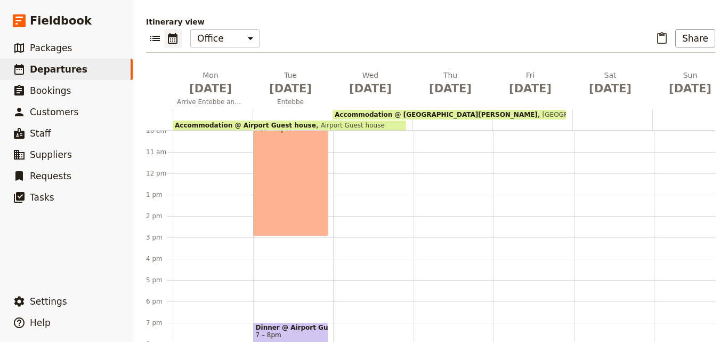
scroll to position [53, 0]
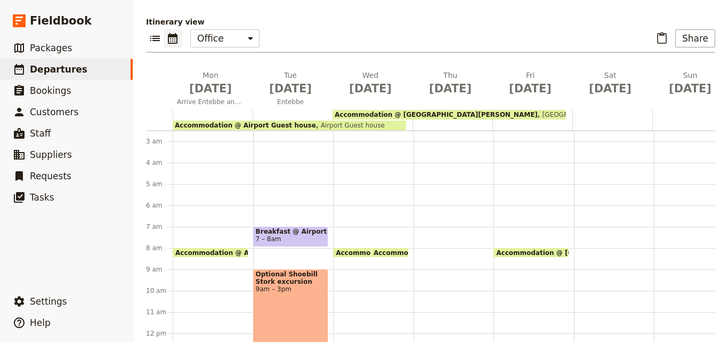
click at [313, 235] on span "7 – 8am" at bounding box center [291, 238] width 70 height 7
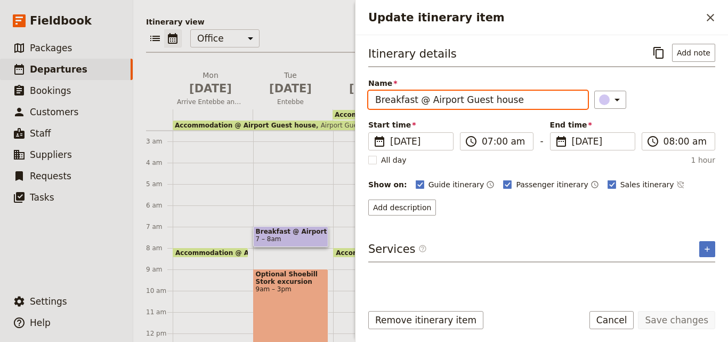
drag, startPoint x: 510, startPoint y: 102, endPoint x: 373, endPoint y: 102, distance: 137.6
click at [373, 102] on input "Breakfast @ Airport Guest house" at bounding box center [479, 100] width 220 height 18
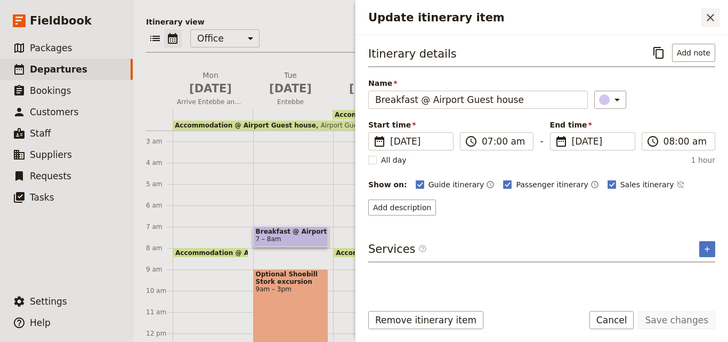
click at [711, 18] on icon "Close drawer" at bounding box center [710, 17] width 7 height 7
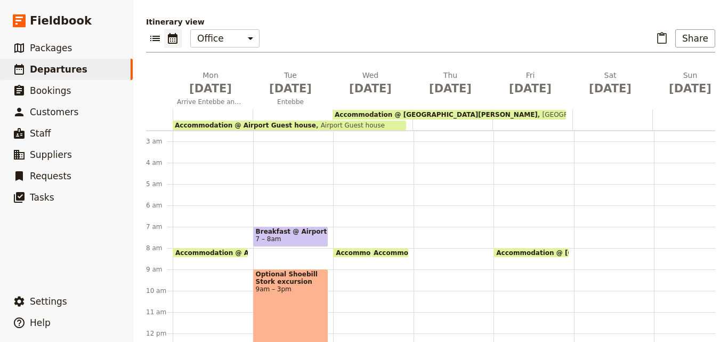
click at [345, 177] on div "Accommodation @ Airport Guest house 8am Airport Guest house Accommodation @ [GE…" at bounding box center [373, 333] width 81 height 512
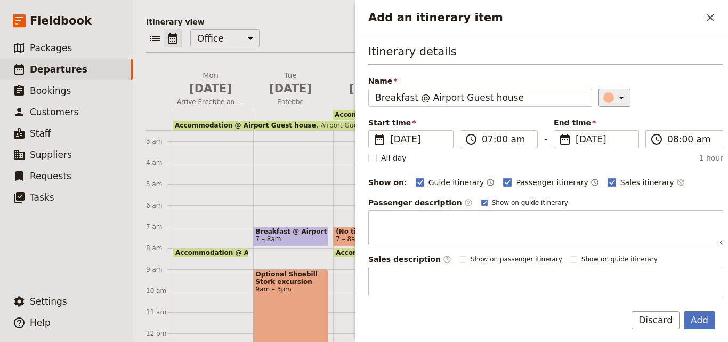
type input "Breakfast @ Airport Guest house"
click at [615, 100] on icon "Add an itinerary item" at bounding box center [621, 97] width 13 height 13
click at [612, 142] on div "button" at bounding box center [611, 145] width 11 height 11
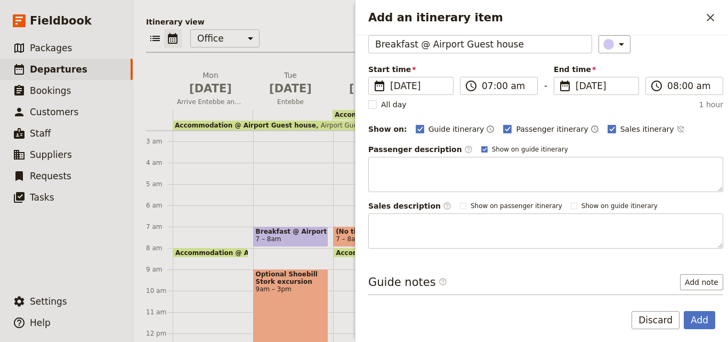
scroll to position [100, 0]
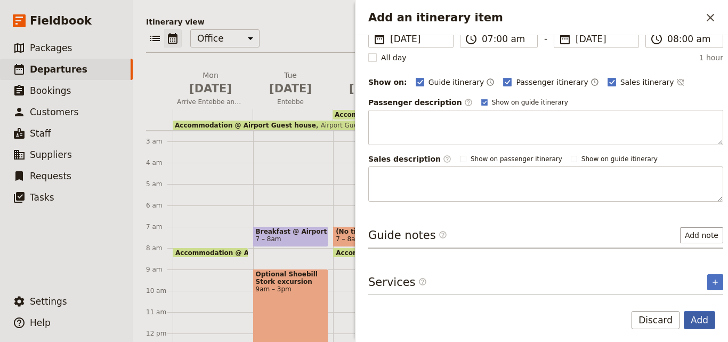
click at [707, 323] on button "Add" at bounding box center [699, 320] width 31 height 18
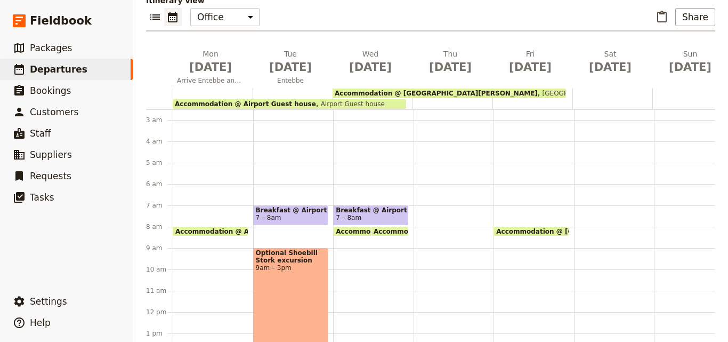
scroll to position [153, 0]
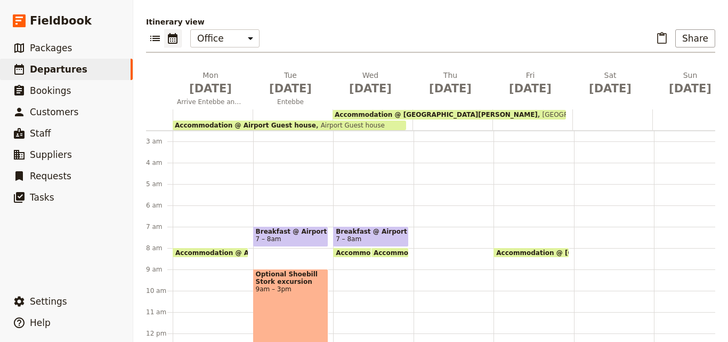
click at [346, 229] on div "Breakfast @ Airport Guest house 7 – 8am Accommodation @ Airport Guest house 8am…" at bounding box center [373, 333] width 81 height 512
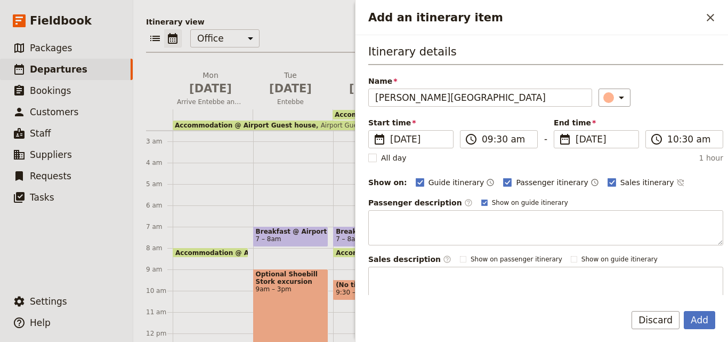
type input "[PERSON_NAME][GEOGRAPHIC_DATA]"
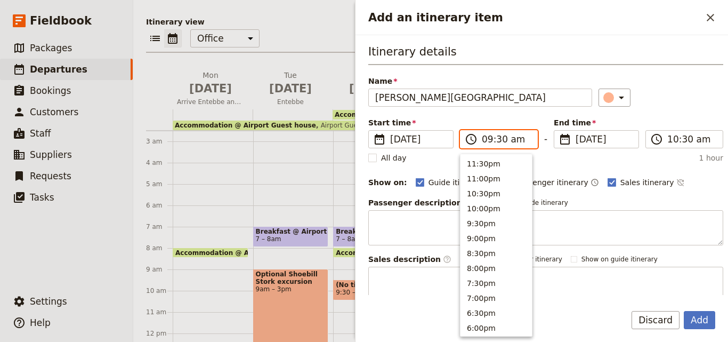
click at [486, 142] on input "09:30 am" at bounding box center [506, 139] width 49 height 13
click at [481, 178] on button "9:00am" at bounding box center [496, 176] width 71 height 15
type input "09:00 am"
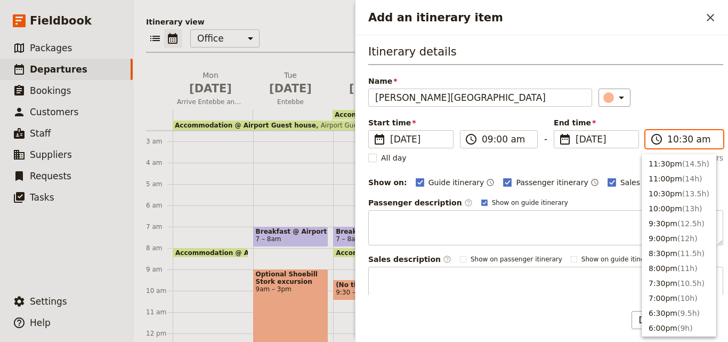
scroll to position [390, 0]
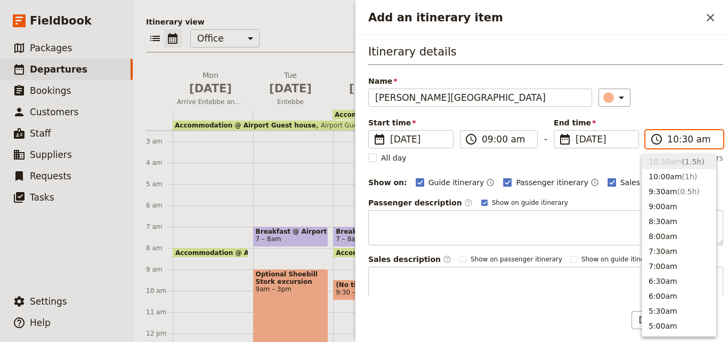
click at [670, 143] on input "10:30 am" at bounding box center [692, 139] width 49 height 13
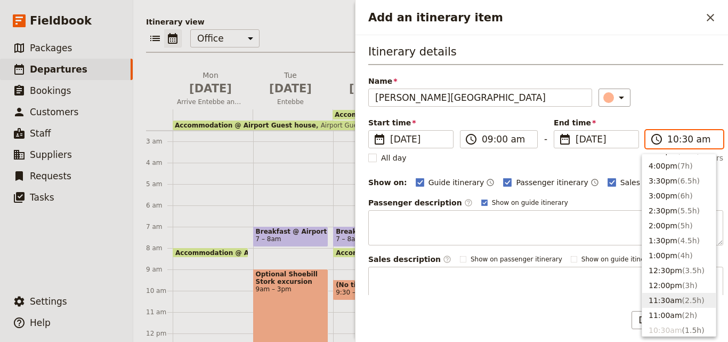
scroll to position [177, 0]
click at [664, 242] on button "3:00pm ( 6h )" at bounding box center [680, 240] width 74 height 15
type input "03:00 pm"
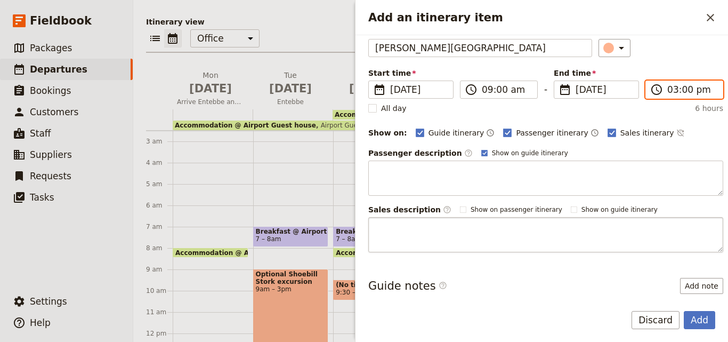
scroll to position [0, 0]
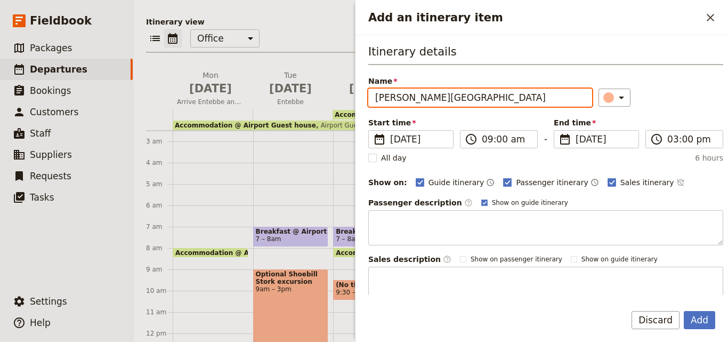
drag, startPoint x: 561, startPoint y: 98, endPoint x: 567, endPoint y: 114, distance: 16.7
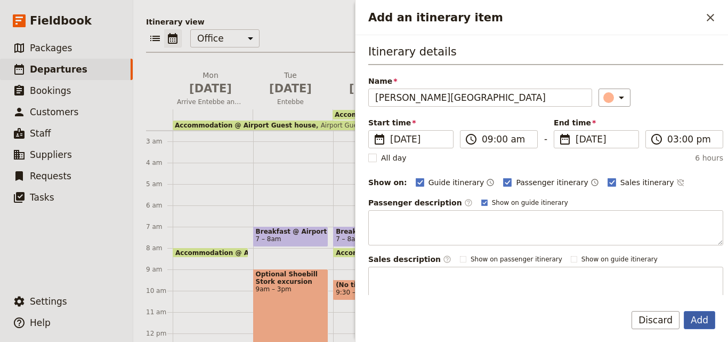
drag, startPoint x: 567, startPoint y: 114, endPoint x: 700, endPoint y: 323, distance: 248.1
click at [700, 323] on button "Add" at bounding box center [699, 320] width 31 height 18
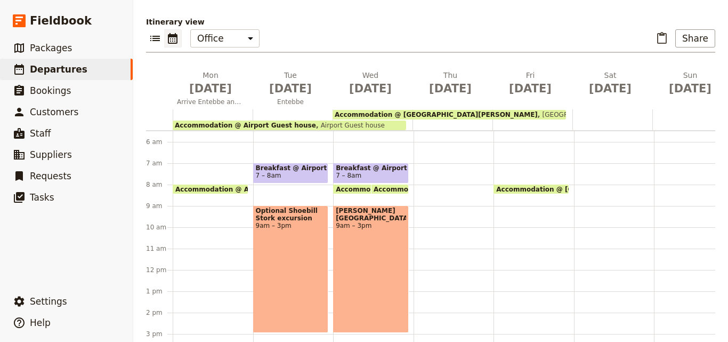
scroll to position [160, 0]
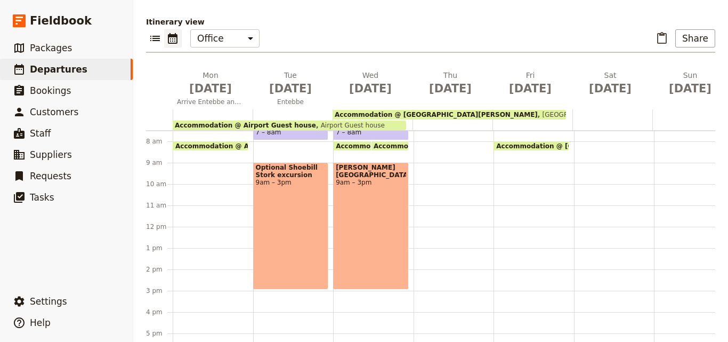
click at [374, 244] on div "Breakfast @ Airport Guest house 7 – 8am Accommodation @ Airport Guest house 8am…" at bounding box center [373, 227] width 81 height 512
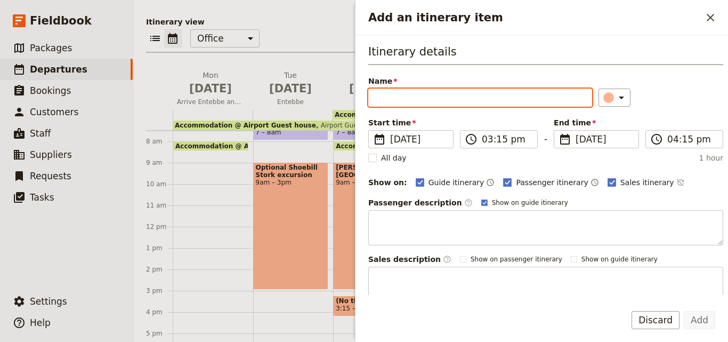
paste input "Optional Ziwa Rhino Sanctuary"
click at [375, 98] on input "Optional Ziwa Rhino Sanctuary" at bounding box center [481, 98] width 224 height 18
click at [499, 100] on input "Optional Ziwa Rhino Sanctuary" at bounding box center [481, 98] width 224 height 18
type input "Optional Ziwa Rhino Sanctuary"
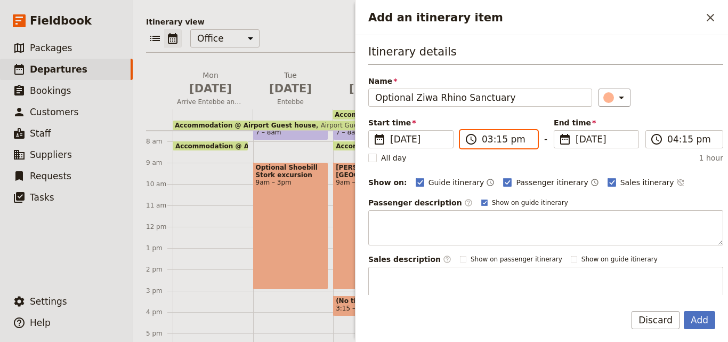
click at [484, 139] on input "03:15 pm" at bounding box center [506, 139] width 49 height 13
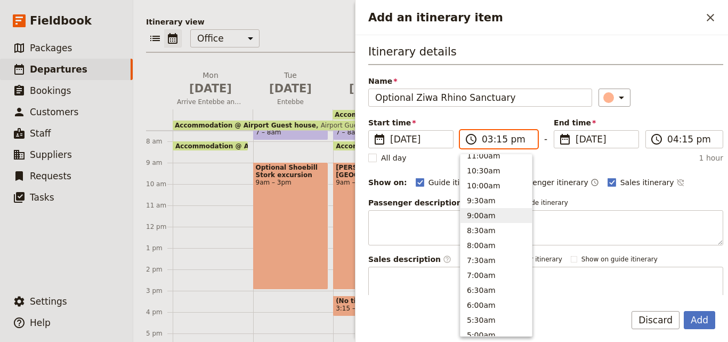
scroll to position [363, 0]
click at [477, 200] on button "10:00am" at bounding box center [496, 204] width 71 height 15
type input "10:00 am"
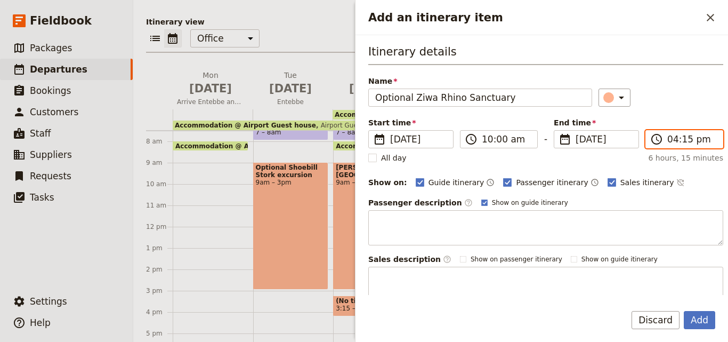
click at [668, 143] on input "04:15 pm" at bounding box center [692, 139] width 49 height 13
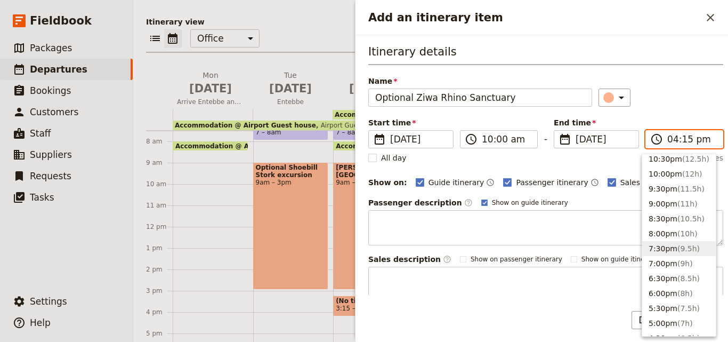
scroll to position [53, 0]
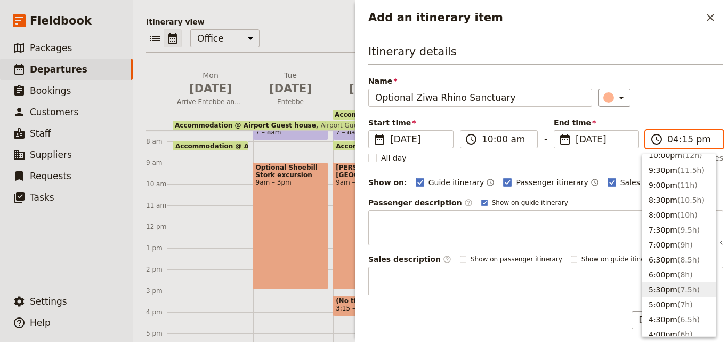
click at [659, 289] on button "5:30pm ( 7.5h )" at bounding box center [680, 289] width 74 height 15
type input "05:30 pm"
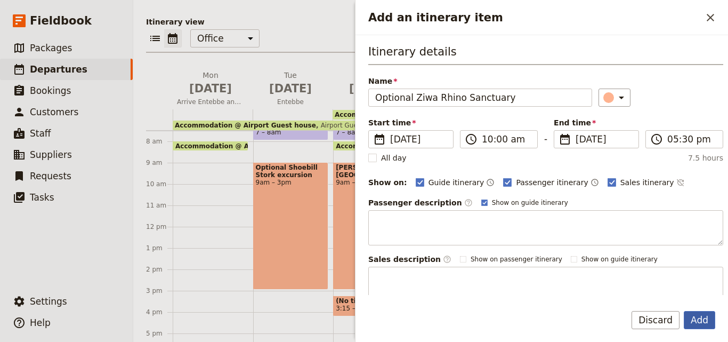
click at [690, 315] on button "Add" at bounding box center [699, 320] width 31 height 18
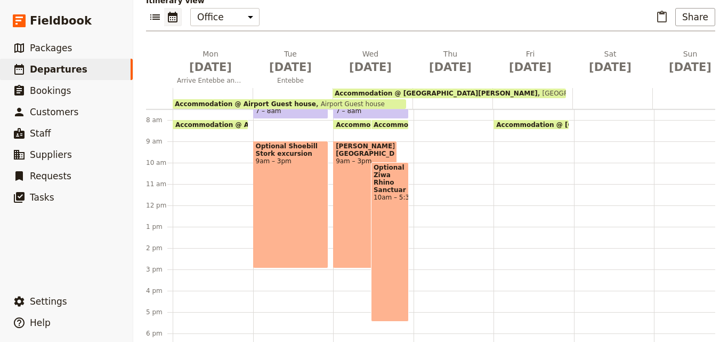
scroll to position [153, 0]
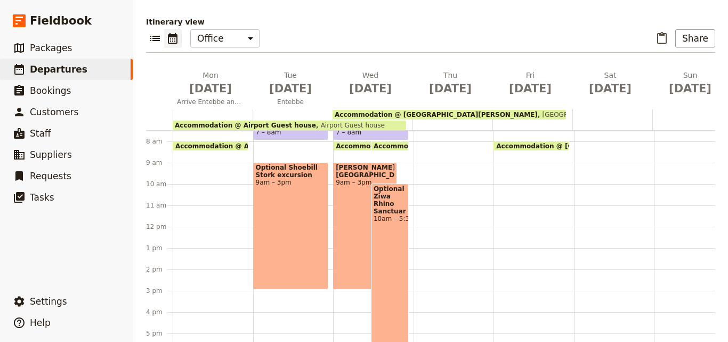
click at [398, 198] on div "Optional [GEOGRAPHIC_DATA] 10am – 5:30pm" at bounding box center [390, 262] width 38 height 159
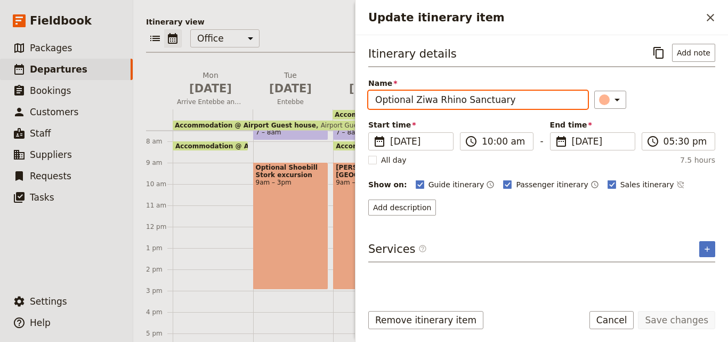
drag, startPoint x: 506, startPoint y: 101, endPoint x: 373, endPoint y: 105, distance: 132.8
click at [373, 105] on input "Optional Ziwa Rhino Sanctuary" at bounding box center [479, 100] width 220 height 18
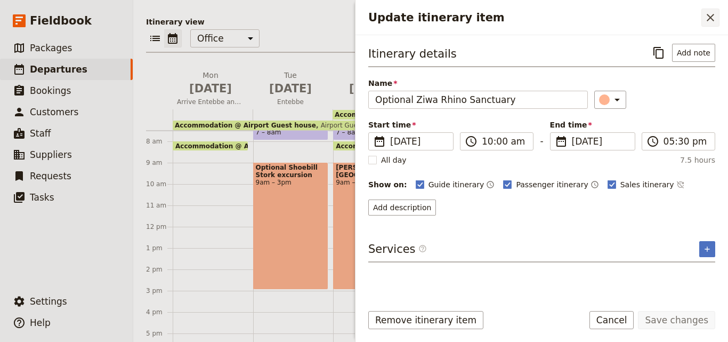
click at [714, 17] on icon "Close drawer" at bounding box center [710, 17] width 13 height 13
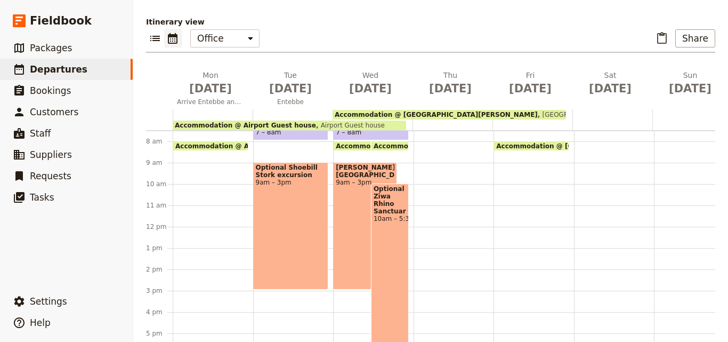
click at [341, 187] on div "[PERSON_NAME][GEOGRAPHIC_DATA] 9am – 3pm" at bounding box center [365, 225] width 64 height 127
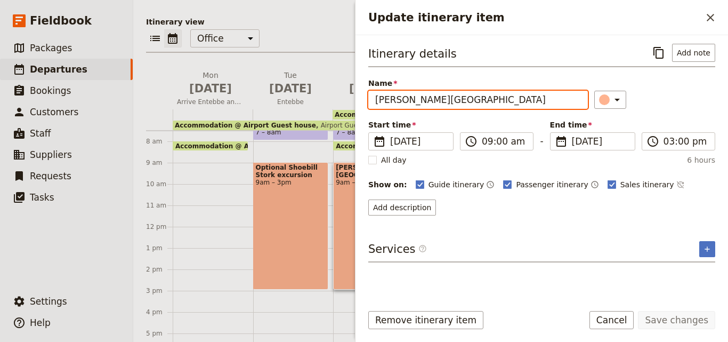
click at [492, 100] on input "[PERSON_NAME][GEOGRAPHIC_DATA]" at bounding box center [479, 100] width 220 height 18
type input "[PERSON_NAME][GEOGRAPHIC_DATA]"
click at [638, 311] on button "Save changes" at bounding box center [676, 320] width 77 height 18
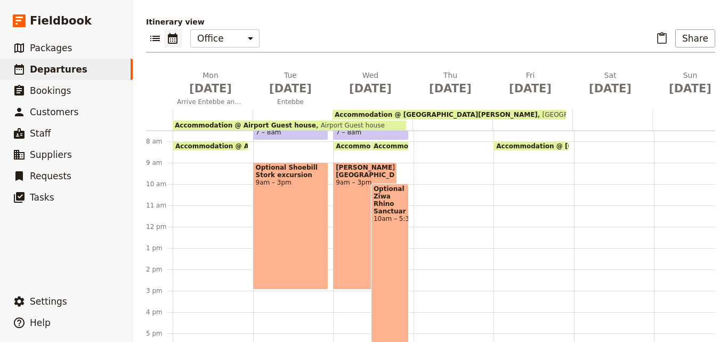
click at [361, 162] on div "[PERSON_NAME][GEOGRAPHIC_DATA] 9am – 3pm" at bounding box center [365, 225] width 64 height 127
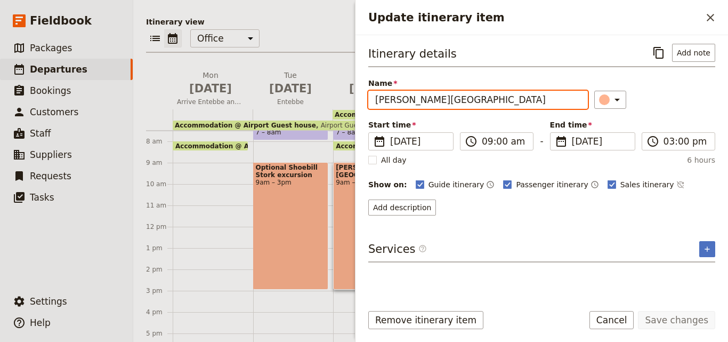
click at [509, 96] on input "[PERSON_NAME][GEOGRAPHIC_DATA]" at bounding box center [479, 100] width 220 height 18
paste input "Optional Ziwa Rhino Sanctuary"
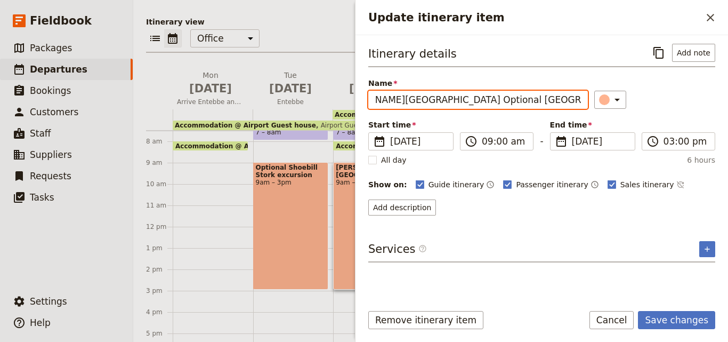
drag, startPoint x: 449, startPoint y: 97, endPoint x: 587, endPoint y: 87, distance: 138.5
click at [587, 87] on div "Name [PERSON_NAME][GEOGRAPHIC_DATA] Optional [GEOGRAPHIC_DATA] ​" at bounding box center [542, 93] width 347 height 31
type input "[PERSON_NAME][GEOGRAPHIC_DATA]"
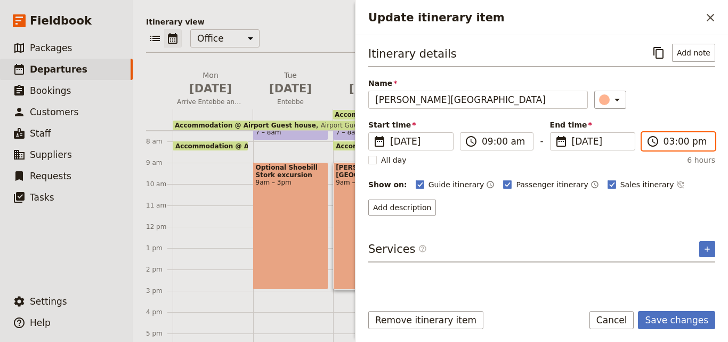
click at [668, 145] on input "03:00 pm" at bounding box center [686, 141] width 45 height 13
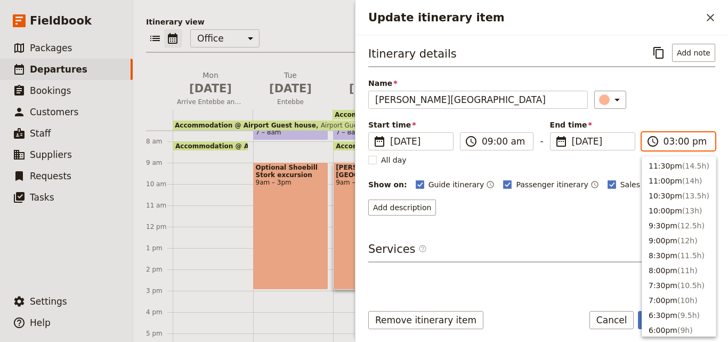
scroll to position [256, 0]
click at [667, 190] on button "2:00pm ( 5h )" at bounding box center [680, 193] width 74 height 15
type input "02:00 pm"
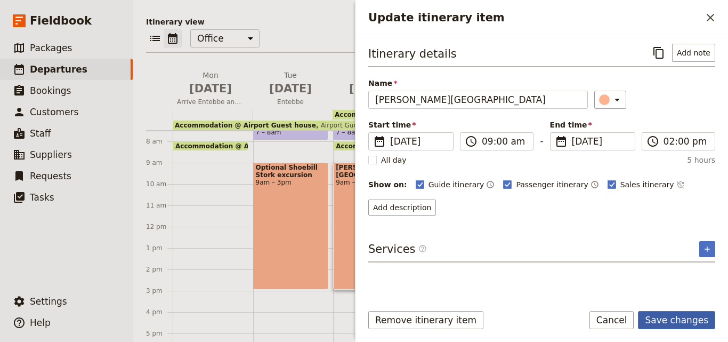
click at [688, 321] on button "Save changes" at bounding box center [676, 320] width 77 height 18
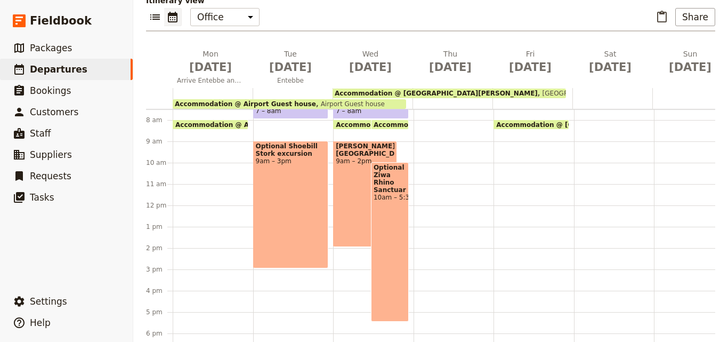
scroll to position [153, 0]
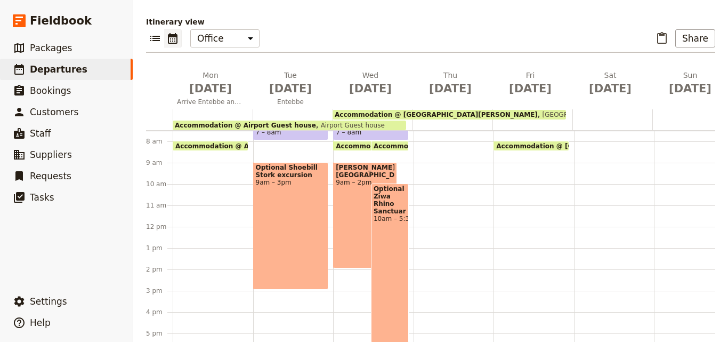
click at [388, 218] on div "Optional [GEOGRAPHIC_DATA] 10am – 5:30pm" at bounding box center [390, 262] width 38 height 159
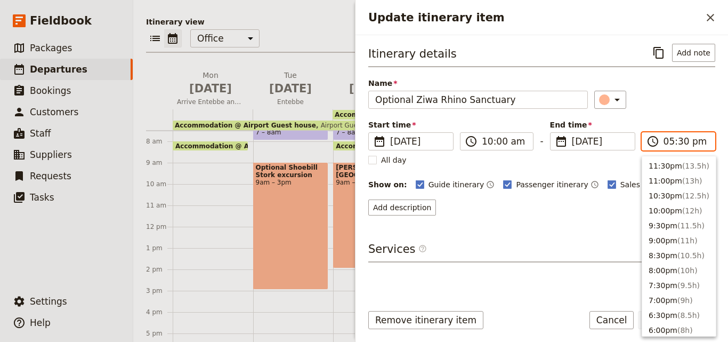
click at [669, 146] on input "05:30 pm" at bounding box center [686, 141] width 45 height 13
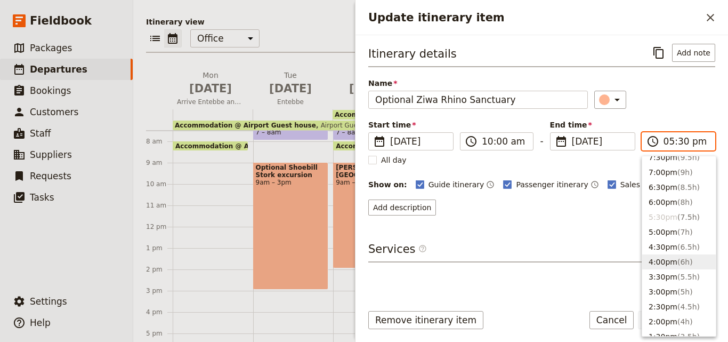
click at [678, 263] on span "( 6h )" at bounding box center [685, 262] width 15 height 9
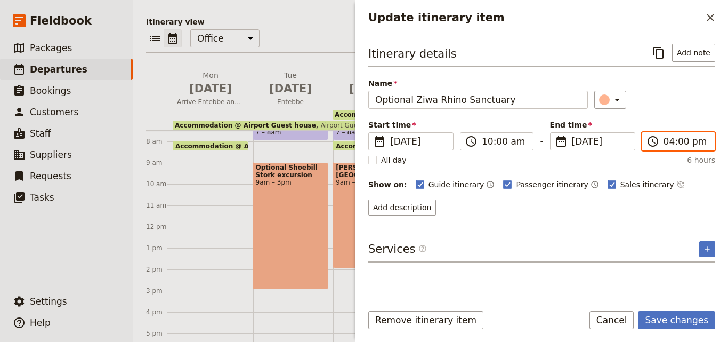
click at [666, 141] on input "04:00 pm" at bounding box center [686, 141] width 45 height 13
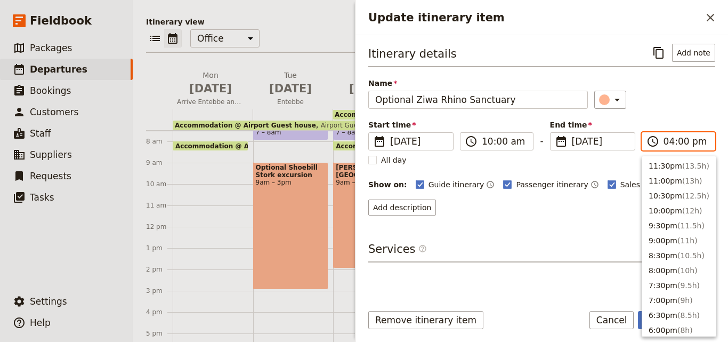
scroll to position [226, 0]
click at [655, 194] on button "3:00pm ( 5h )" at bounding box center [680, 193] width 74 height 15
type input "03:00 pm"
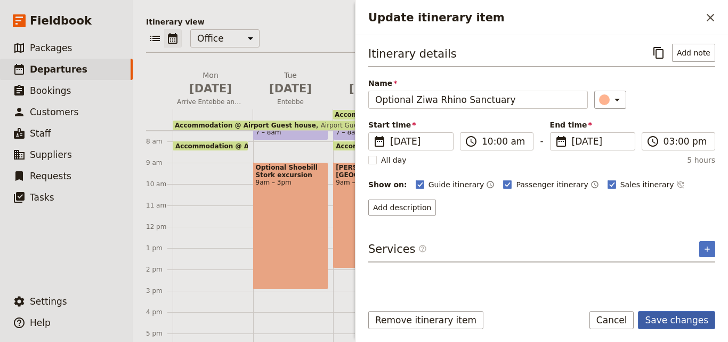
click at [675, 321] on button "Save changes" at bounding box center [676, 320] width 77 height 18
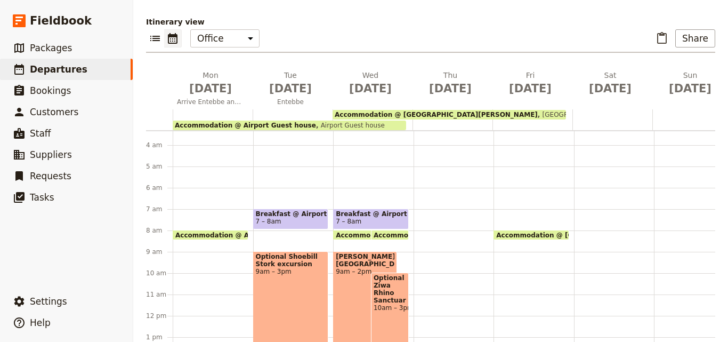
scroll to position [53, 0]
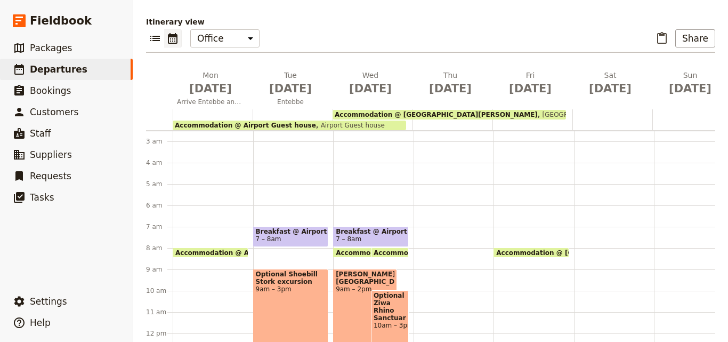
click at [538, 111] on span "[GEOGRAPHIC_DATA][PERSON_NAME]" at bounding box center [600, 114] width 125 height 7
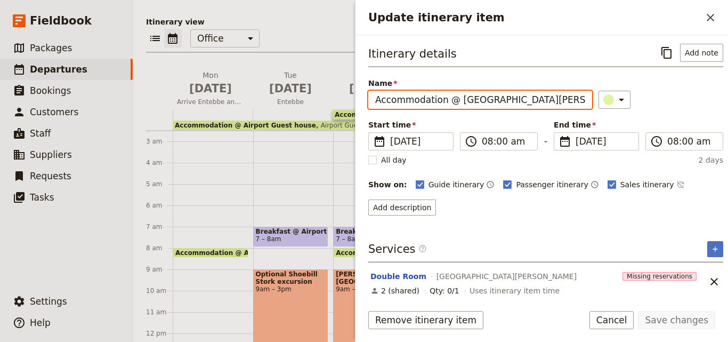
drag, startPoint x: 516, startPoint y: 103, endPoint x: 446, endPoint y: 101, distance: 69.9
click at [446, 101] on input "Accommodation @ [GEOGRAPHIC_DATA][PERSON_NAME]" at bounding box center [481, 100] width 224 height 18
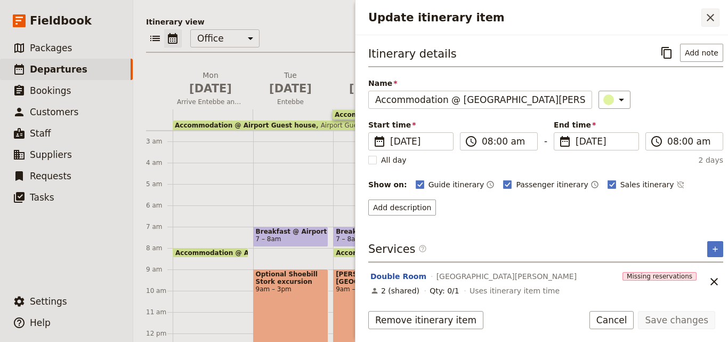
click at [708, 19] on icon "Close drawer" at bounding box center [710, 17] width 13 height 13
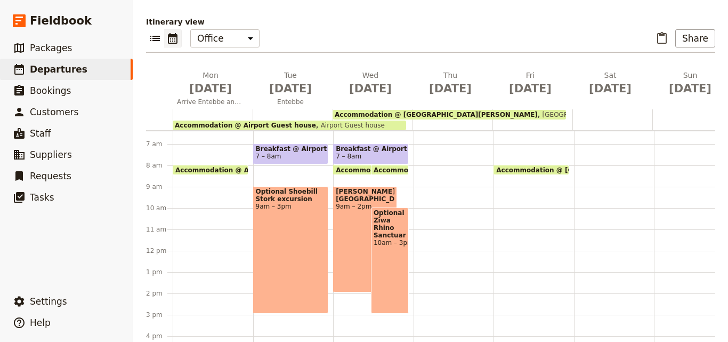
scroll to position [160, 0]
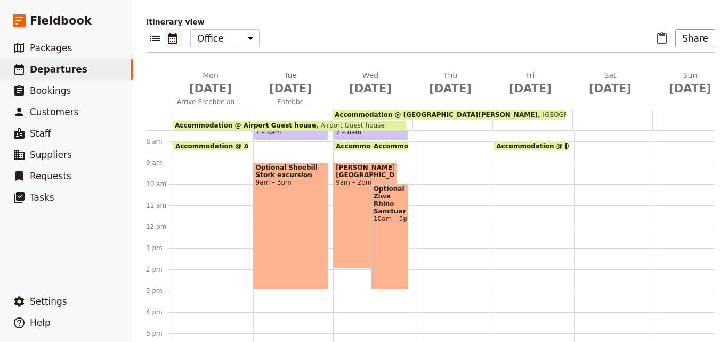
click at [347, 283] on div "Breakfast @ Airport Guest house 7 – 8am Accommodation @ Airport Guest house 8am…" at bounding box center [373, 227] width 81 height 512
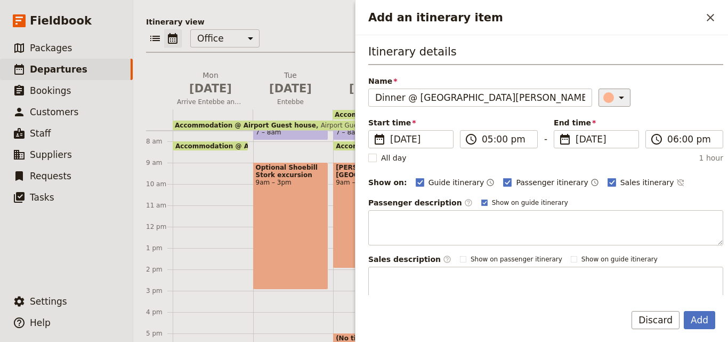
type input "Dinner @ [GEOGRAPHIC_DATA][PERSON_NAME]"
click at [615, 99] on icon "Add an itinerary item" at bounding box center [621, 97] width 13 height 13
click at [609, 145] on div "button" at bounding box center [611, 145] width 11 height 11
click at [486, 141] on input "05:00 pm" at bounding box center [506, 139] width 49 height 13
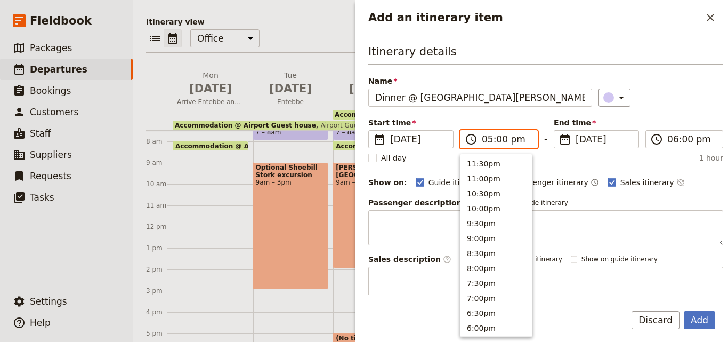
scroll to position [196, 0]
type input "07:00 pm"
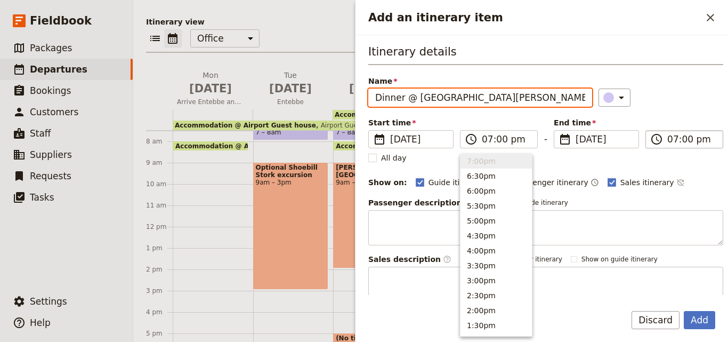
click at [668, 137] on input "07:00 pm" at bounding box center [692, 139] width 49 height 13
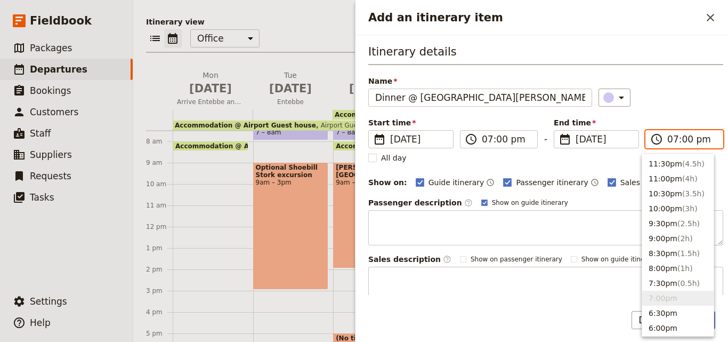
type input "08:00 pm"
click at [673, 92] on div "​" at bounding box center [661, 98] width 125 height 18
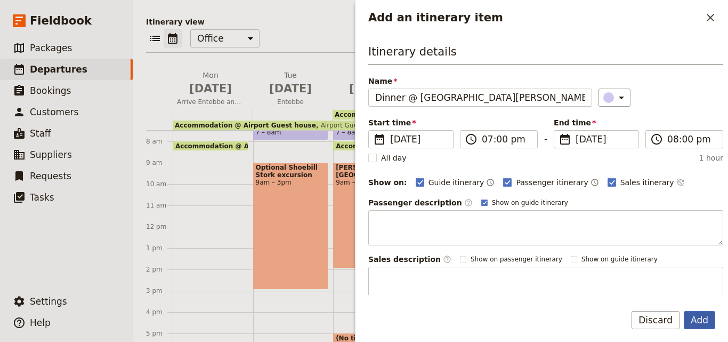
click at [695, 323] on button "Add" at bounding box center [699, 320] width 31 height 18
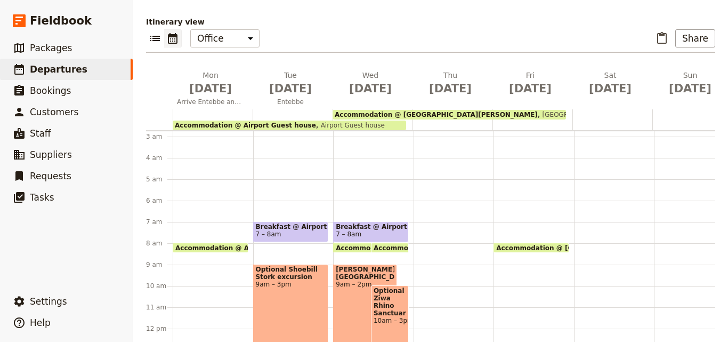
scroll to position [0, 0]
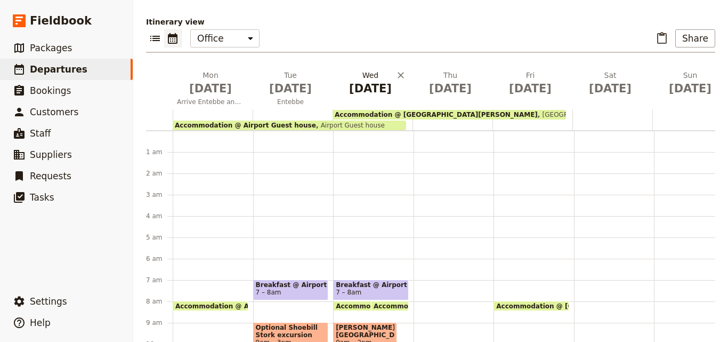
click at [367, 81] on span "[DATE]" at bounding box center [370, 89] width 67 height 16
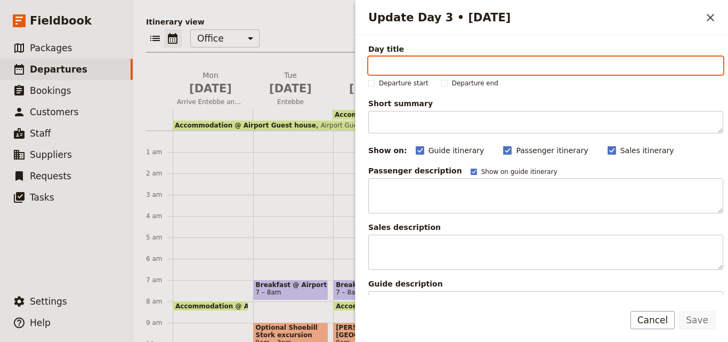
paste input "[PERSON_NAME][GEOGRAPHIC_DATA]"
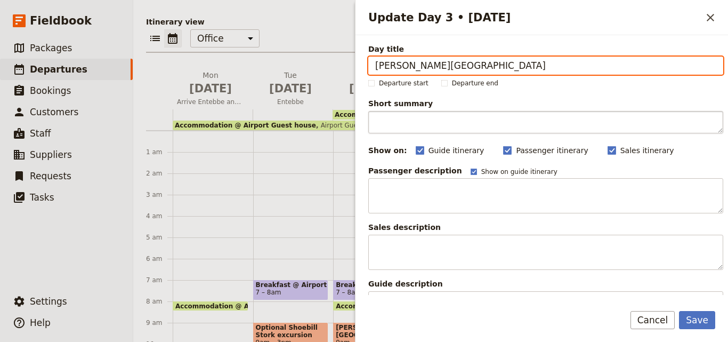
type input "[PERSON_NAME][GEOGRAPHIC_DATA]"
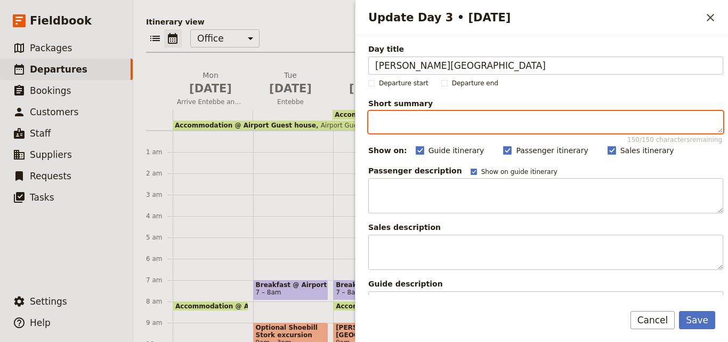
click at [441, 114] on textarea "Short summary 150 / 150 characters remaining" at bounding box center [546, 122] width 355 height 22
paste textarea "Transfer to [PERSON_NAME][GEOGRAPHIC_DATA] by road Optional Ziwa Rhino Sanctuar…"
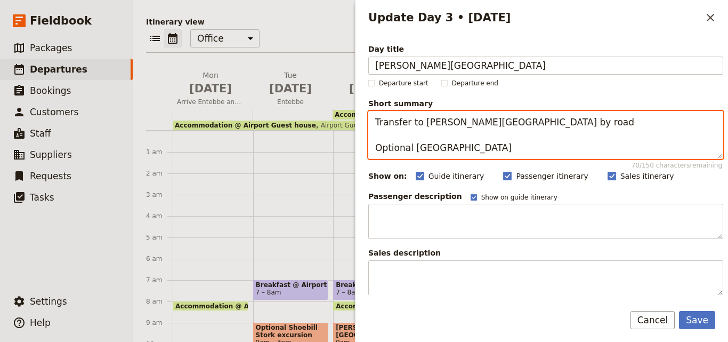
click at [377, 147] on textarea "Transfer to [PERSON_NAME][GEOGRAPHIC_DATA] by road Optional [GEOGRAPHIC_DATA]" at bounding box center [546, 135] width 355 height 48
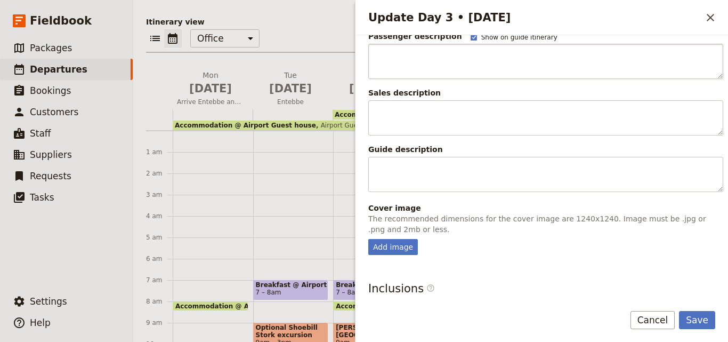
scroll to position [266, 0]
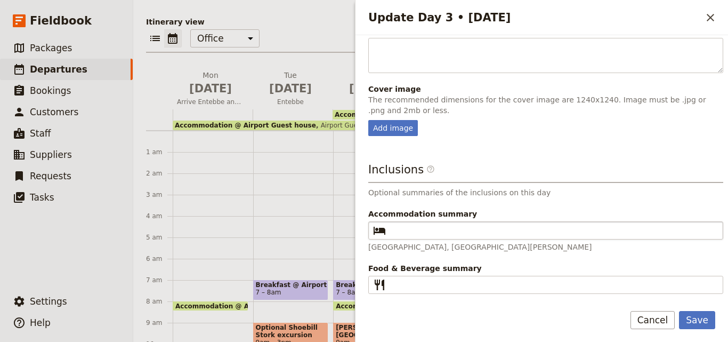
type textarea "Transfer to [PERSON_NAME][GEOGRAPHIC_DATA] by road Optional [GEOGRAPHIC_DATA]"
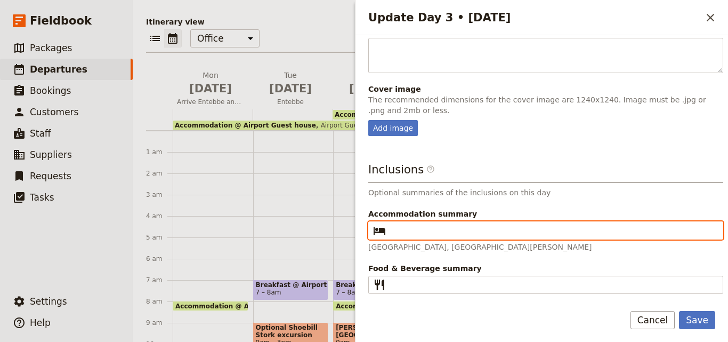
click at [435, 226] on input "Accommodation summary ​" at bounding box center [553, 230] width 326 height 13
paste input "[GEOGRAPHIC_DATA][PERSON_NAME]"
click at [394, 230] on input "[GEOGRAPHIC_DATA][PERSON_NAME]" at bounding box center [553, 230] width 326 height 13
type input "[GEOGRAPHIC_DATA][PERSON_NAME]"
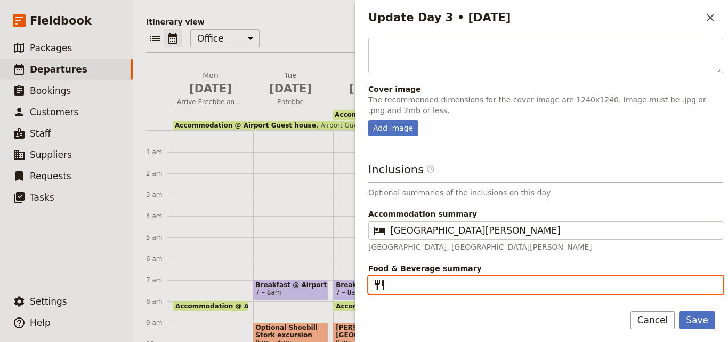
click at [396, 279] on input "Food & Beverage summary ​" at bounding box center [553, 284] width 326 height 13
paste input "B L D"
type input "B L D"
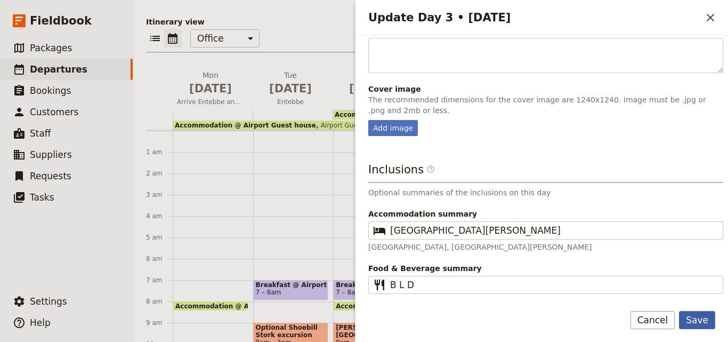
click at [694, 322] on button "Save" at bounding box center [697, 320] width 36 height 18
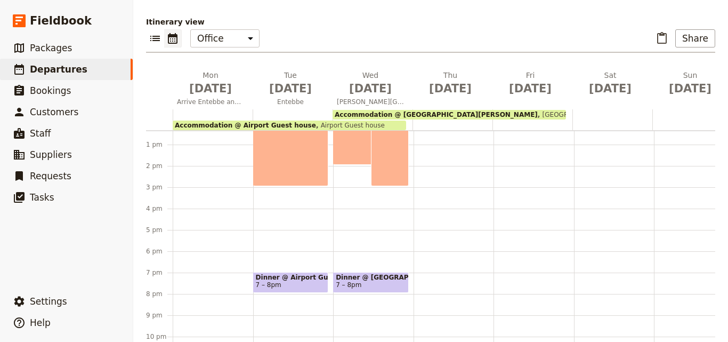
scroll to position [271, 0]
